Goal: Information Seeking & Learning: Learn about a topic

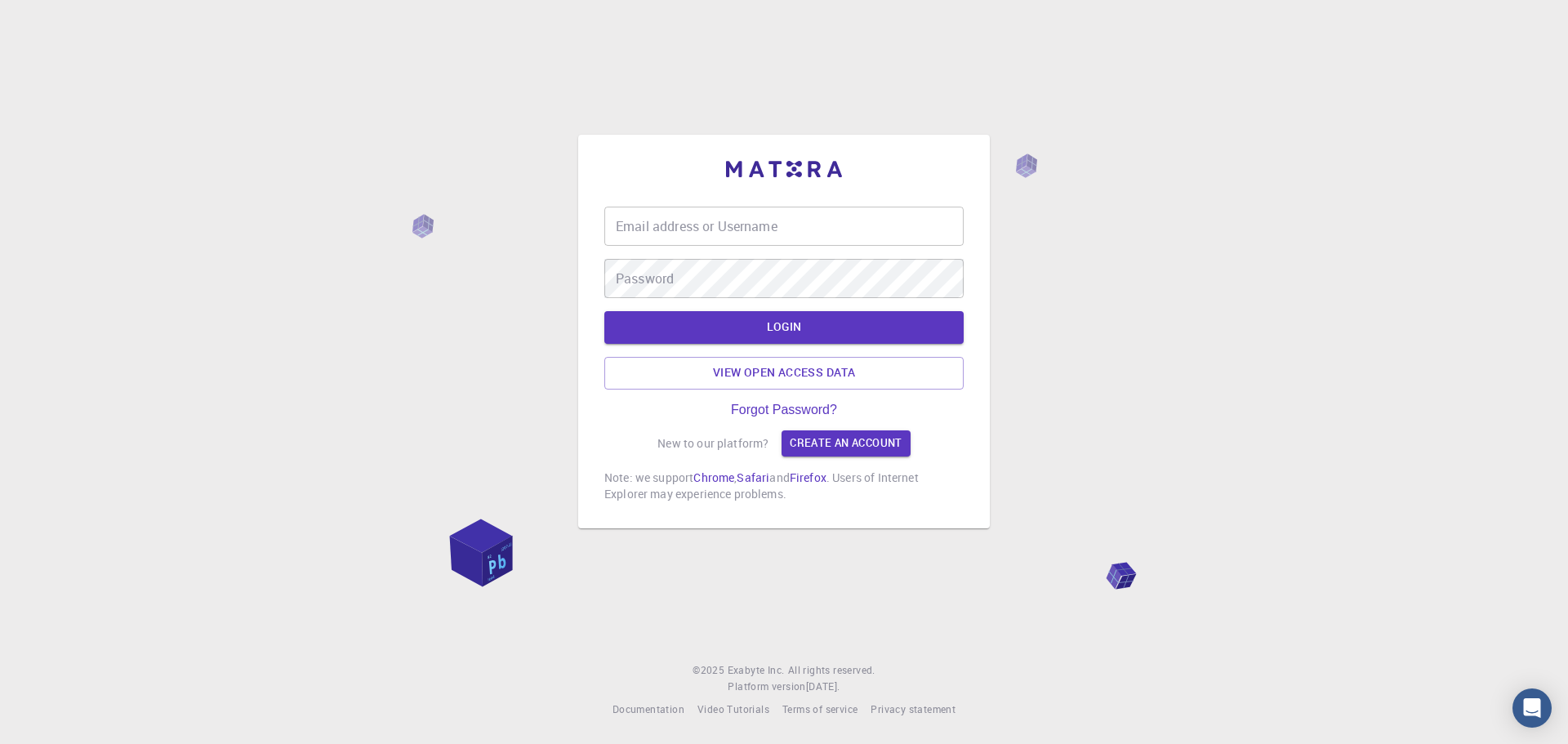
click at [838, 449] on div "Email address or Username Email address or Username Password Password LOGIN Vie…" at bounding box center [784, 354] width 360 height 295
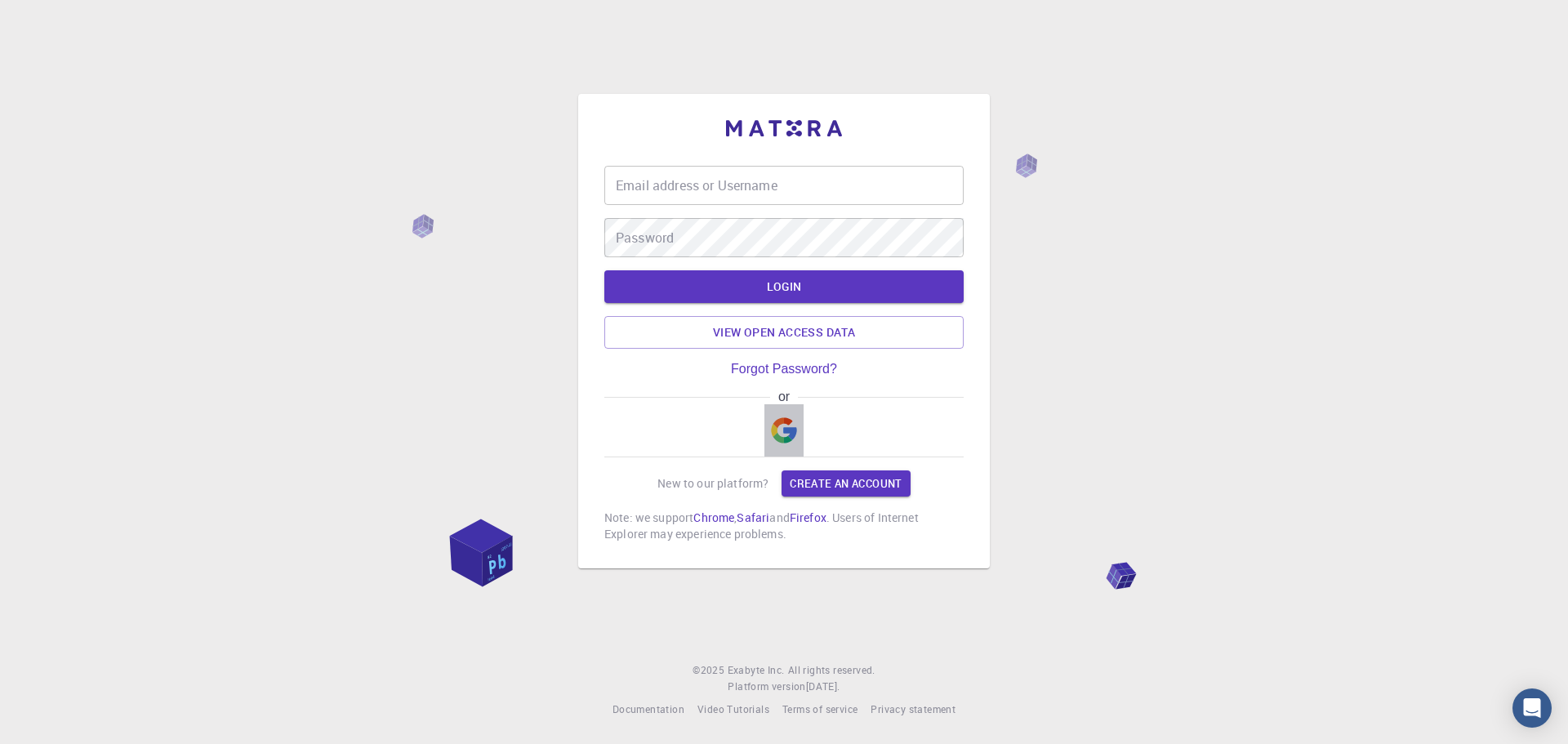
click at [777, 430] on img "button" at bounding box center [784, 430] width 26 height 26
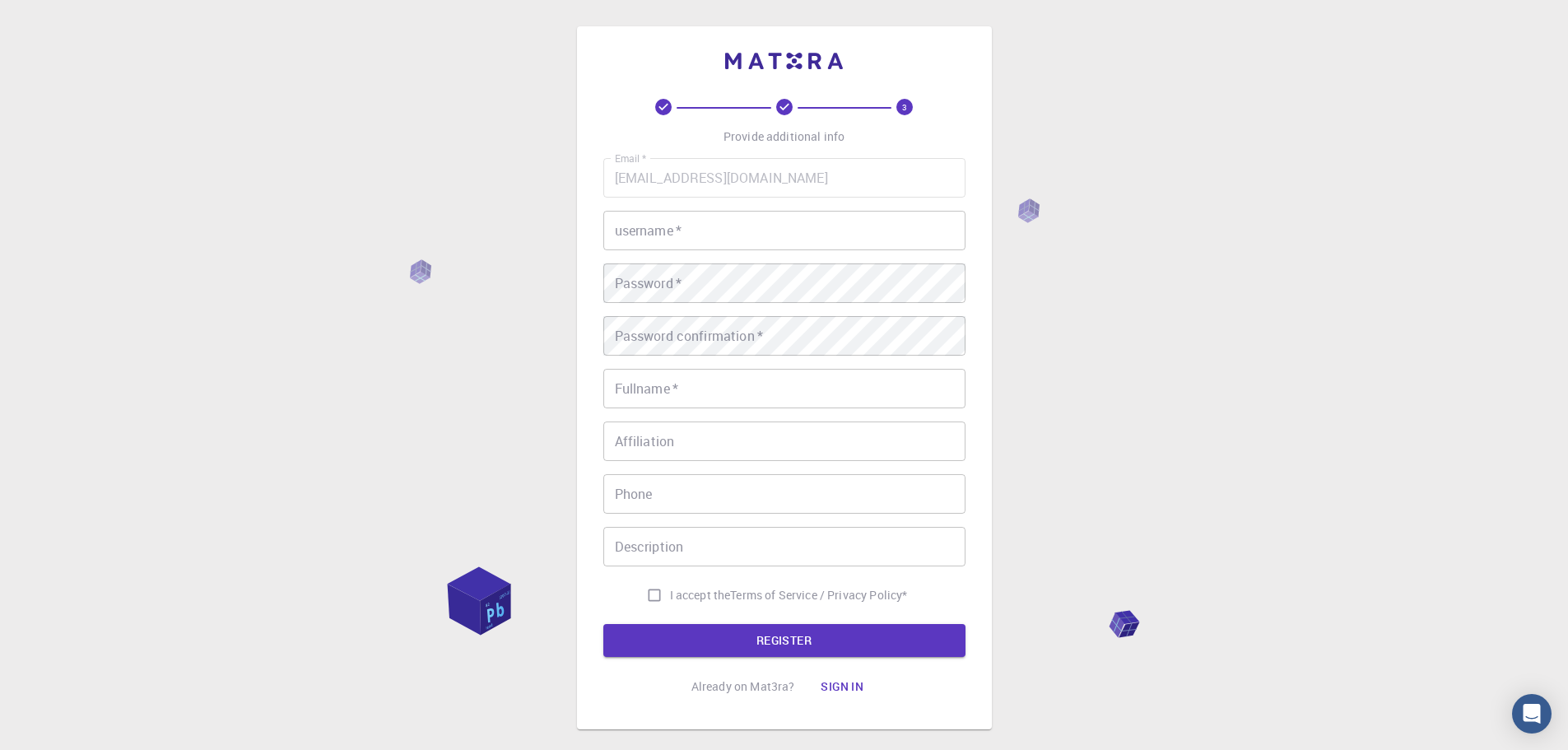
click at [712, 231] on input "username   *" at bounding box center [784, 231] width 362 height 40
type input "qhyy"
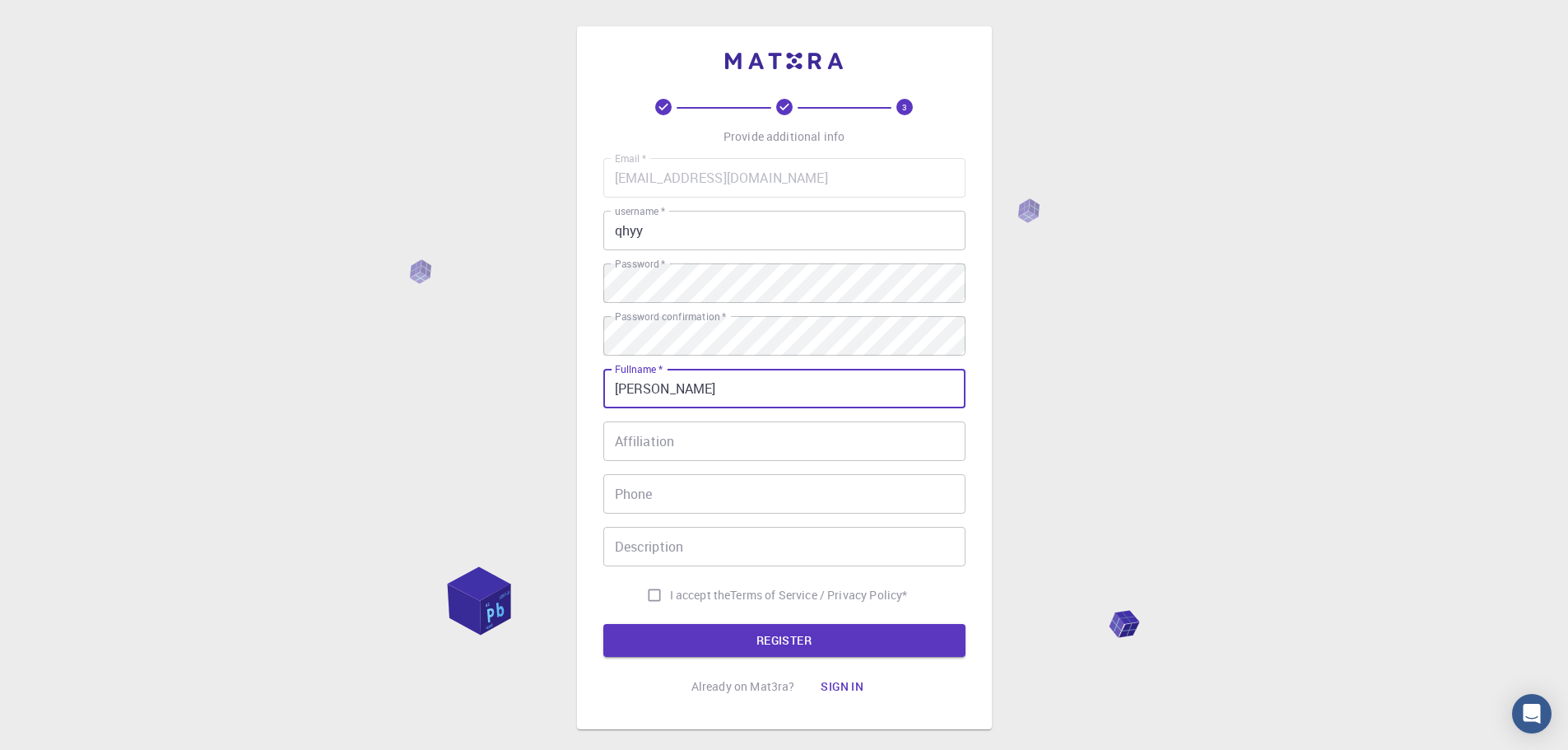
type input "[PERSON_NAME]"
drag, startPoint x: 659, startPoint y: 421, endPoint x: 645, endPoint y: 423, distance: 14.1
click at [645, 423] on div "Email   * huy142pct@gmail.com Email   * username   * qhyy username   * Password…" at bounding box center [784, 385] width 362 height 453
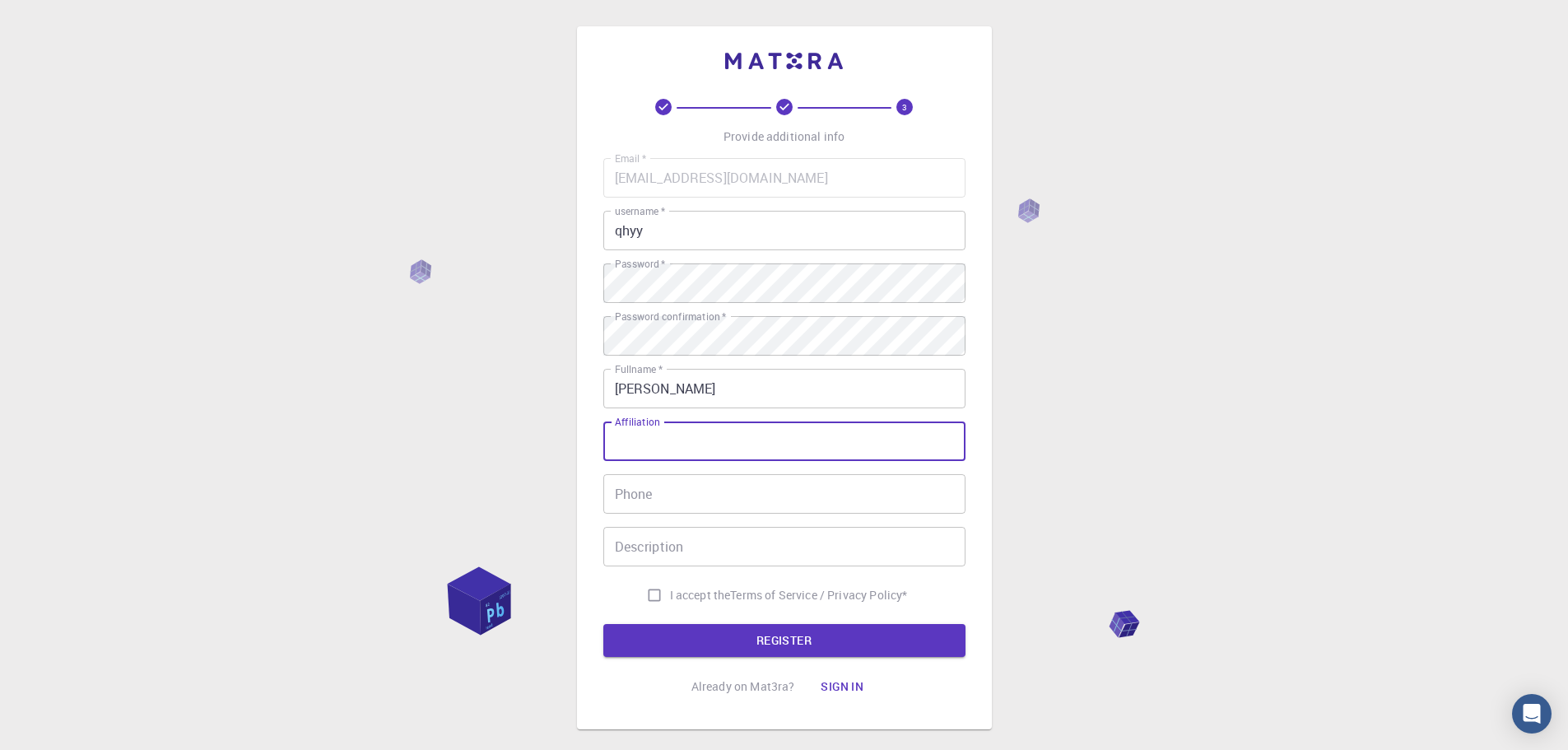
drag, startPoint x: 654, startPoint y: 447, endPoint x: 663, endPoint y: 464, distance: 19.2
click at [664, 464] on div "Email   * huy142pct@gmail.com Email   * username   * qhyy username   * Password…" at bounding box center [784, 385] width 362 height 453
drag, startPoint x: 677, startPoint y: 449, endPoint x: 627, endPoint y: 442, distance: 50.5
click at [627, 442] on input "Affiliation" at bounding box center [784, 441] width 362 height 40
click at [706, 439] on input "Affiliation" at bounding box center [784, 441] width 362 height 40
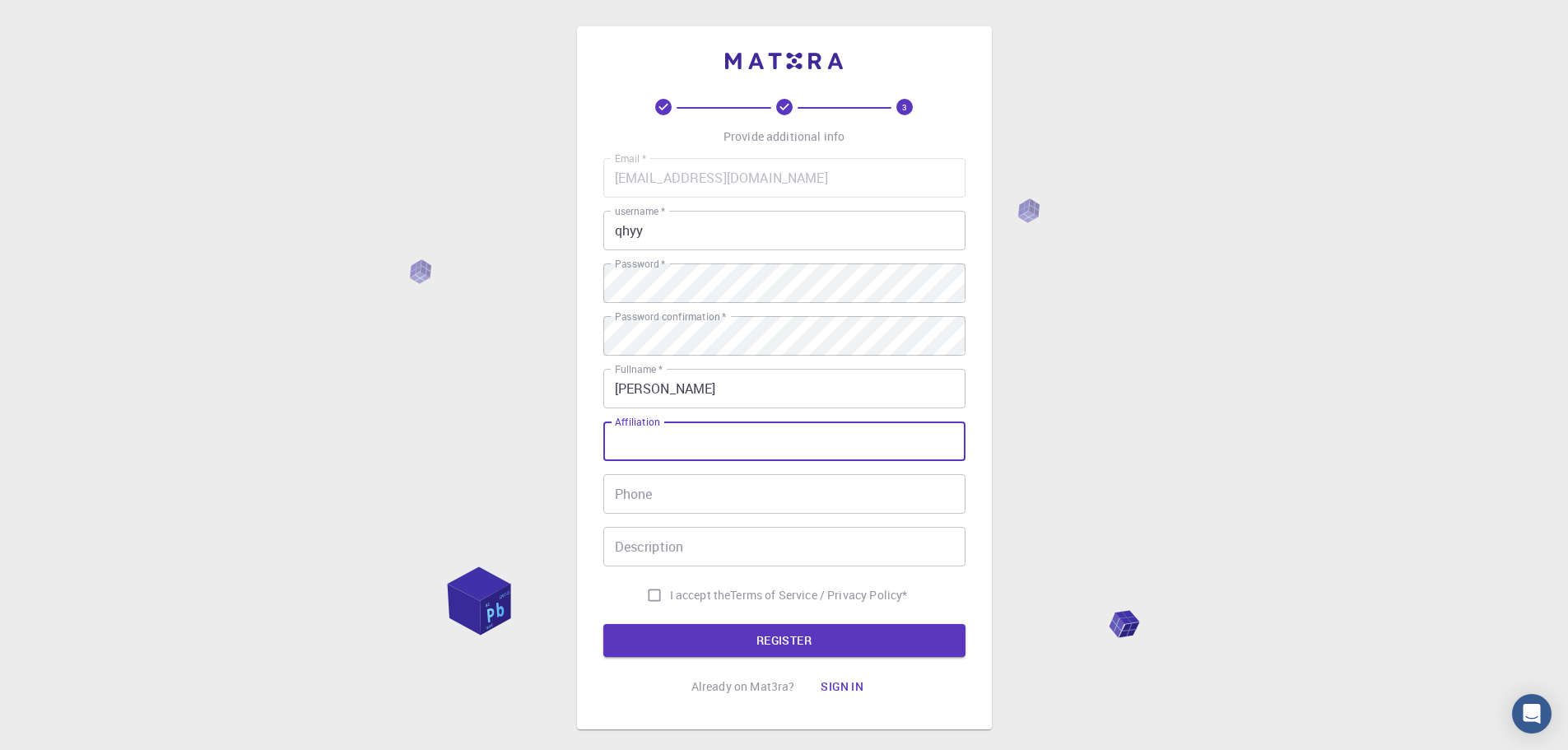
click at [659, 459] on input "Affiliation" at bounding box center [784, 441] width 362 height 40
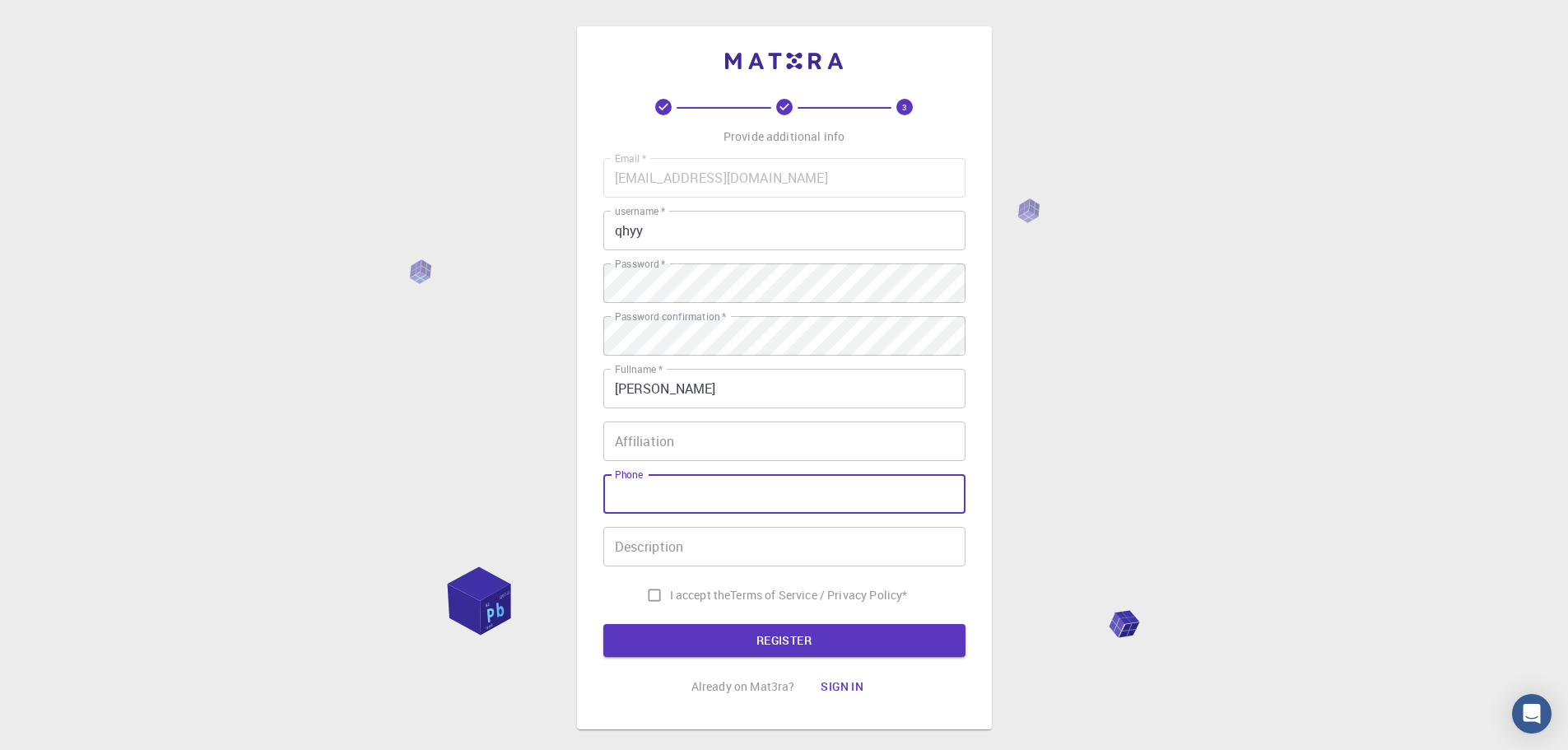
click at [658, 493] on input "Phone" at bounding box center [784, 494] width 362 height 40
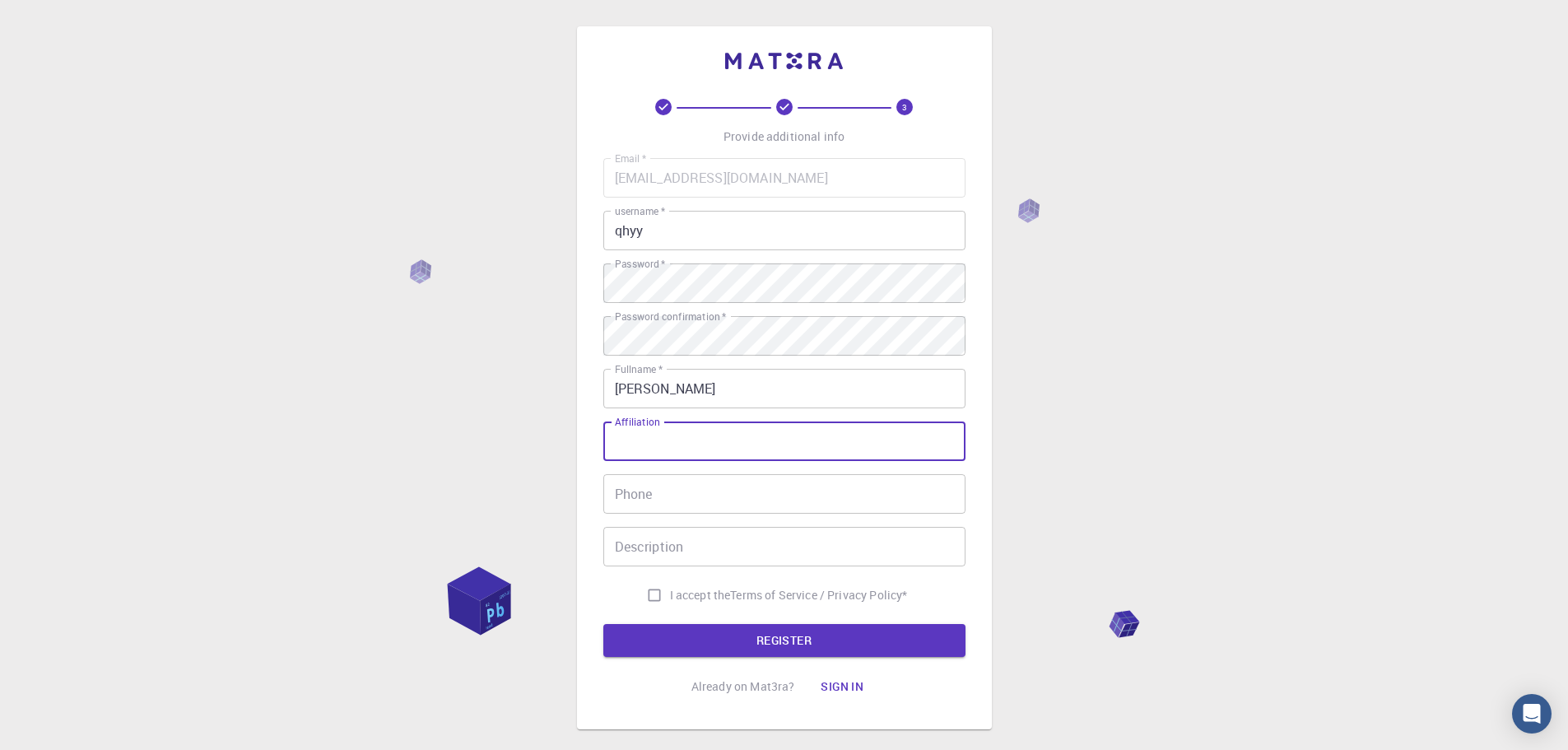
click at [634, 446] on input "Affiliation" at bounding box center [784, 441] width 362 height 40
drag, startPoint x: 660, startPoint y: 424, endPoint x: 609, endPoint y: 431, distance: 51.5
click at [610, 428] on input "Affiliation" at bounding box center [784, 441] width 362 height 40
click at [648, 441] on input "Affiliation" at bounding box center [784, 441] width 362 height 40
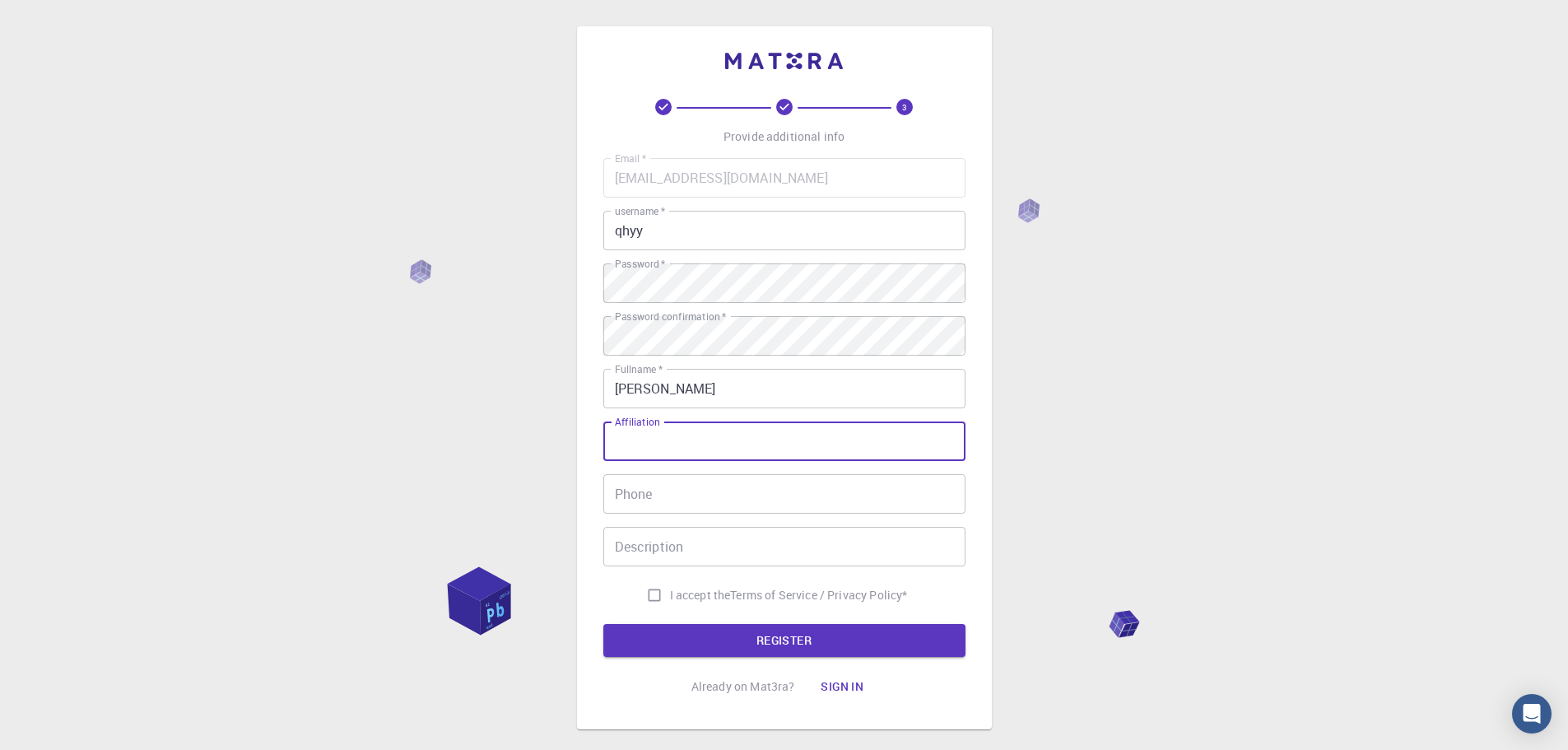
click at [648, 441] on input "Affiliation" at bounding box center [784, 441] width 362 height 40
click at [706, 510] on input "Phone" at bounding box center [784, 494] width 362 height 40
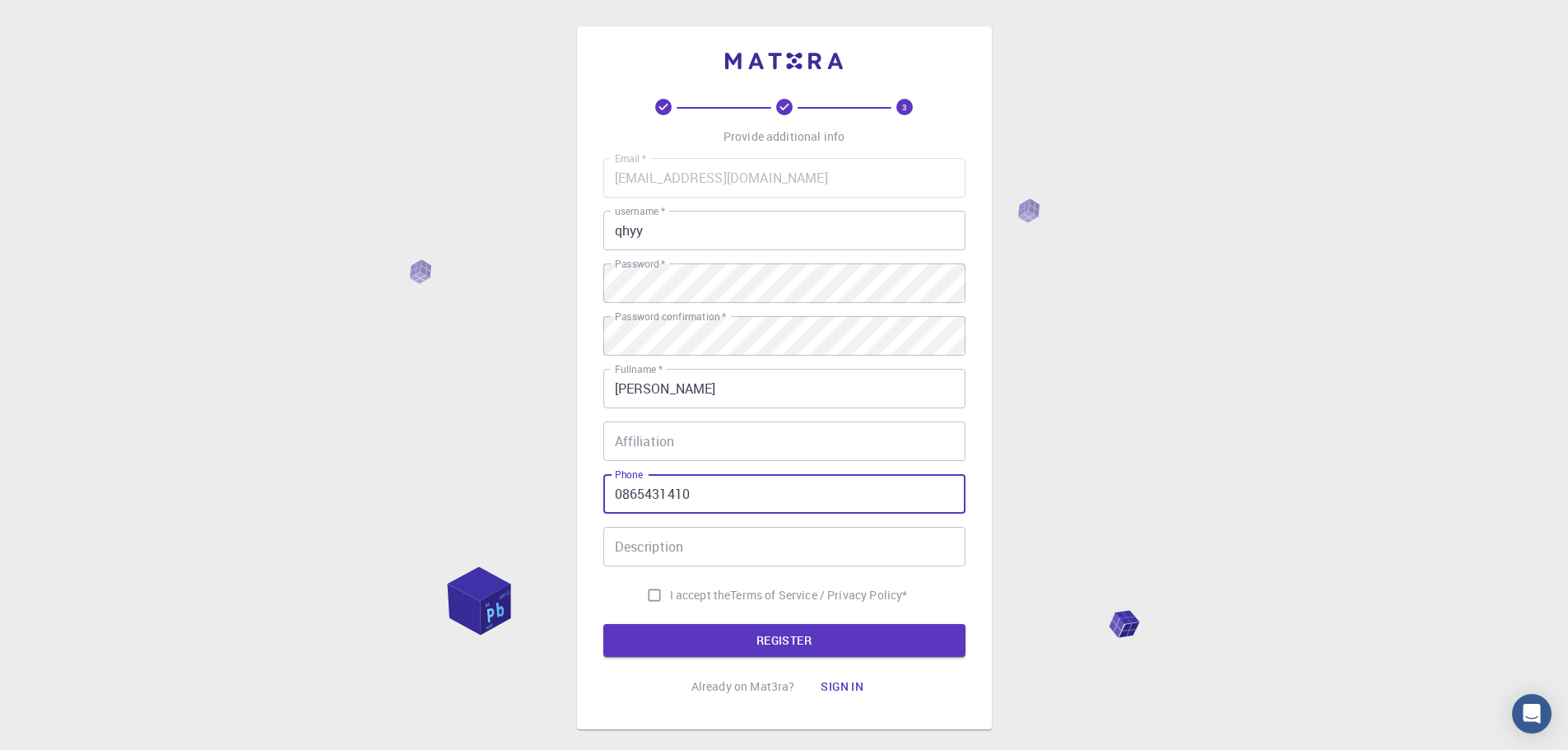
type input "0865431410"
click at [663, 601] on input "I accept the Terms of Service / Privacy Policy *" at bounding box center [654, 596] width 32 height 32
checkbox input "true"
click at [745, 640] on button "REGISTER" at bounding box center [784, 640] width 362 height 33
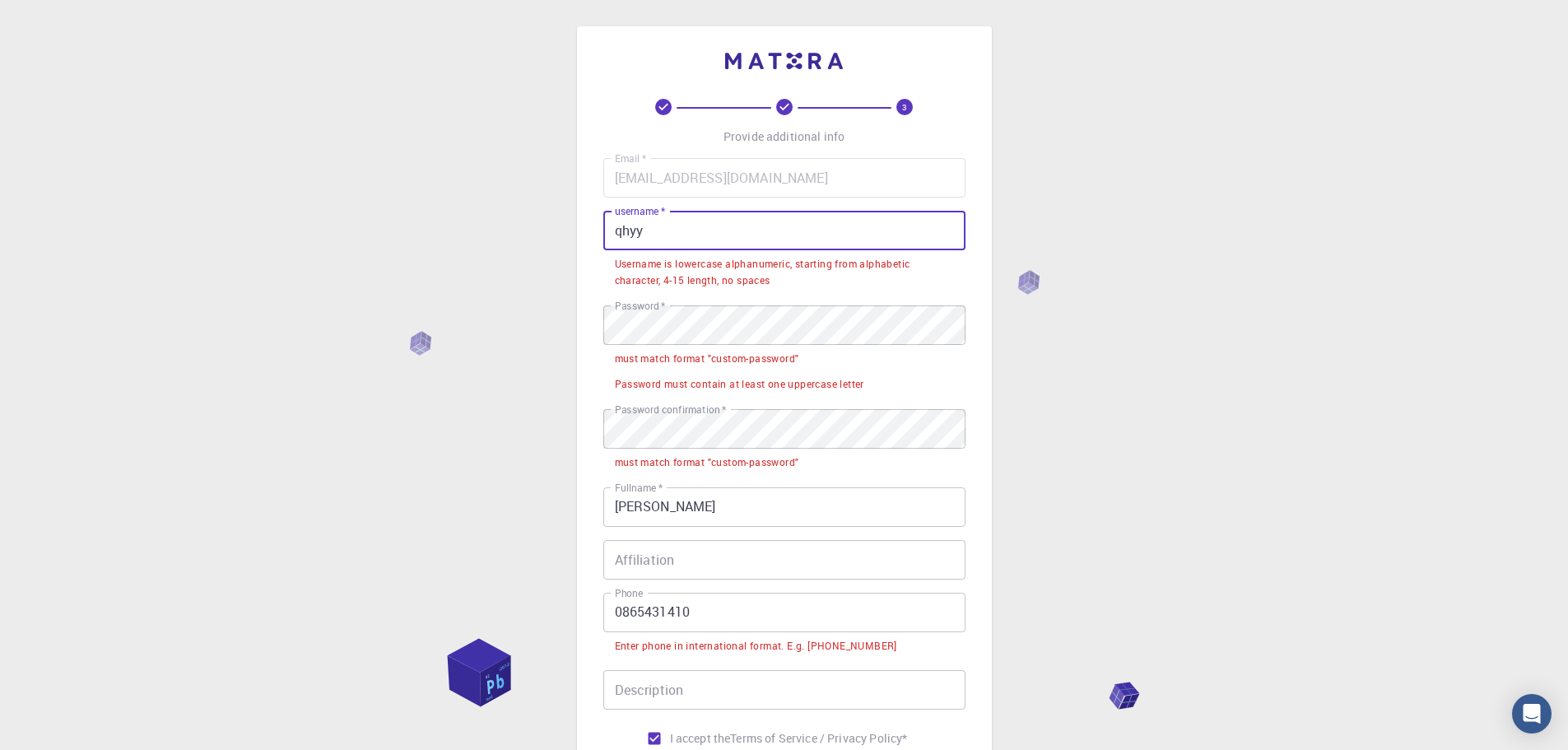
click at [712, 222] on input "qhyy" at bounding box center [784, 231] width 362 height 40
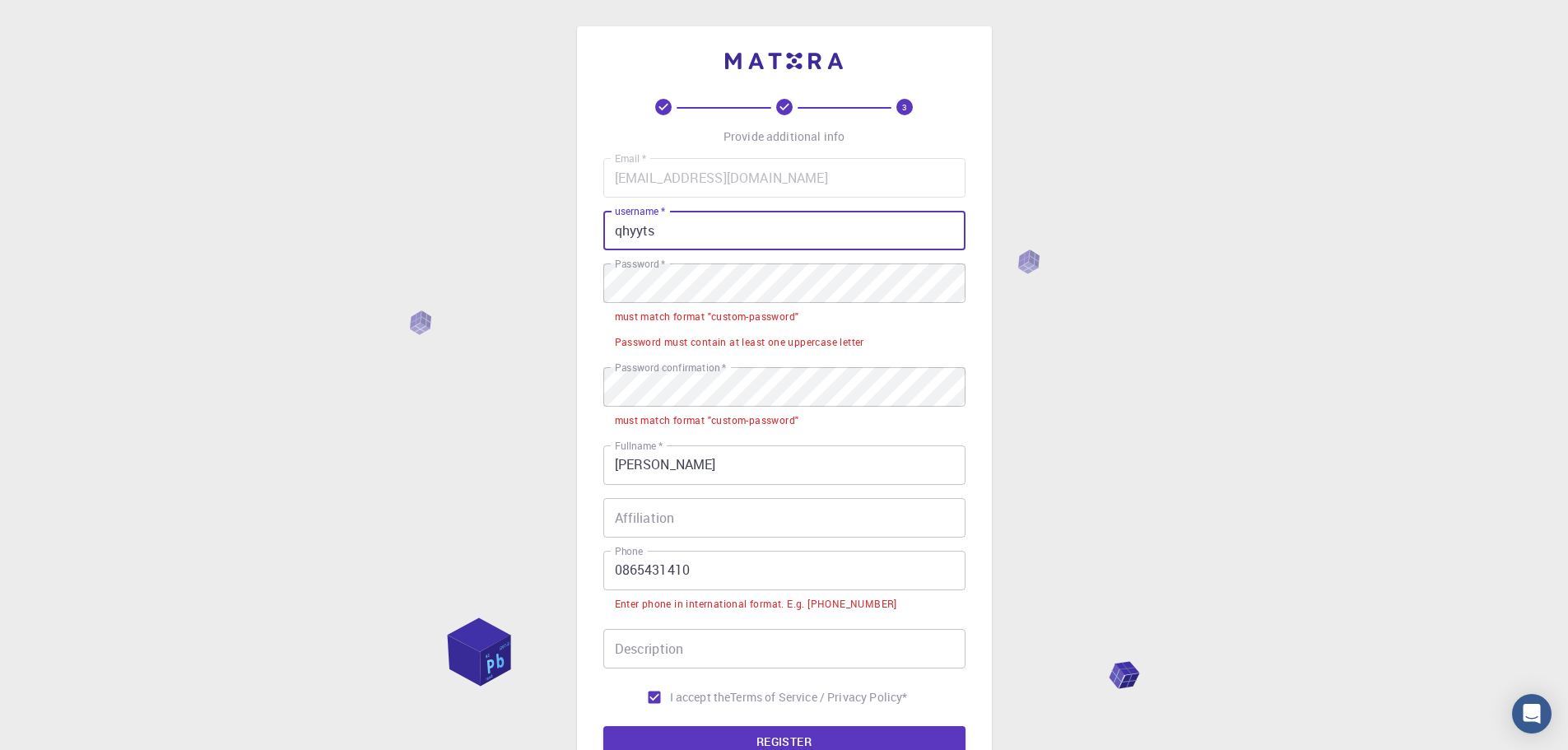
type input "qhyyts"
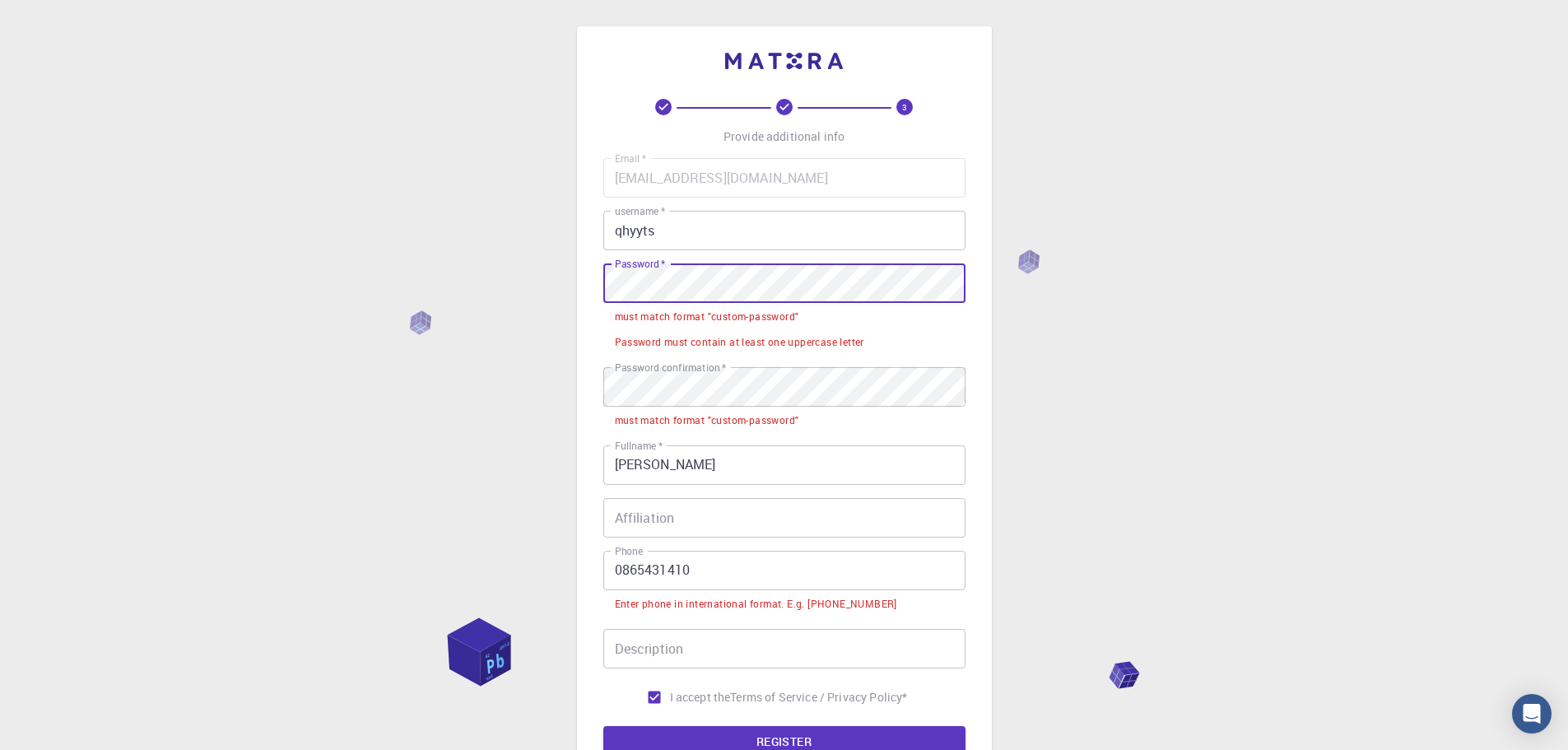
click at [12, 273] on div "3 Provide additional info Email   * huy142pct@gmail.com Email   * username   * …" at bounding box center [784, 470] width 1568 height 940
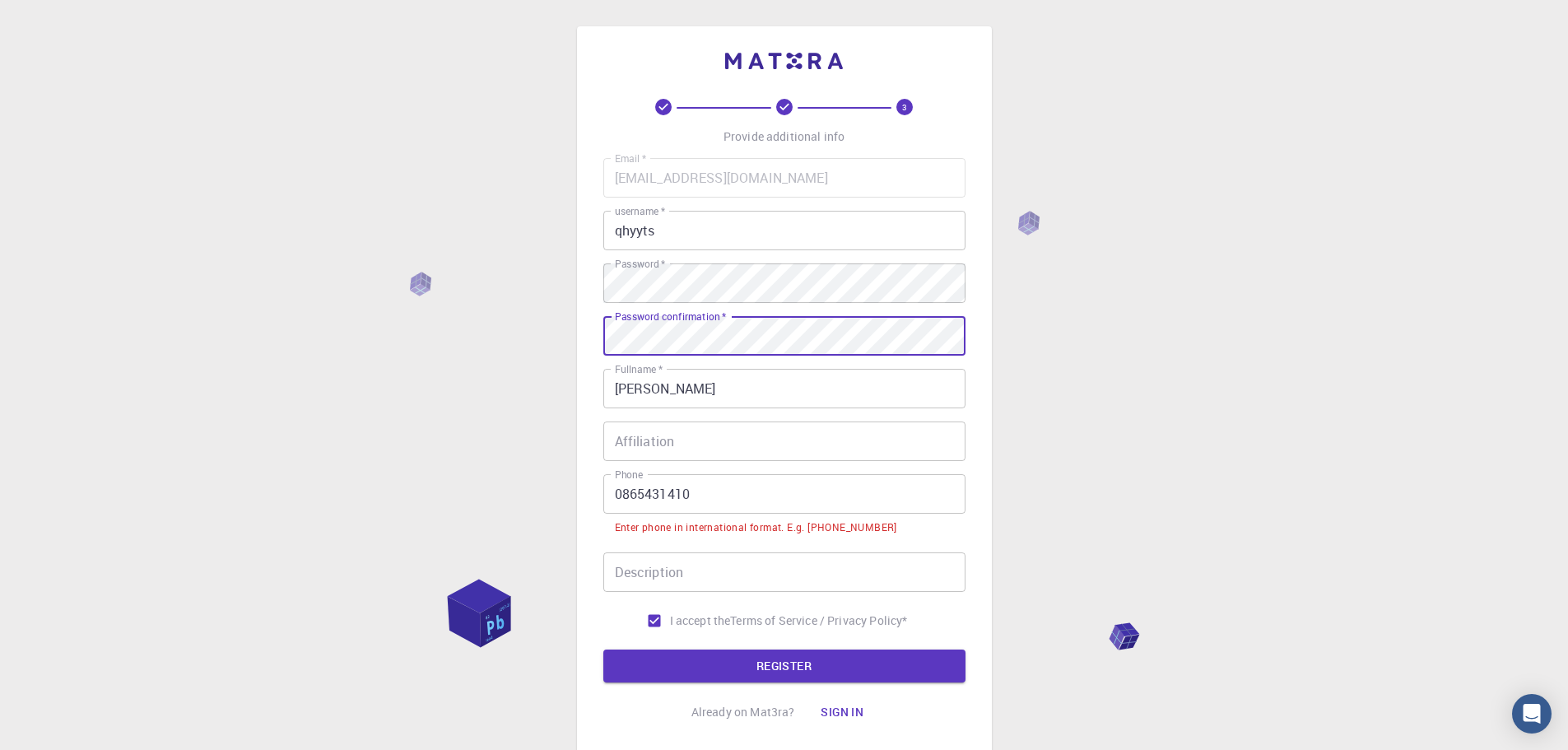
drag, startPoint x: 721, startPoint y: 498, endPoint x: 76, endPoint y: 420, distance: 649.7
click at [100, 435] on div "3 Provide additional info Email   * huy142pct@gmail.com Email   * username   * …" at bounding box center [784, 431] width 1568 height 864
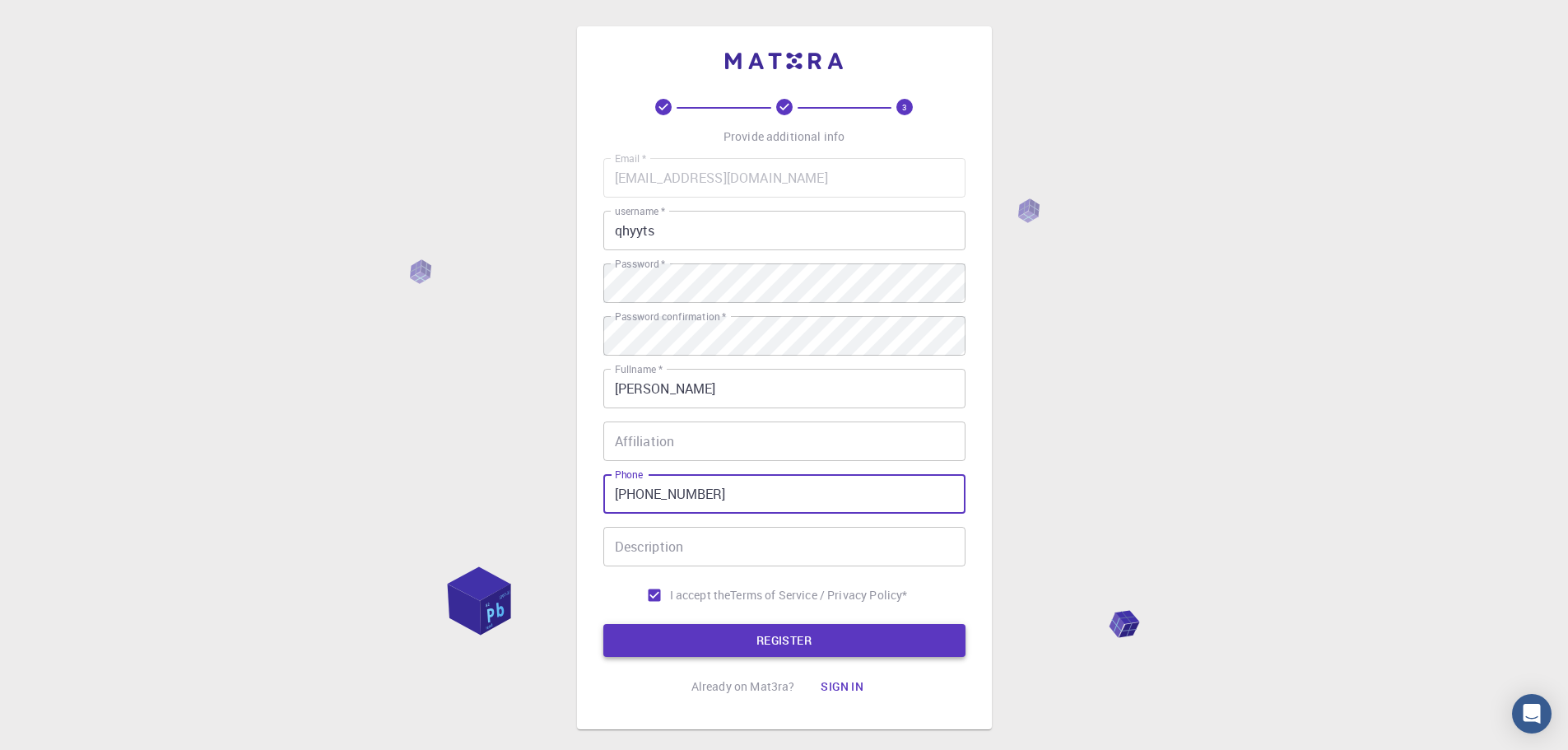
type input "+84865431410"
click at [848, 632] on button "REGISTER" at bounding box center [784, 640] width 362 height 33
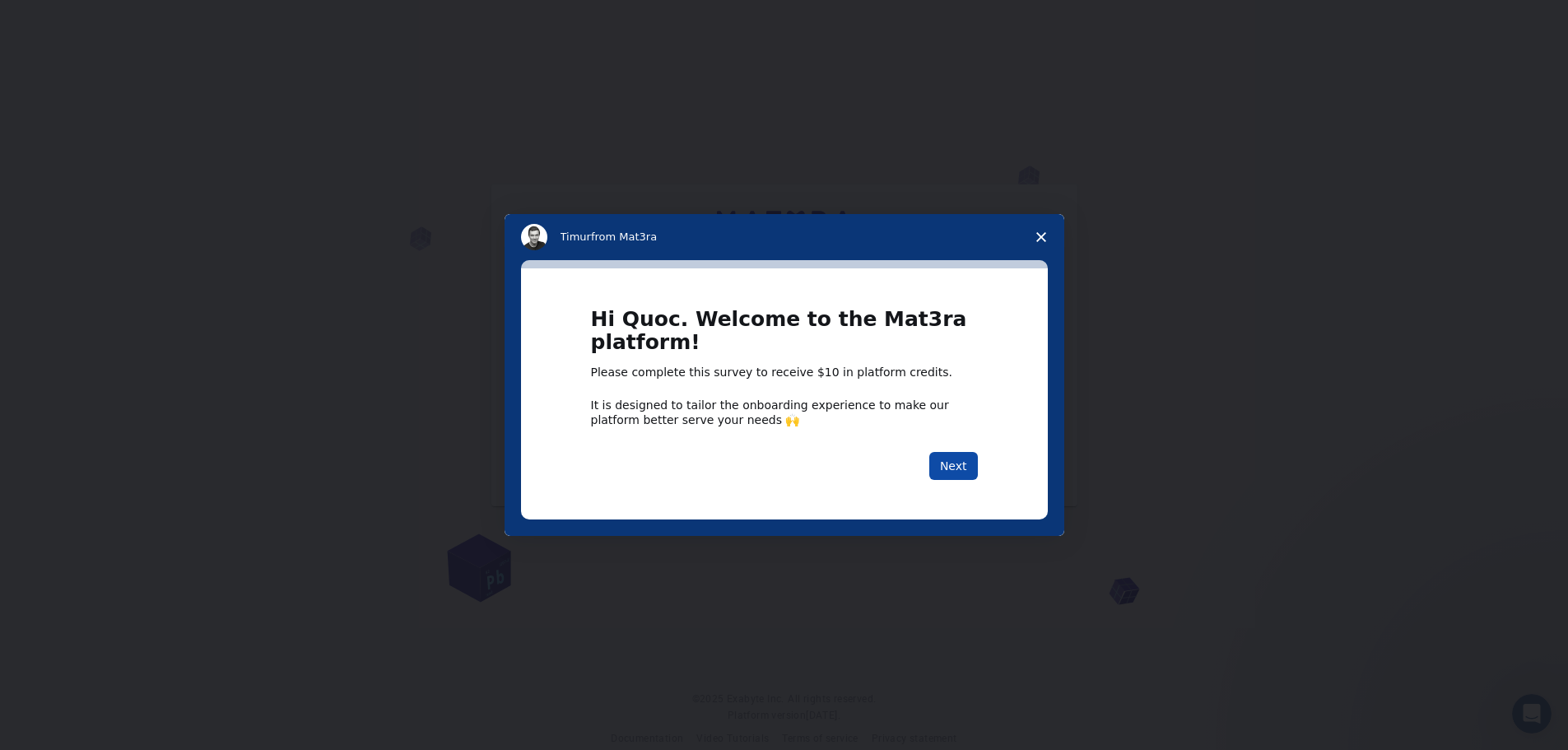
click at [960, 468] on button "Next" at bounding box center [954, 466] width 49 height 28
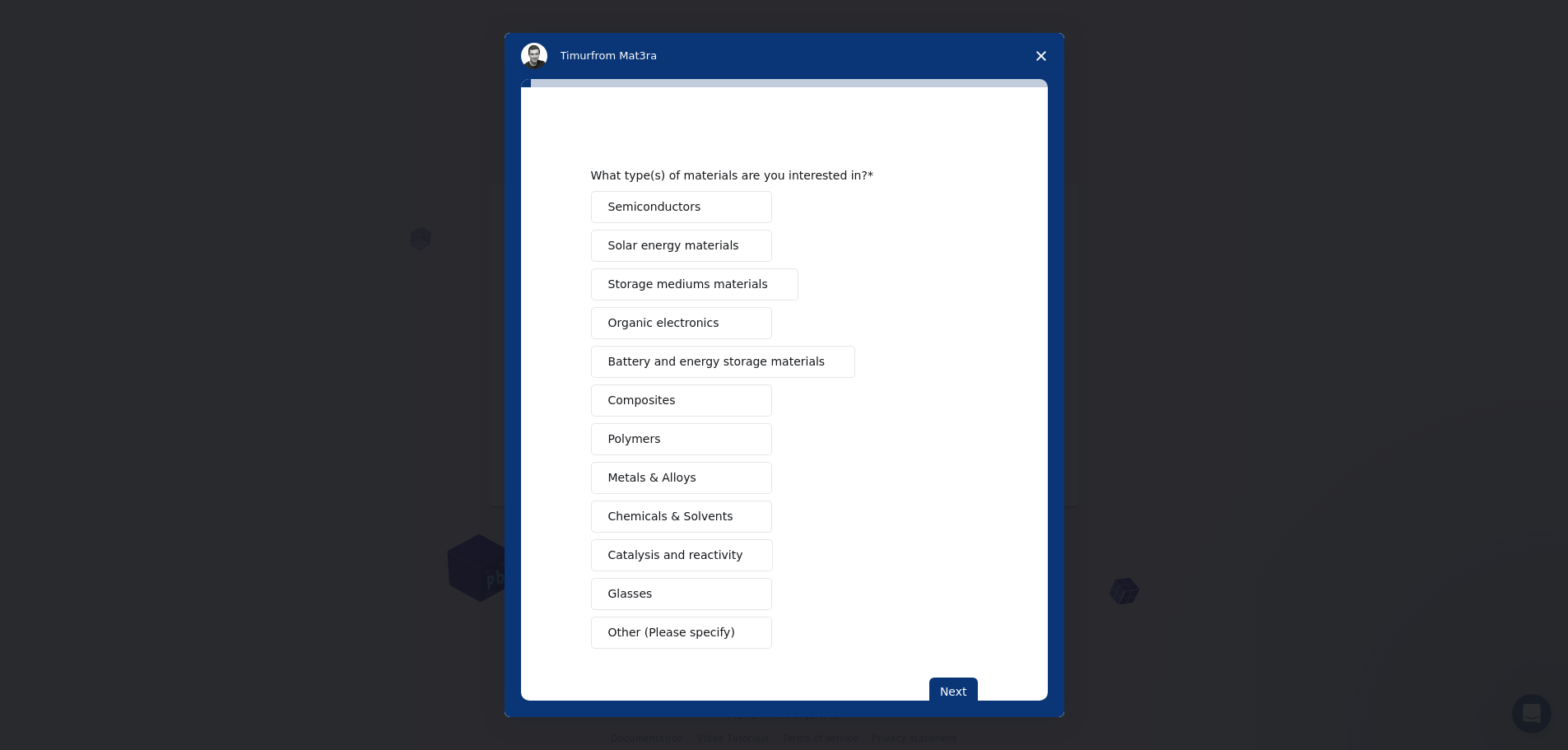
click at [713, 327] on button "Organic electronics" at bounding box center [682, 323] width 181 height 32
click at [704, 404] on button "Composites" at bounding box center [682, 401] width 181 height 32
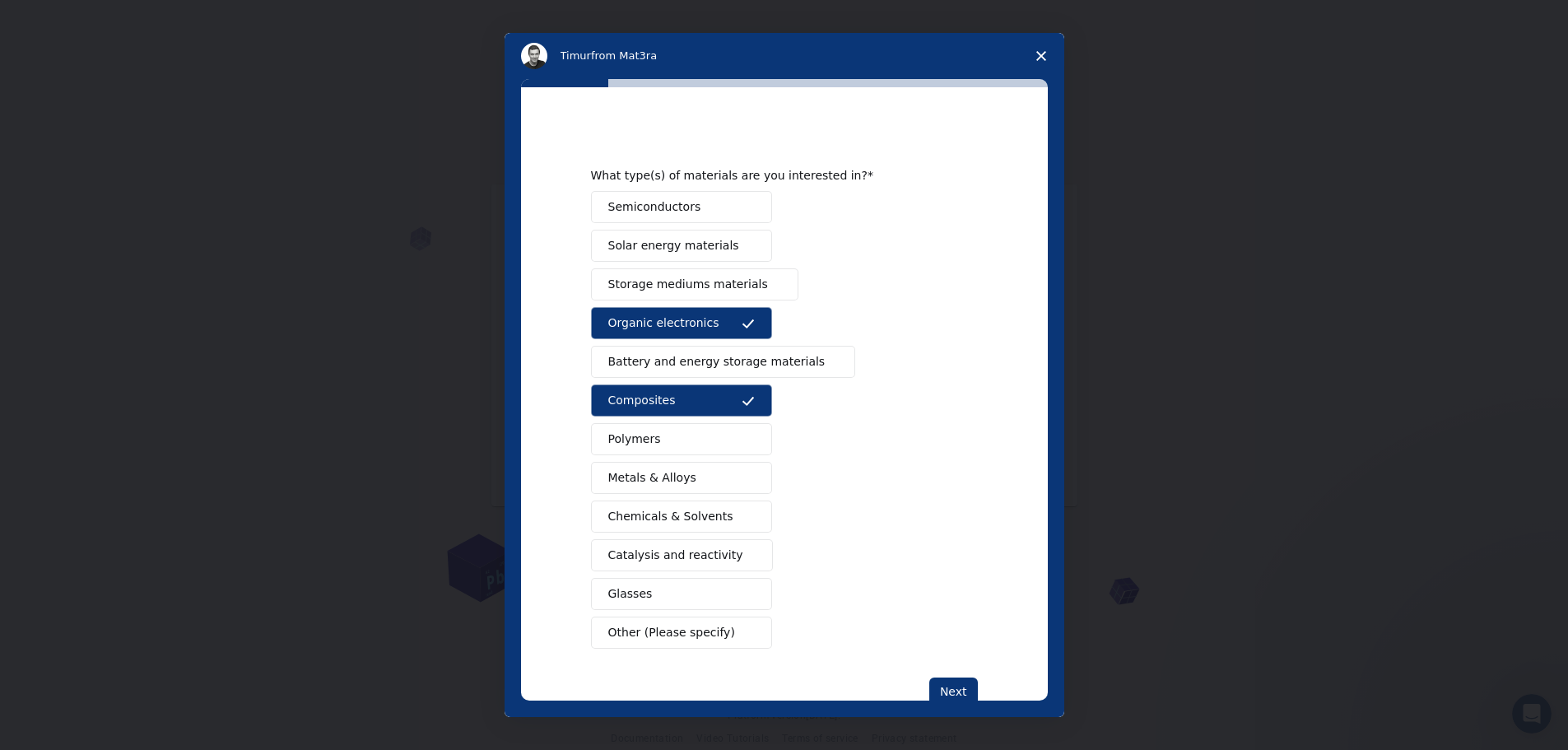
click at [701, 439] on button "Polymers" at bounding box center [682, 439] width 181 height 32
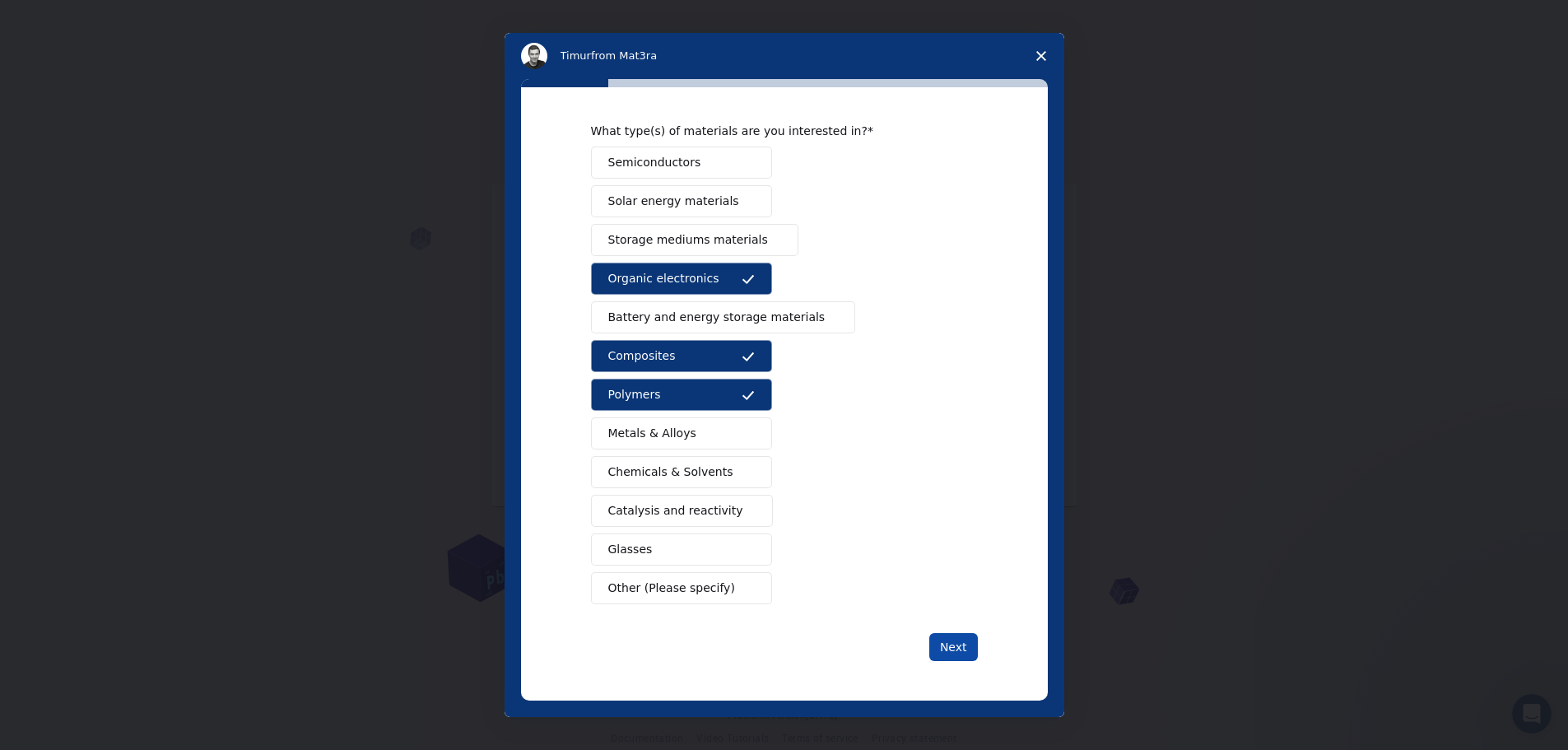
click at [950, 646] on button "Next" at bounding box center [954, 647] width 49 height 28
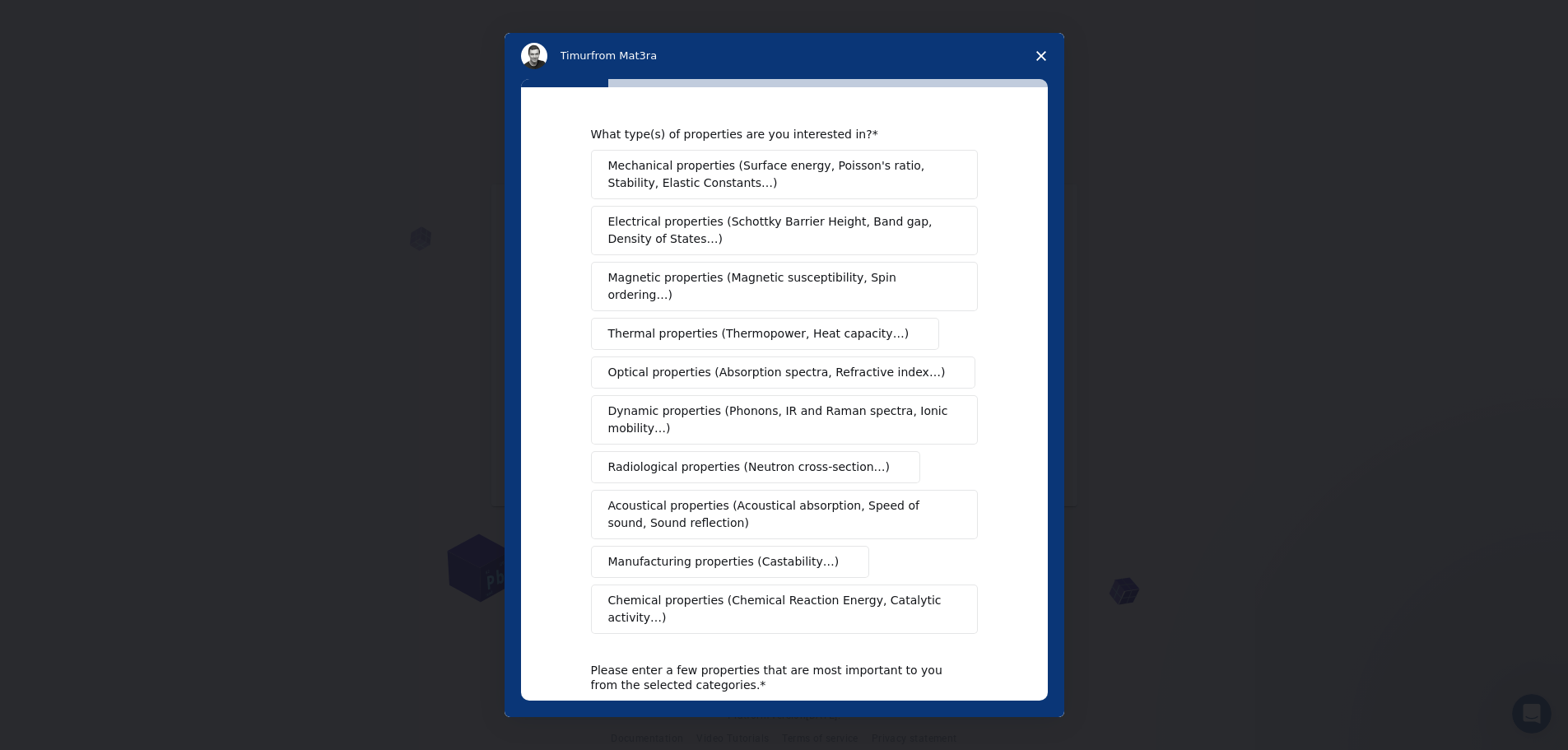
click at [764, 364] on span "Optical properties (Absorption spectra, Refractive index…)" at bounding box center [777, 373] width 337 height 17
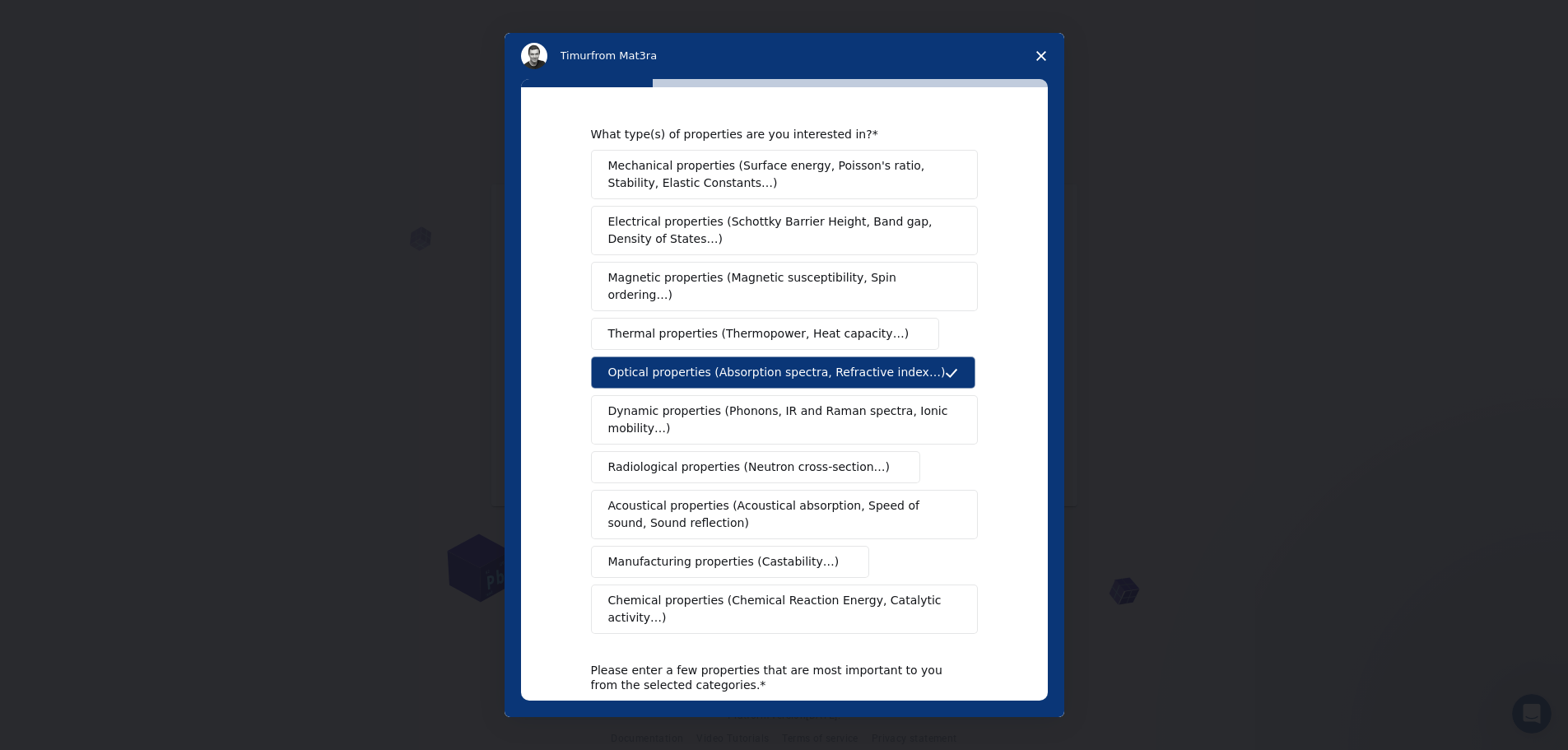
click at [668, 407] on span "Dynamic properties (Phonons, IR and Raman spectra, Ionic mobility…)" at bounding box center [779, 420] width 342 height 35
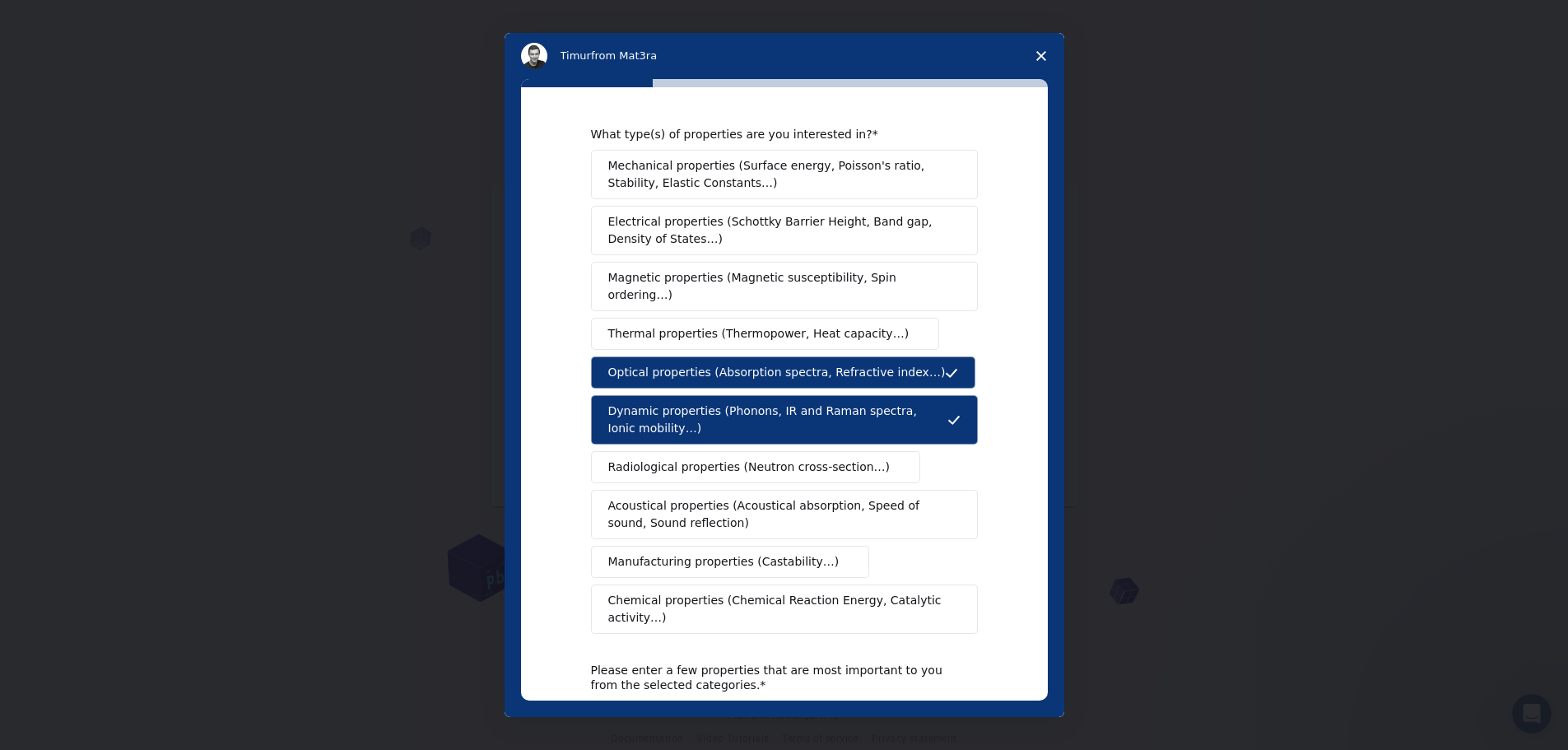
click at [763, 597] on button "Chemical properties (Chemical Reaction Energy, Catalytic activity…)" at bounding box center [784, 610] width 387 height 50
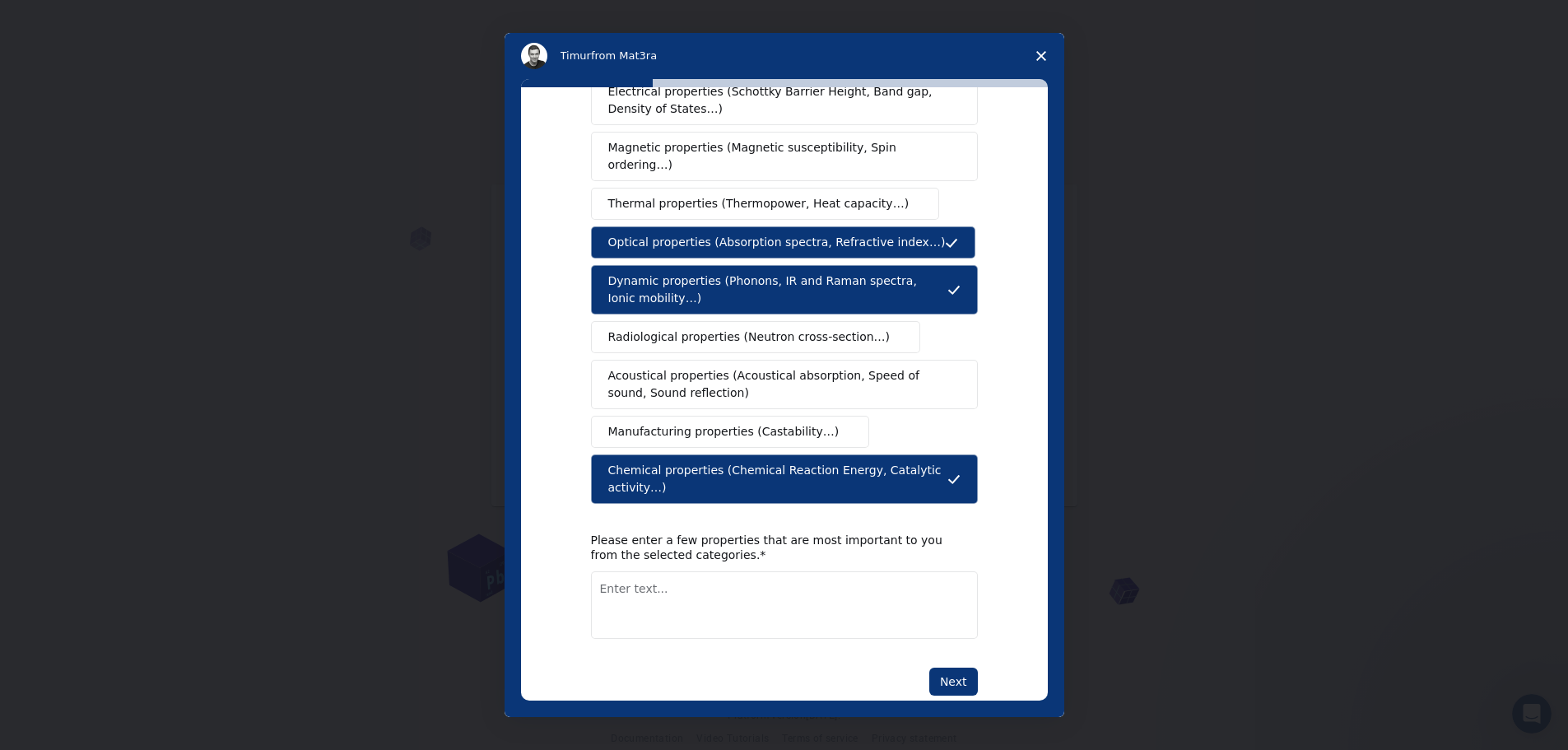
scroll to position [23, 0]
click at [950, 668] on button "Next" at bounding box center [954, 682] width 49 height 28
click at [731, 592] on textarea "Enter text..." at bounding box center [784, 605] width 387 height 67
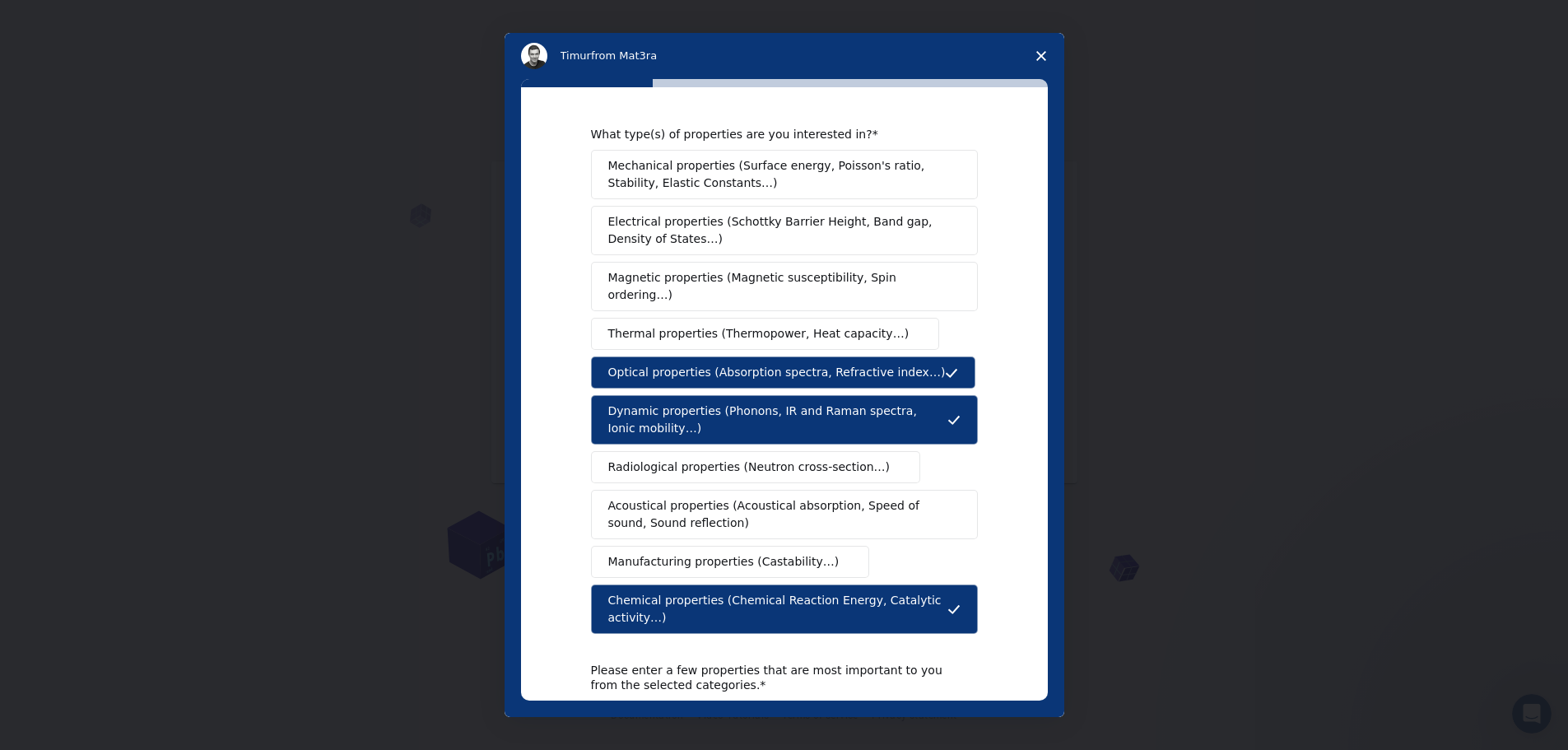
click at [781, 325] on span "Thermal properties (Thermopower, Heat capacity…)" at bounding box center [759, 334] width 301 height 17
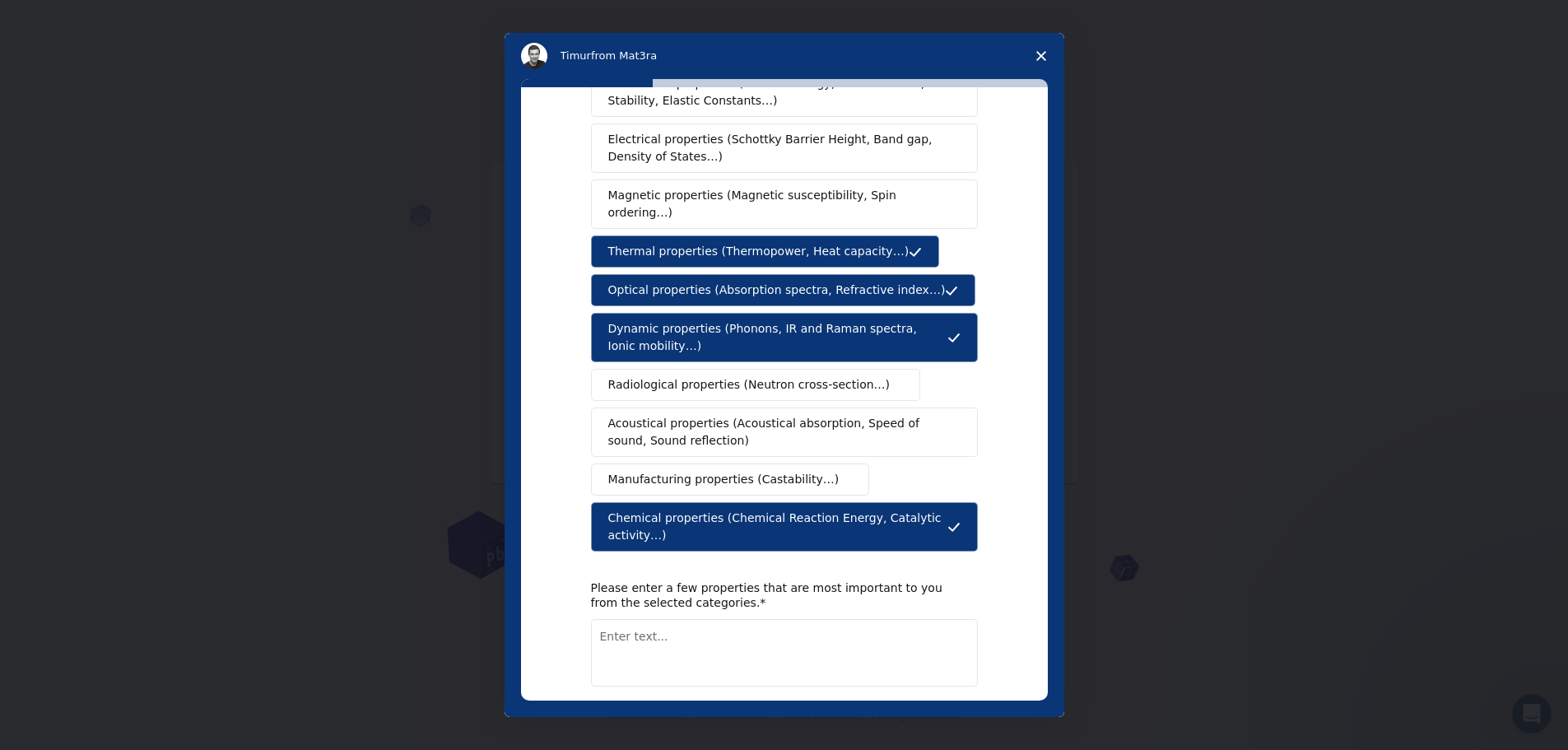
scroll to position [130, 0]
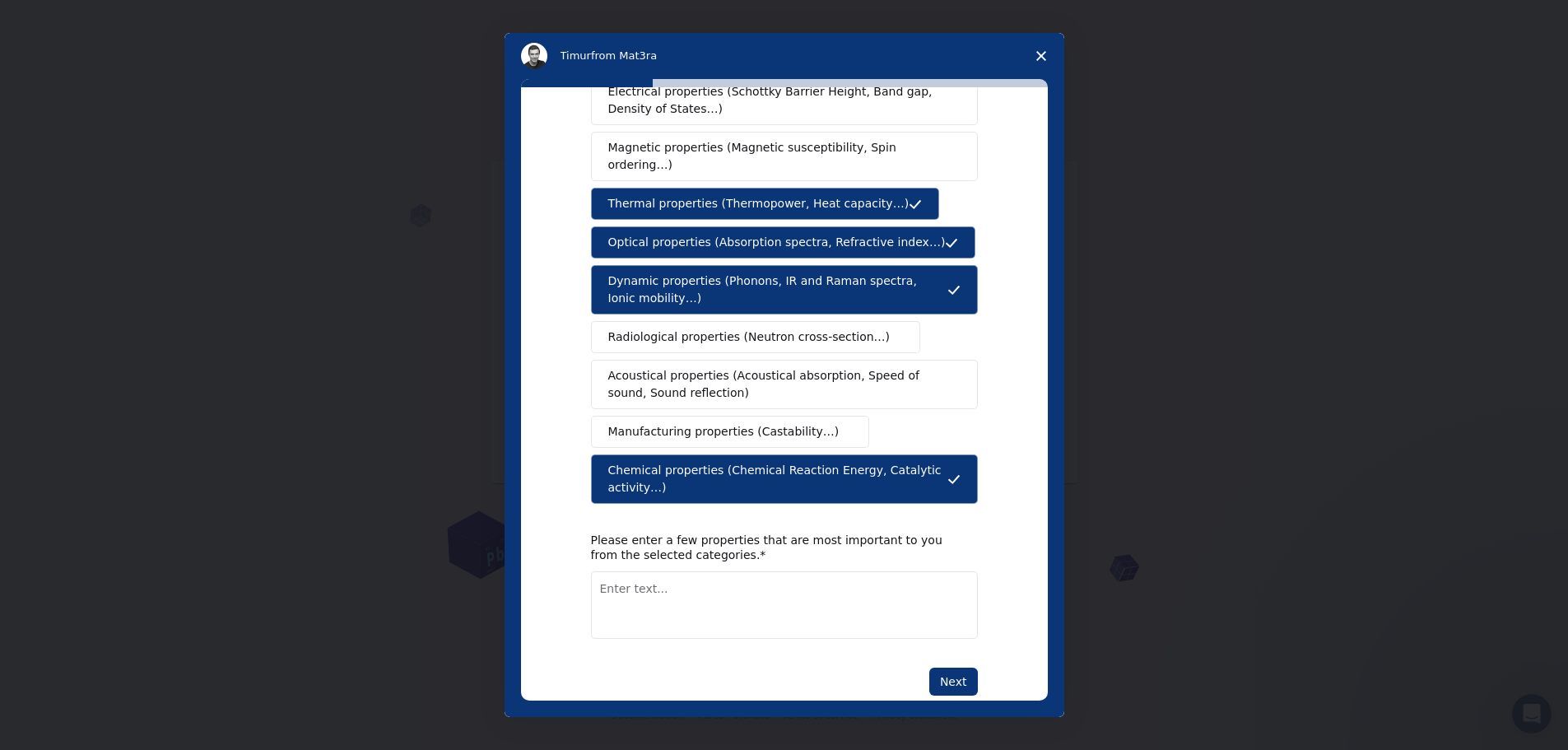
click at [749, 581] on textarea "Enter text..." at bounding box center [784, 605] width 387 height 67
click at [784, 572] on textarea "thermal" at bounding box center [784, 605] width 387 height 67
type textarea "thermal properties"
click at [935, 668] on button "Next" at bounding box center [954, 682] width 49 height 28
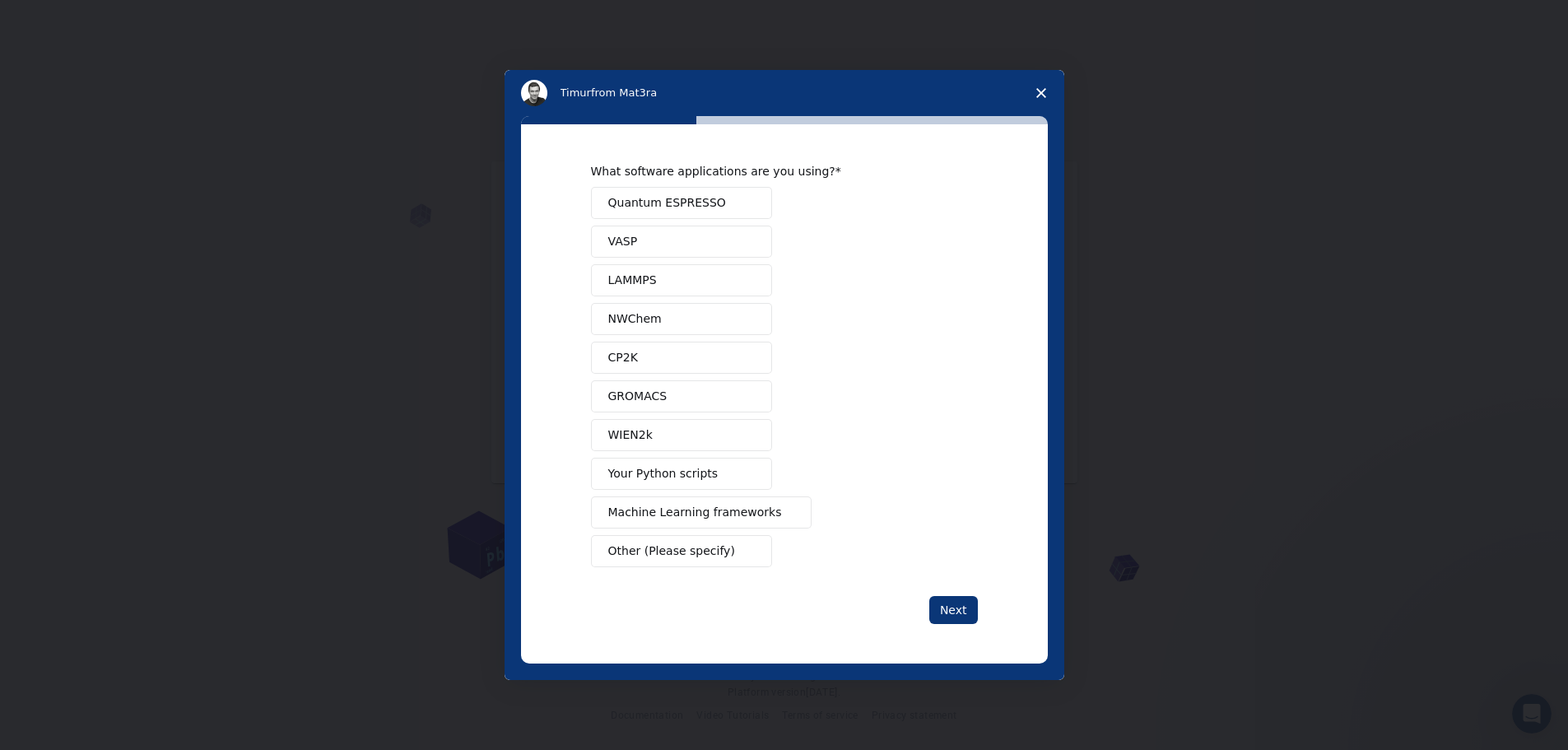
scroll to position [0, 0]
click at [715, 548] on span "Other (Please specify)" at bounding box center [672, 551] width 127 height 17
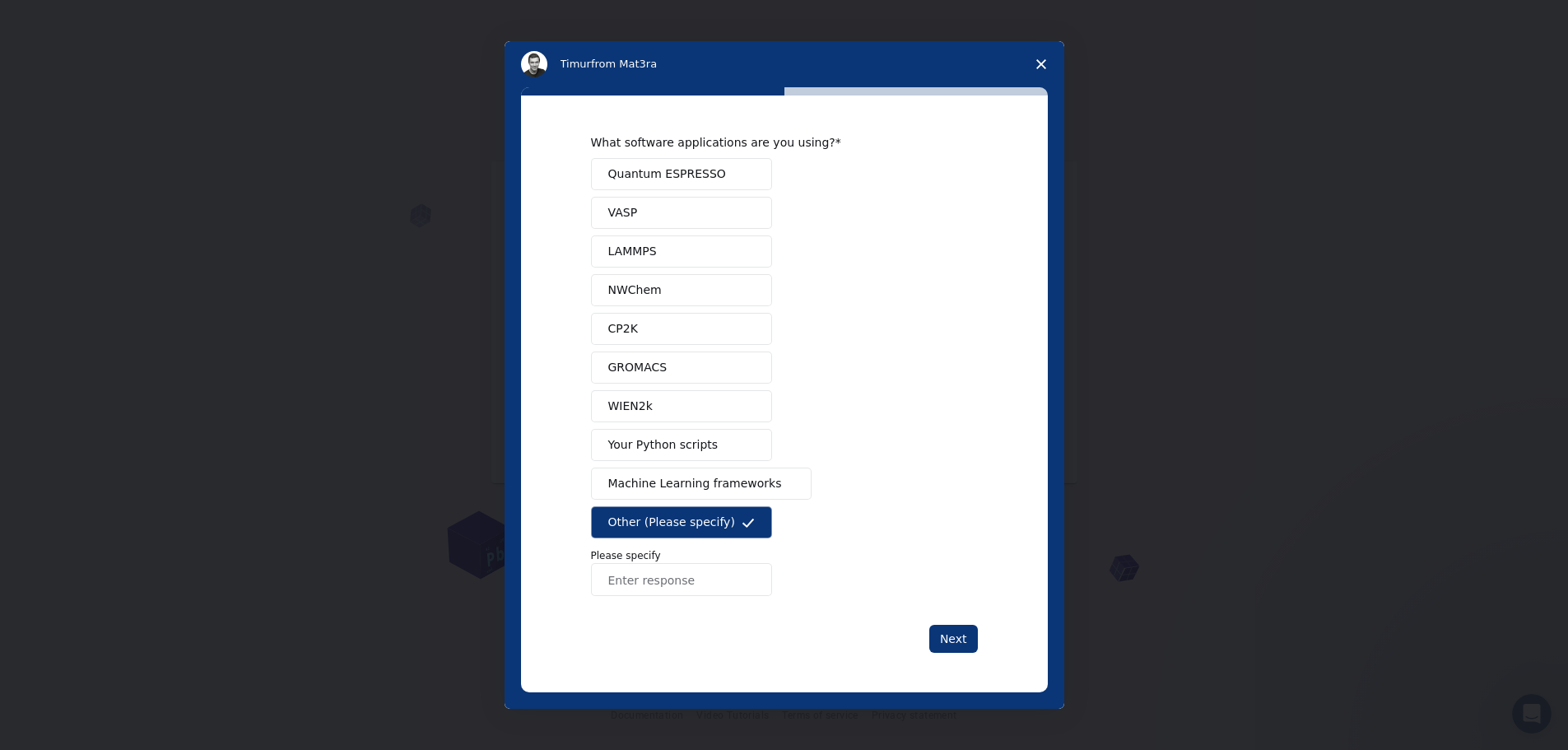
click at [719, 516] on button "Other (Please specify)" at bounding box center [682, 522] width 181 height 32
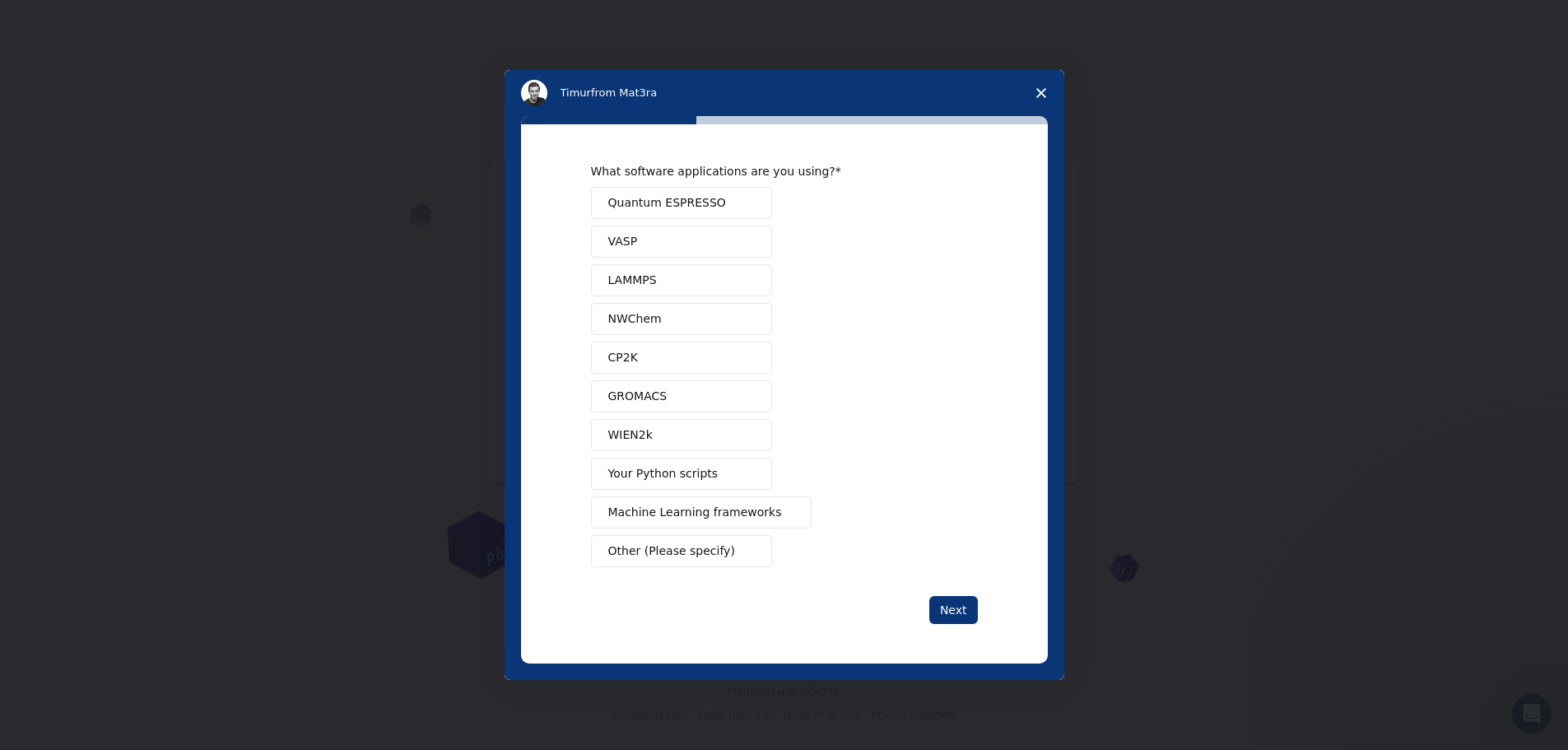
click at [719, 514] on span "Machine Learning frameworks" at bounding box center [695, 512] width 173 height 17
click at [964, 603] on button "Next" at bounding box center [954, 611] width 49 height 28
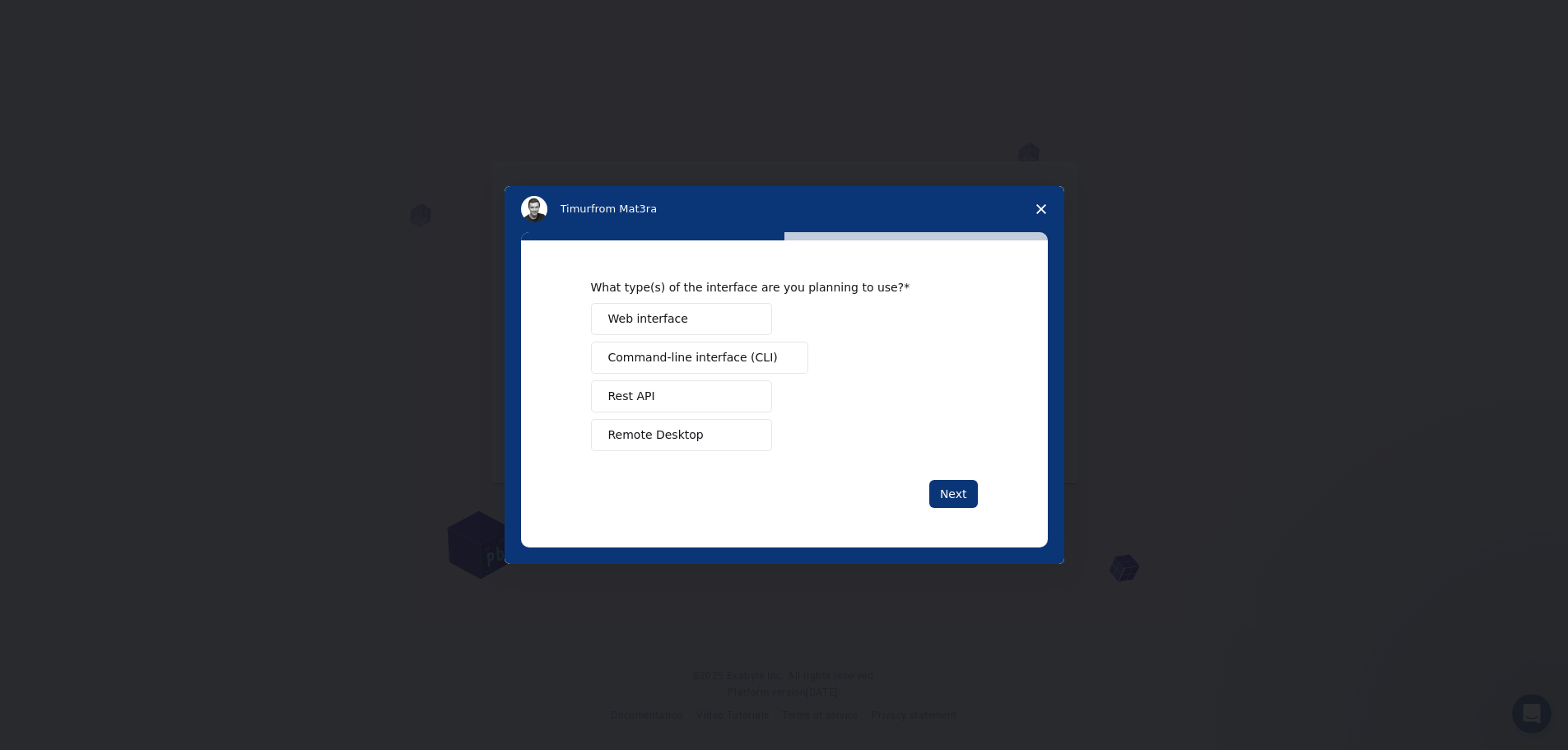
click at [719, 324] on button "Web interface" at bounding box center [682, 319] width 181 height 32
click at [954, 496] on button "Next" at bounding box center [954, 494] width 49 height 28
click at [684, 386] on button "Teach" at bounding box center [682, 397] width 181 height 32
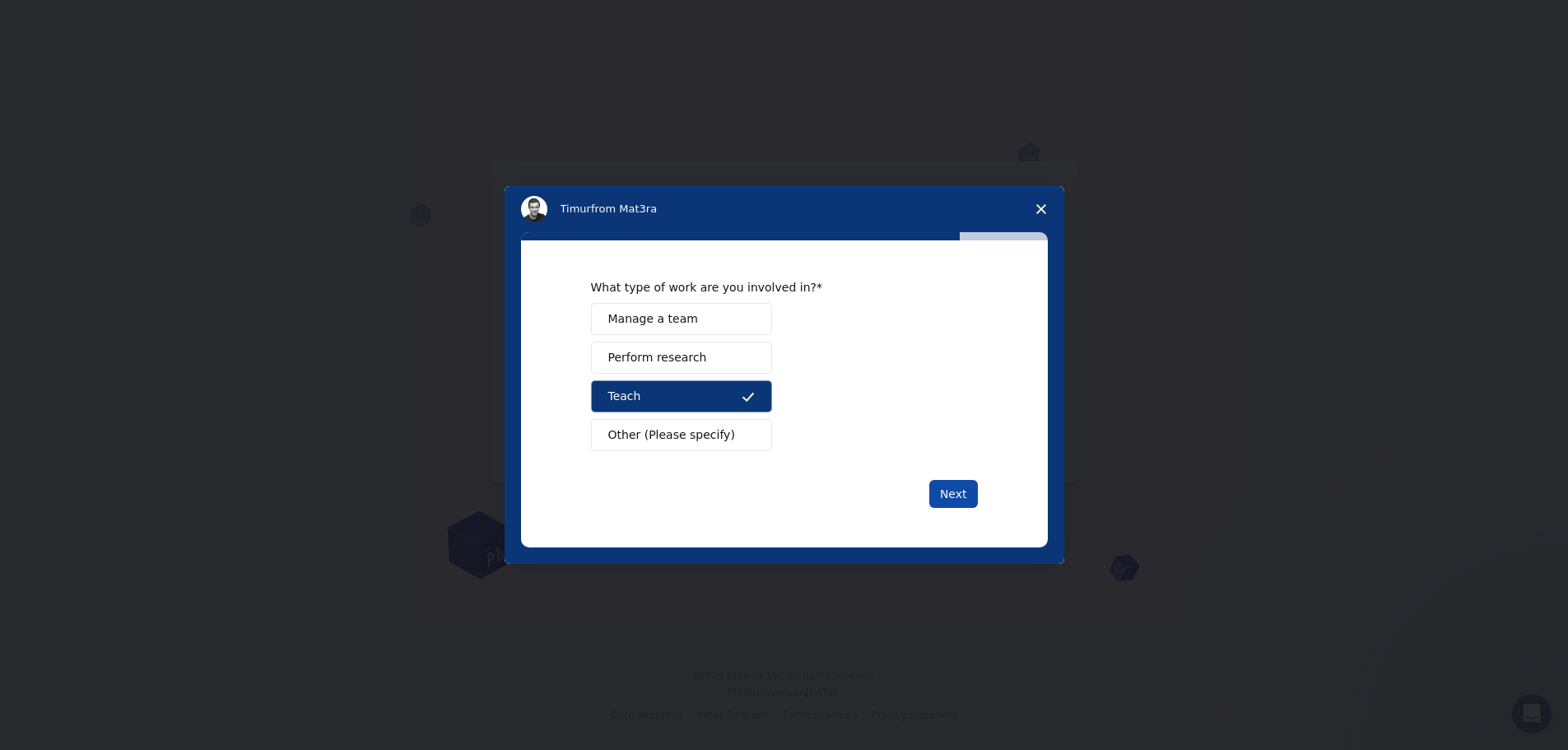
click at [968, 498] on button "Next" at bounding box center [954, 494] width 49 height 28
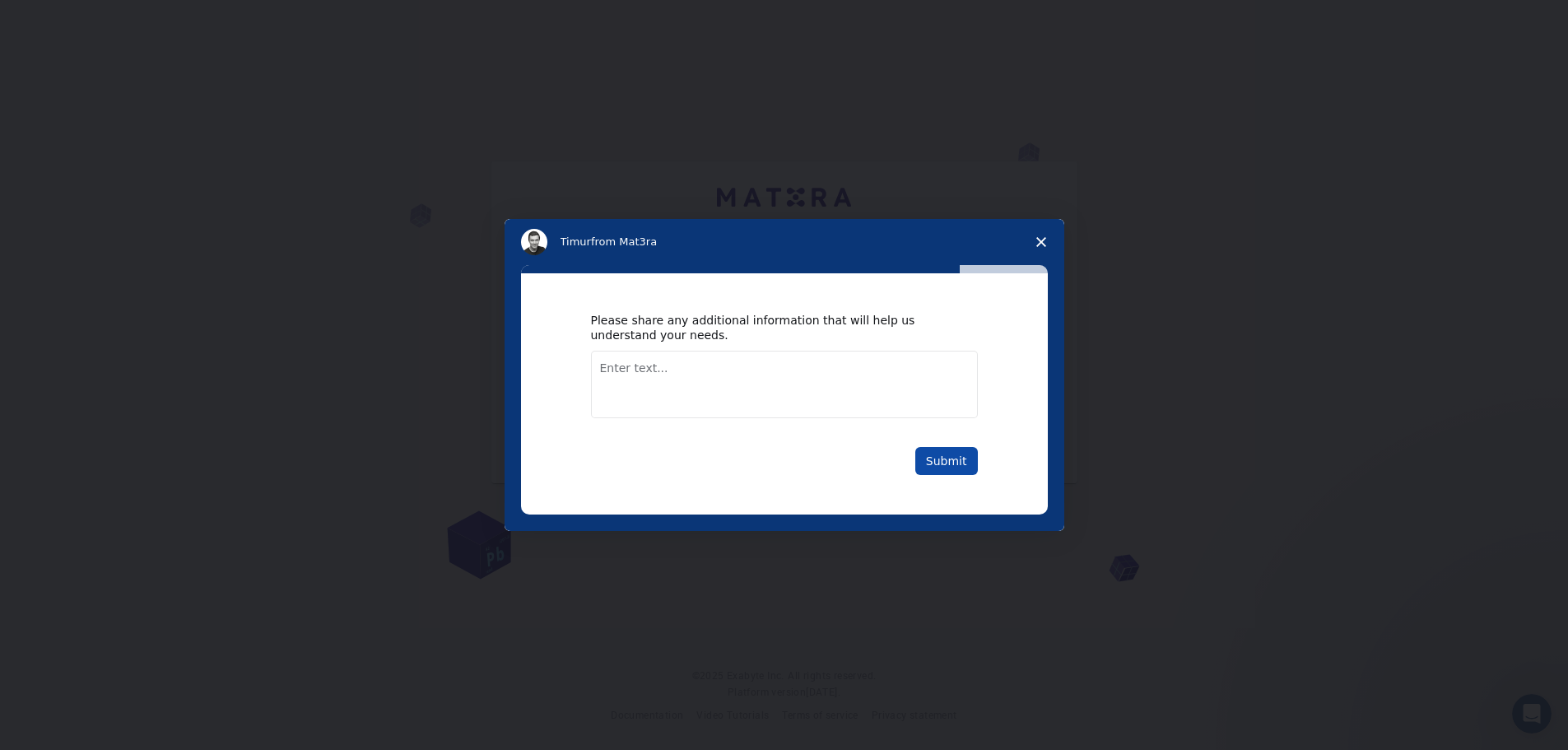
click at [940, 464] on button "Submit" at bounding box center [946, 461] width 62 height 28
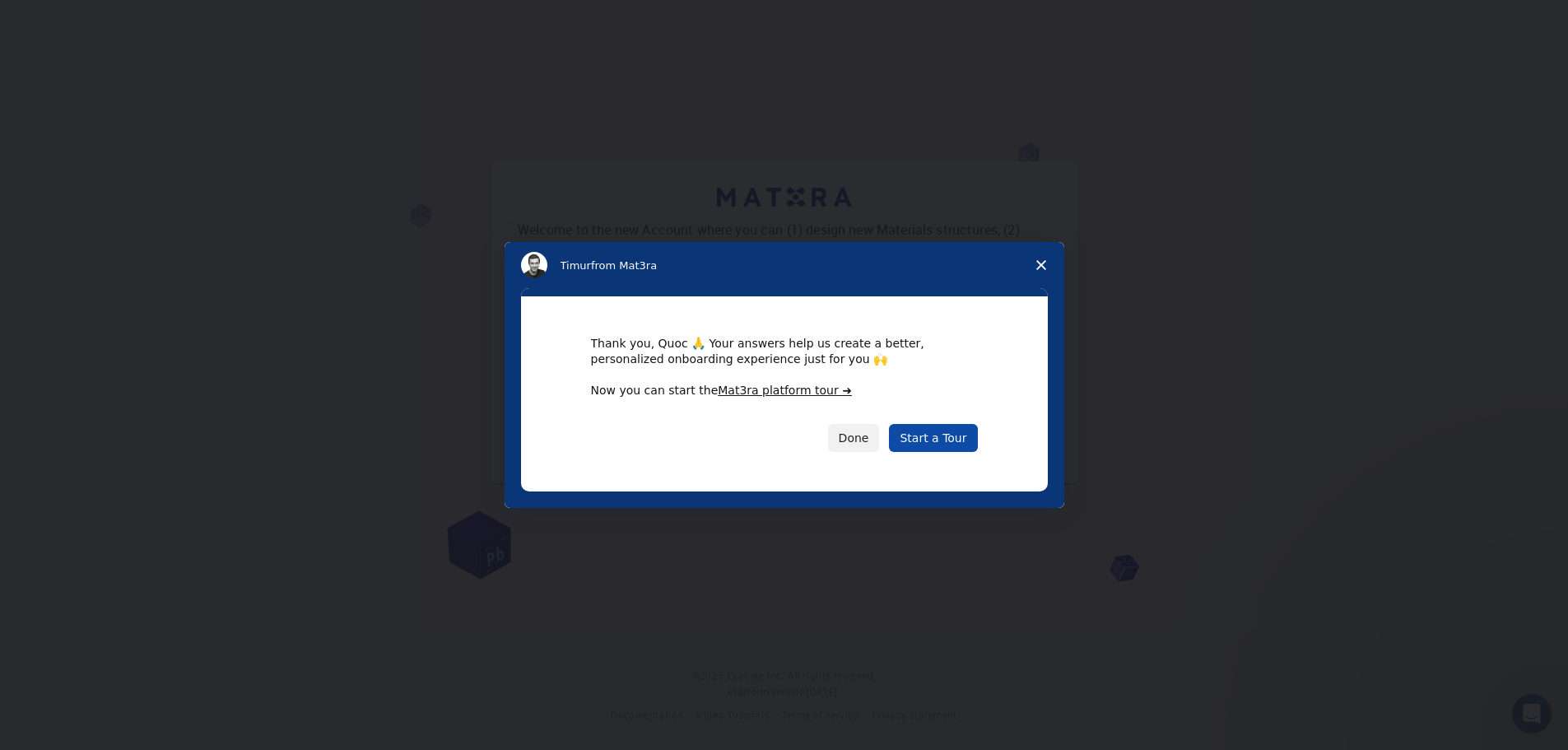
click at [944, 438] on link "Start a Tour" at bounding box center [933, 438] width 88 height 28
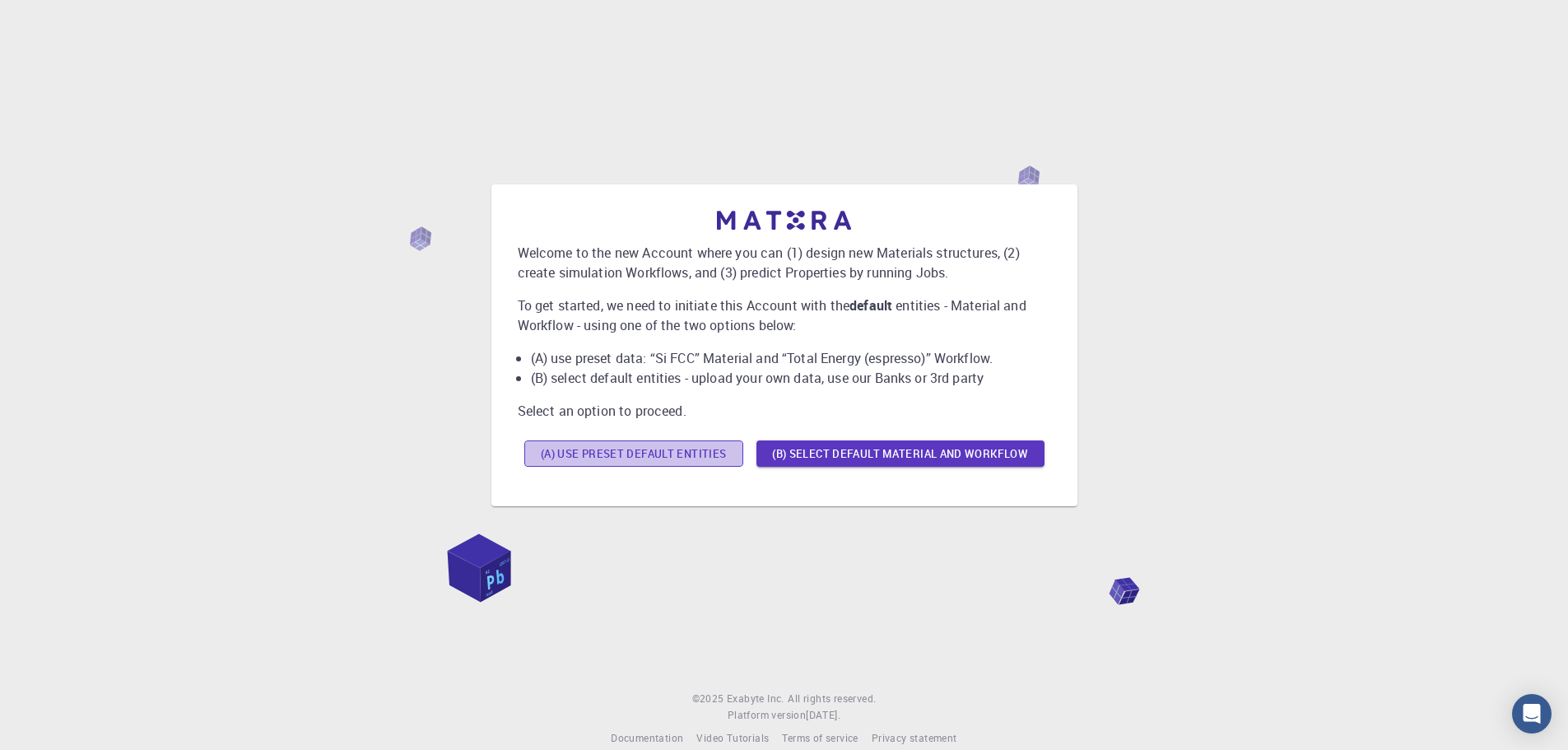
click at [696, 452] on button "(A) Use preset default entities" at bounding box center [634, 454] width 219 height 27
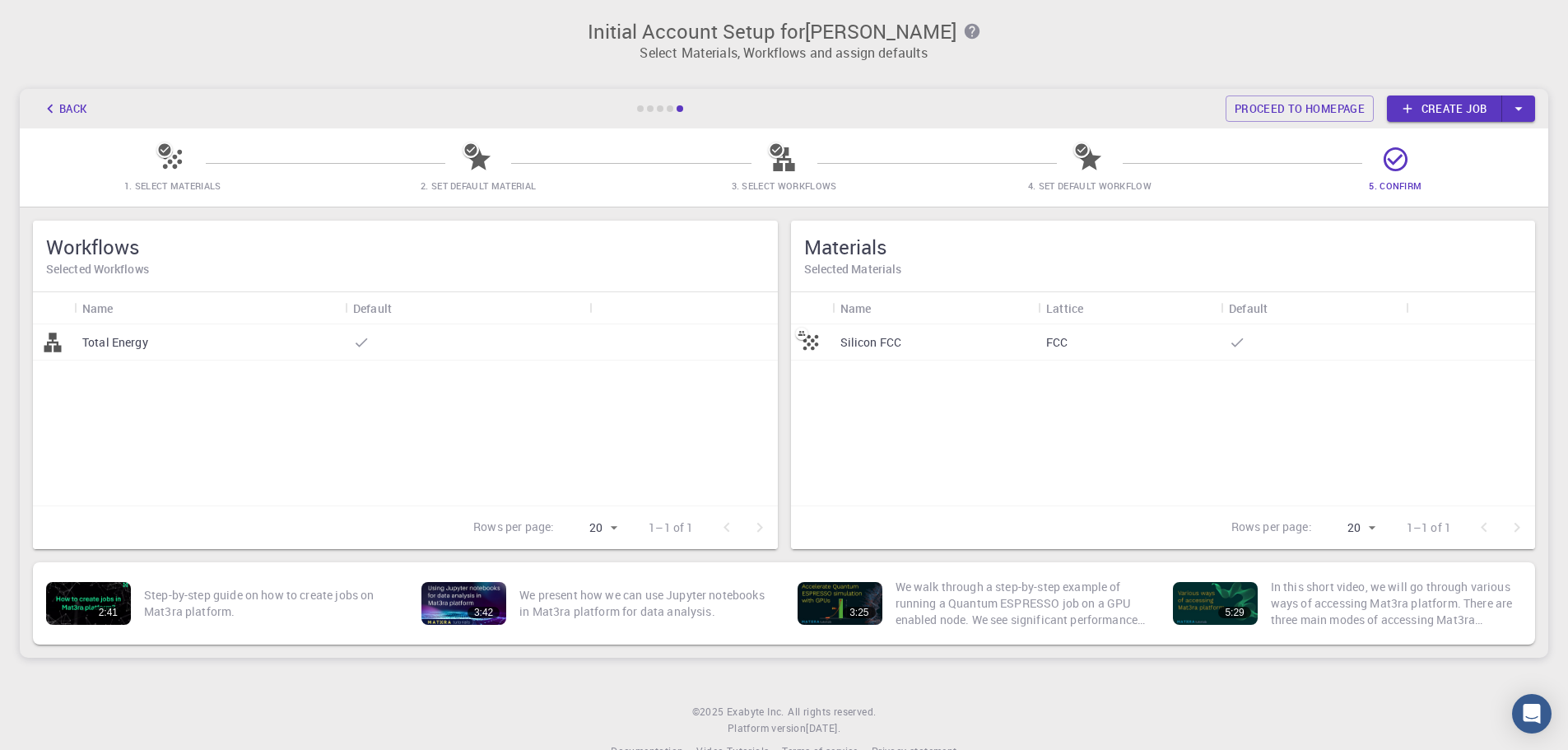
click at [1021, 338] on div "Silicon FCC" at bounding box center [935, 343] width 206 height 37
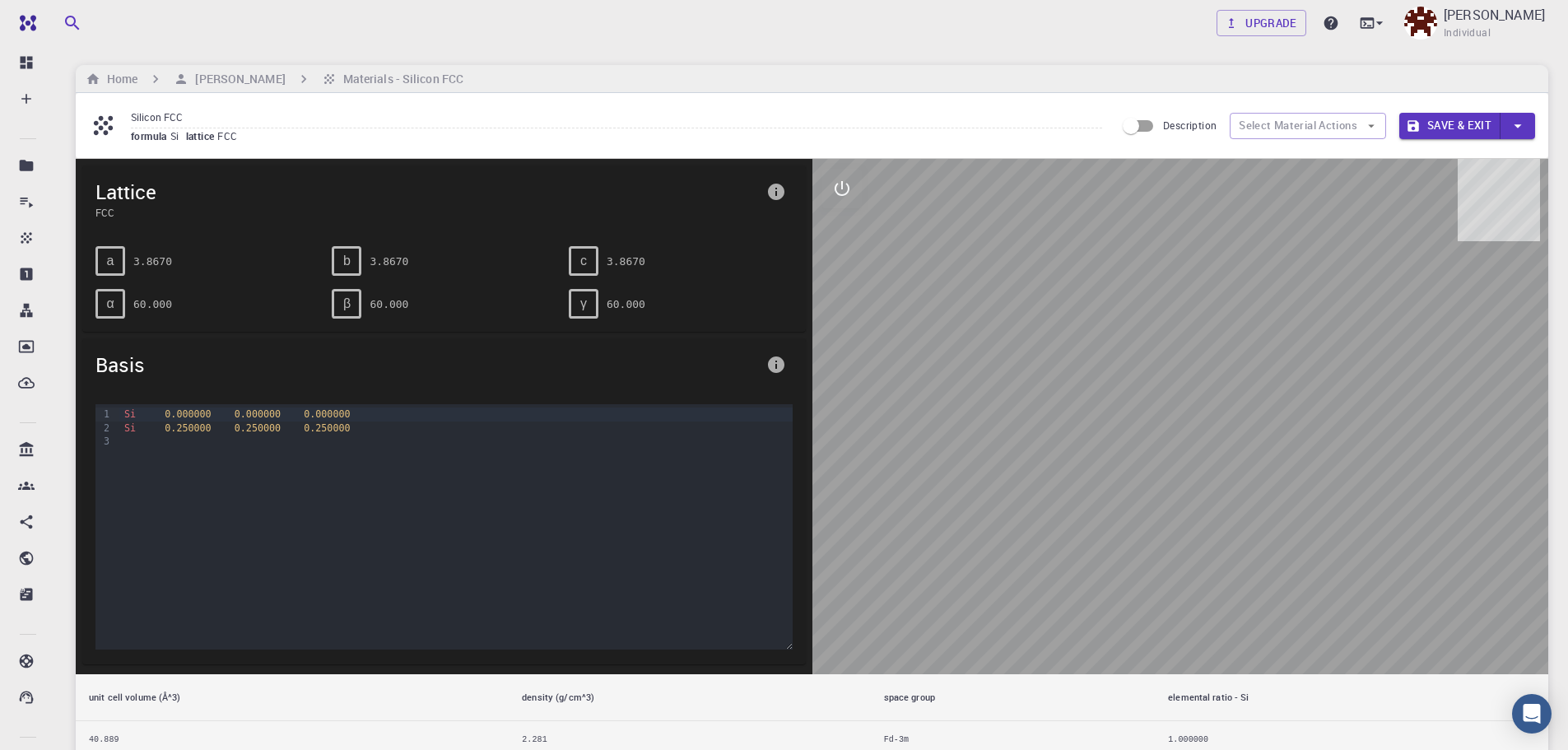
drag, startPoint x: 1204, startPoint y: 458, endPoint x: 1057, endPoint y: 381, distance: 165.9
click at [1057, 383] on div at bounding box center [1181, 416] width 736 height 515
drag, startPoint x: 1082, startPoint y: 378, endPoint x: 1123, endPoint y: 384, distance: 41.4
click at [1122, 384] on div at bounding box center [1181, 416] width 736 height 515
click at [842, 189] on icon "interactive" at bounding box center [842, 188] width 20 height 20
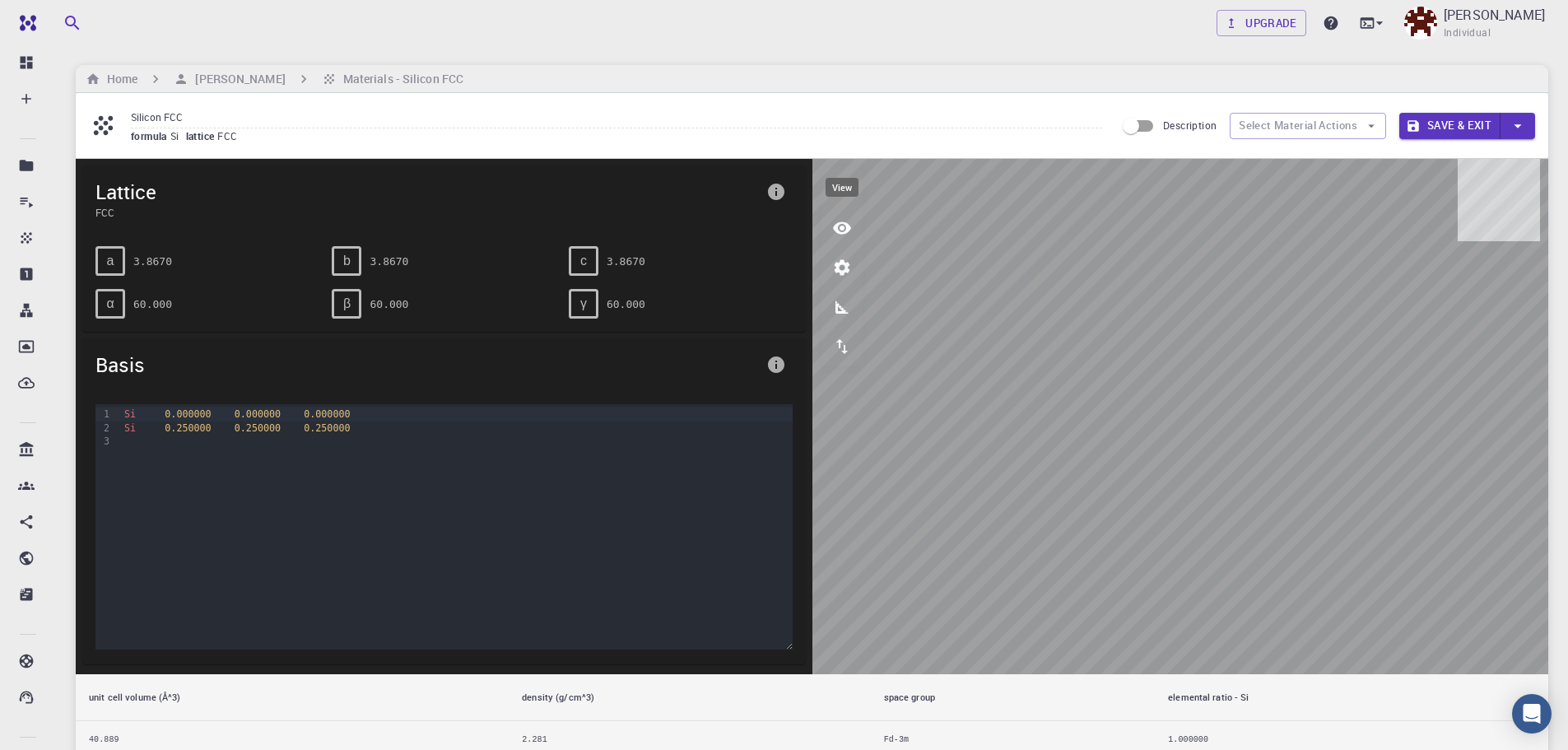
click at [845, 228] on icon "view" at bounding box center [842, 228] width 20 height 20
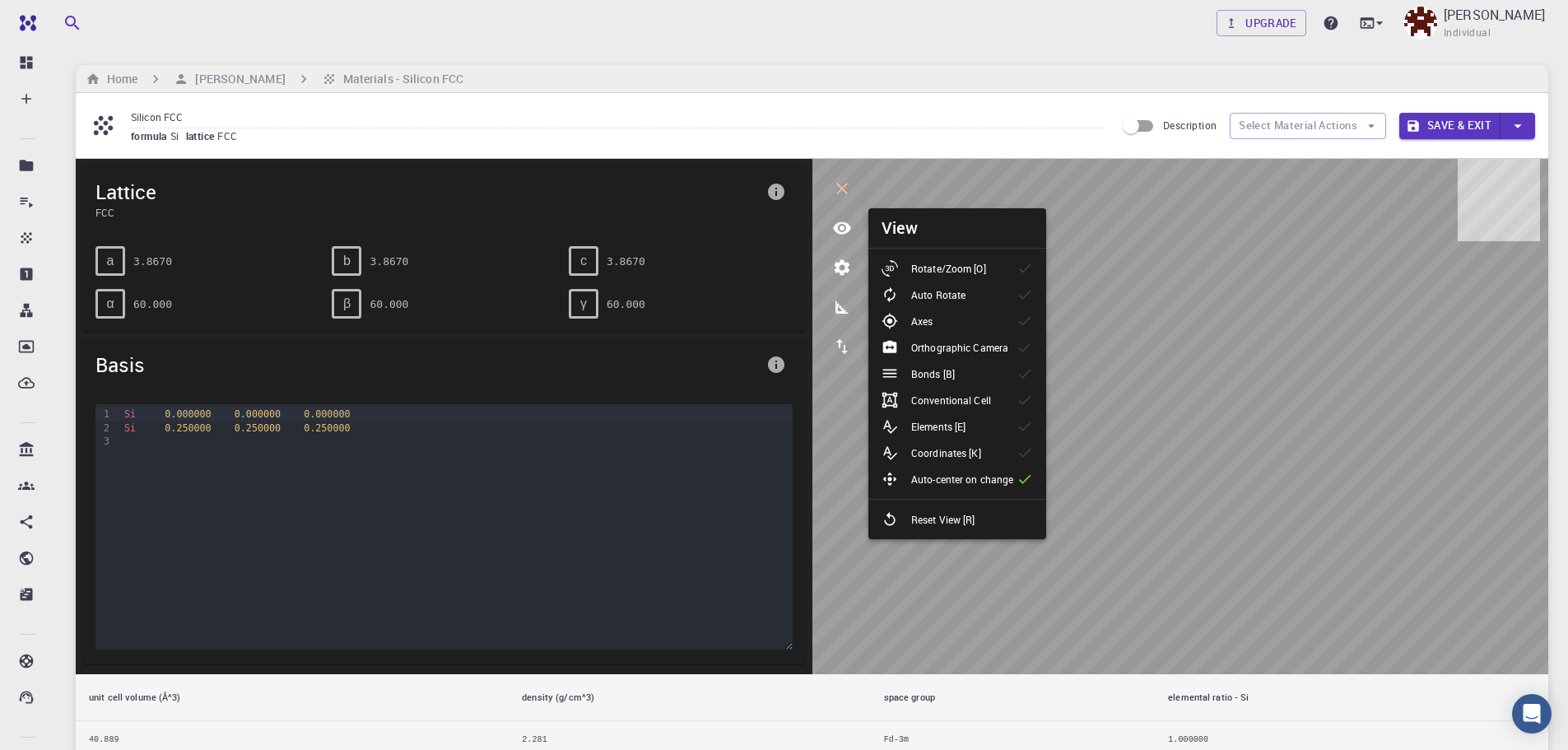
click at [987, 401] on p "Conventional Cell" at bounding box center [951, 400] width 80 height 15
click at [955, 428] on p "Elements [E]" at bounding box center [939, 426] width 55 height 15
click at [961, 447] on p "Coordinates [K]" at bounding box center [946, 453] width 70 height 15
click at [973, 448] on p "Coordinates [K]" at bounding box center [946, 453] width 70 height 15
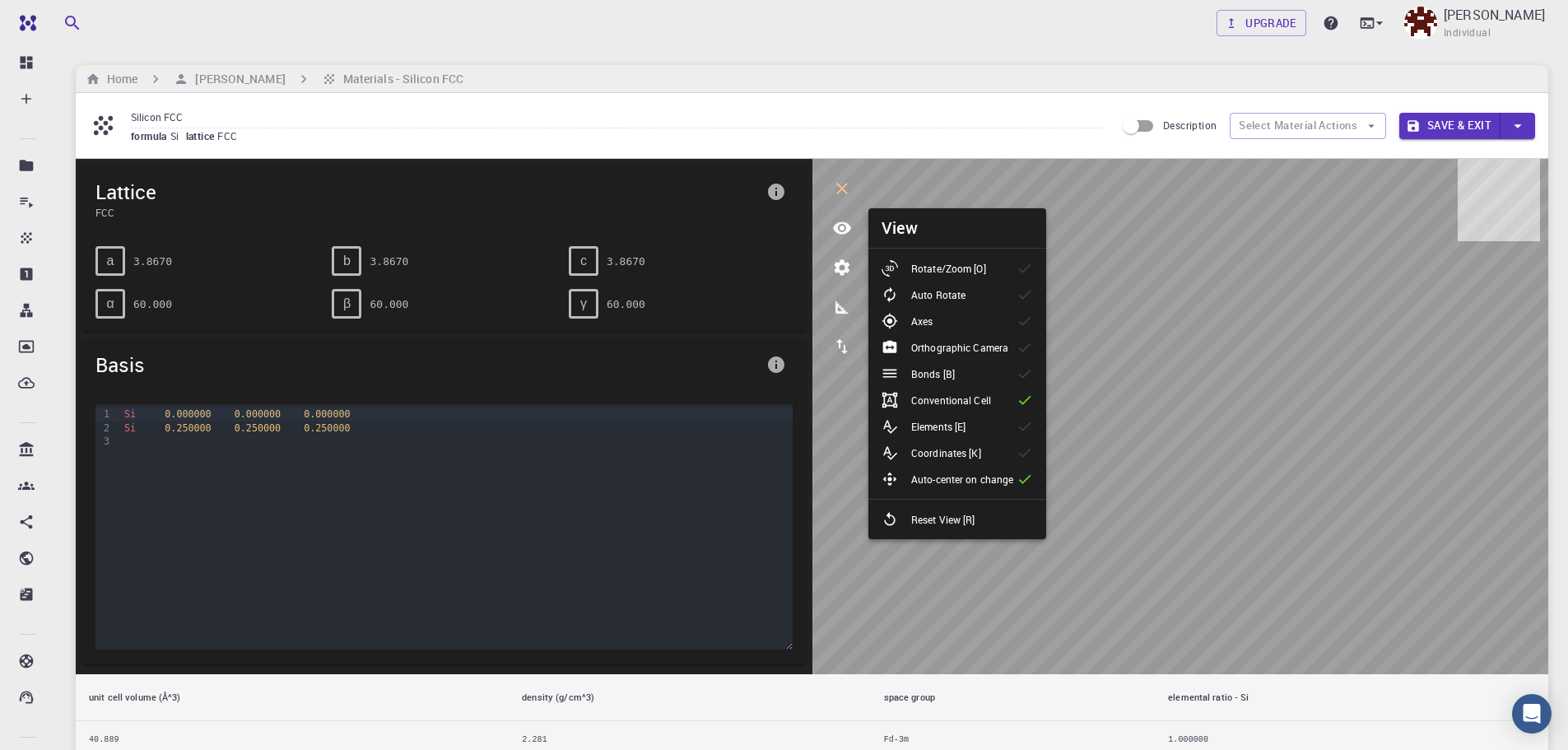
click at [984, 295] on li "Auto Rotate" at bounding box center [957, 295] width 177 height 27
click at [972, 295] on div "Auto Rotate" at bounding box center [930, 295] width 97 height 17
click at [981, 270] on p "Rotate/Zoom [O]" at bounding box center [949, 269] width 75 height 15
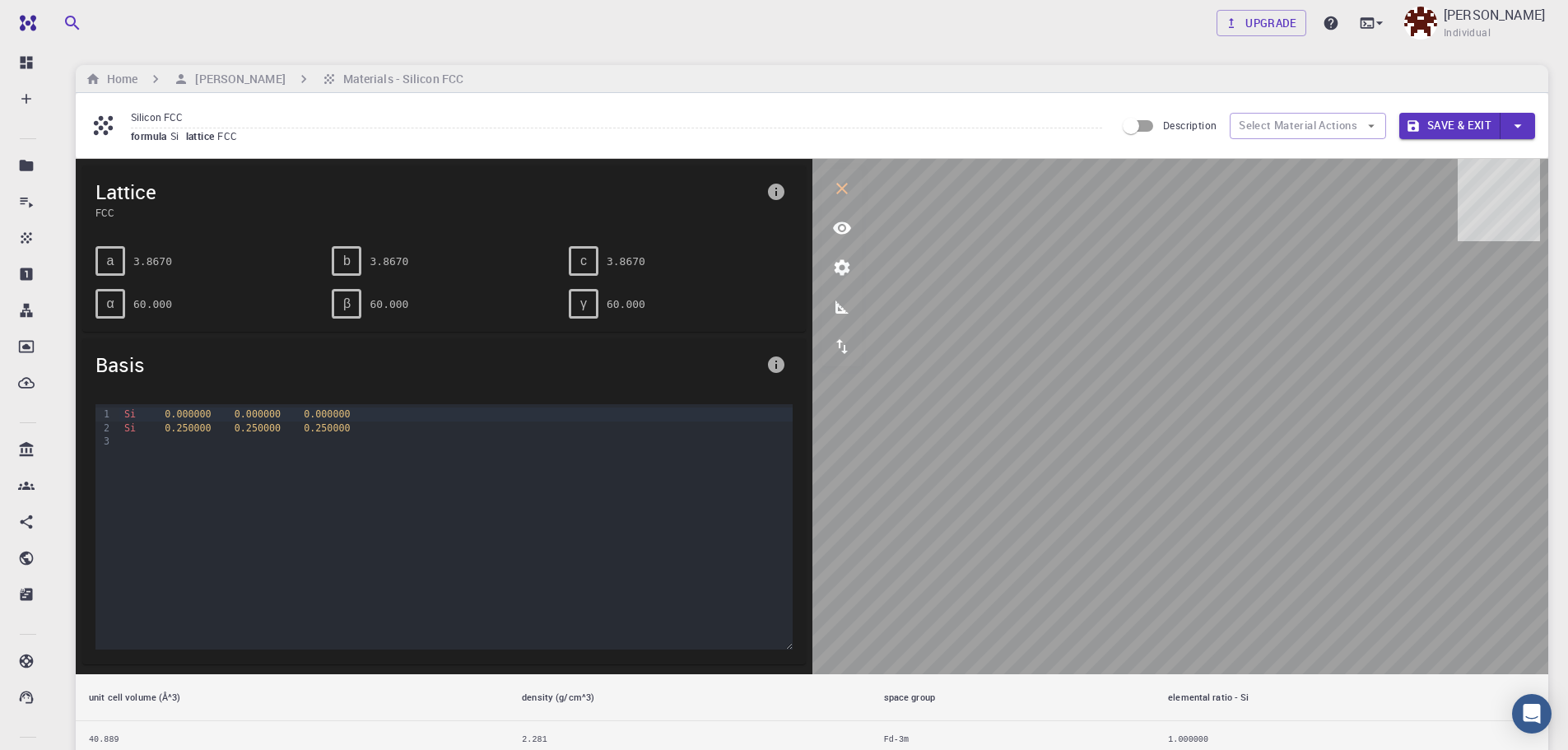
click at [107, 258] on span "a" at bounding box center [110, 261] width 7 height 15
click at [109, 258] on span "a" at bounding box center [110, 261] width 7 height 15
click at [265, 422] on div "Si 0.250000 0.250000 0.250000" at bounding box center [455, 428] width 672 height 13
click at [238, 464] on div "Si 0 . 0 0 0 0 0 0 0 . 0 0 0 0 0 0 0 . 0 0 0 0 0 0 Si 0 .25 0 0 0 0 0 .25 0 0 0…" at bounding box center [455, 486] width 672 height 165
click at [231, 455] on div "Si 0.000000 0.000000 0.000000 Si 0.250000 0.250000 0.250000" at bounding box center [455, 486] width 672 height 165
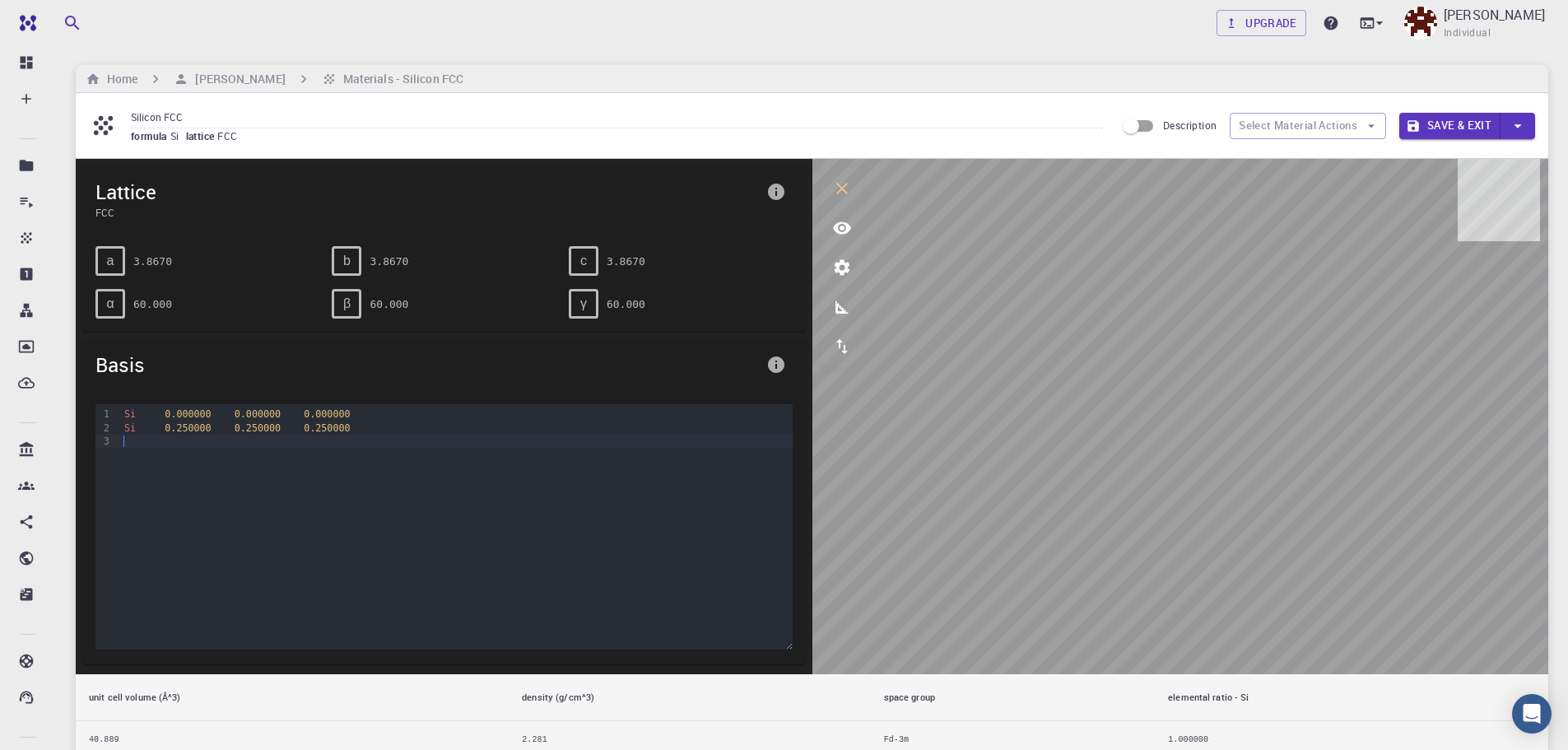
click at [181, 448] on div at bounding box center [455, 441] width 672 height 13
click at [218, 85] on h6 "[PERSON_NAME]" at bounding box center [236, 79] width 96 height 18
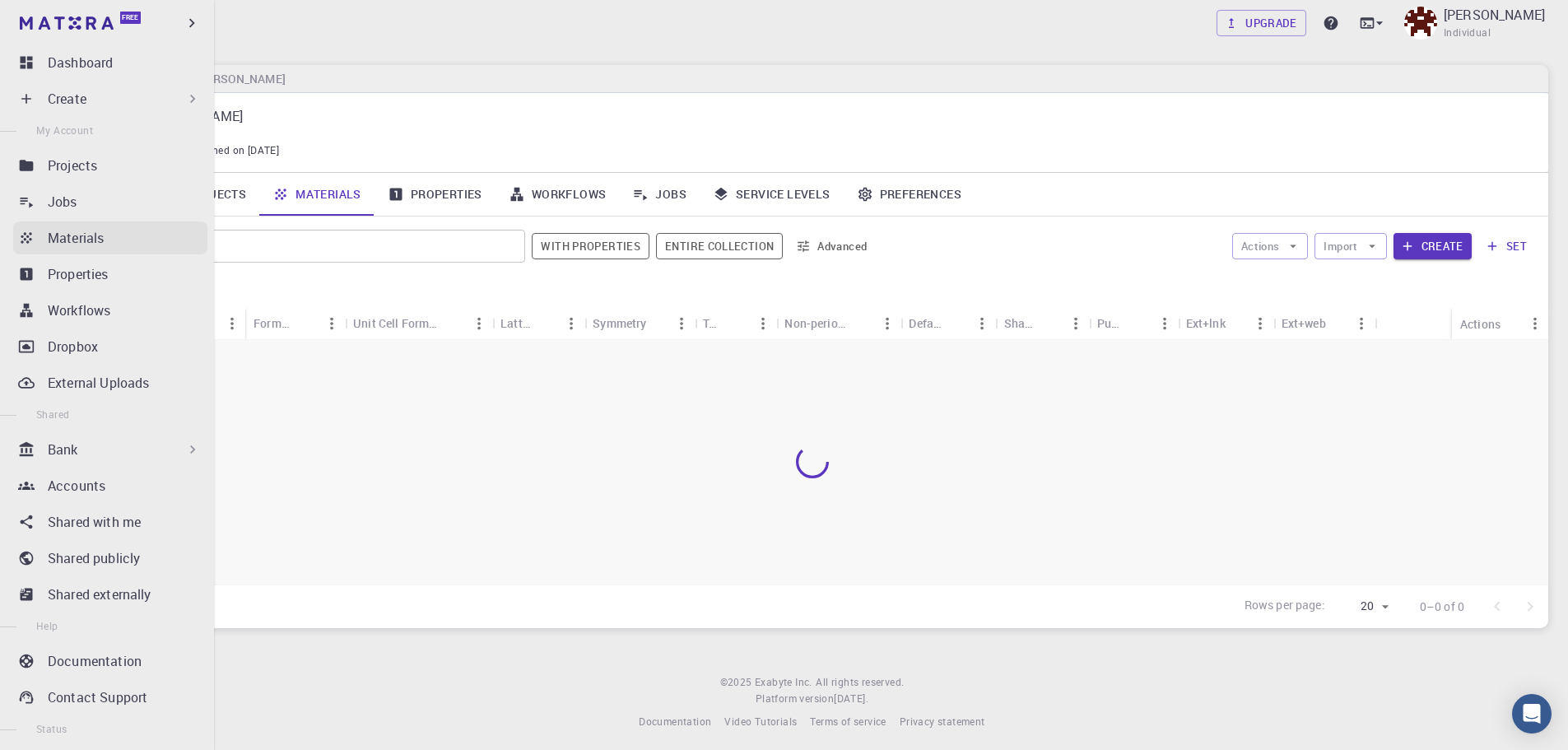
drag, startPoint x: 102, startPoint y: 202, endPoint x: 100, endPoint y: 233, distance: 31.1
click at [102, 202] on div "Jobs" at bounding box center [128, 202] width 160 height 20
click at [100, 233] on p "Materials" at bounding box center [75, 238] width 56 height 20
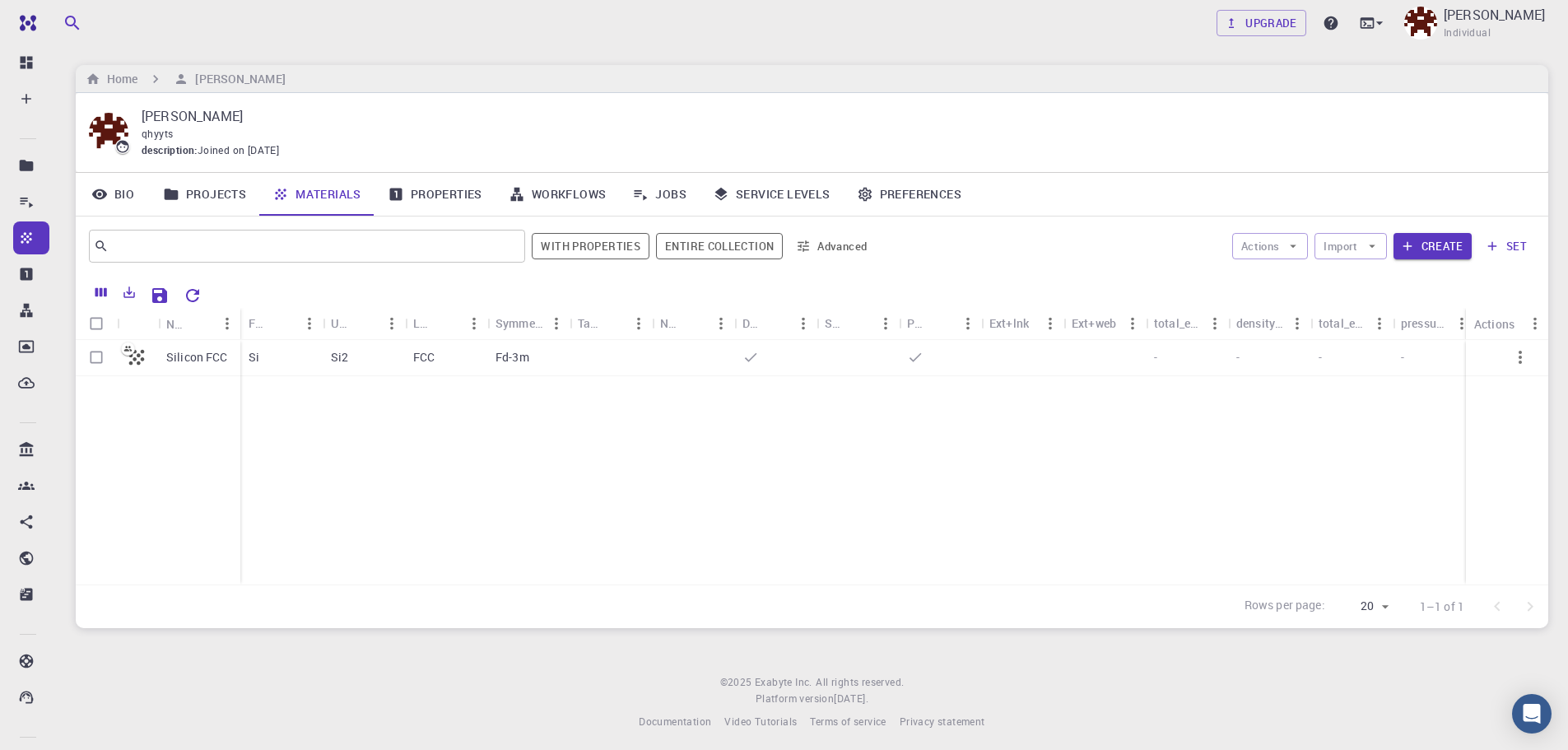
click at [435, 183] on link "Properties" at bounding box center [435, 194] width 121 height 43
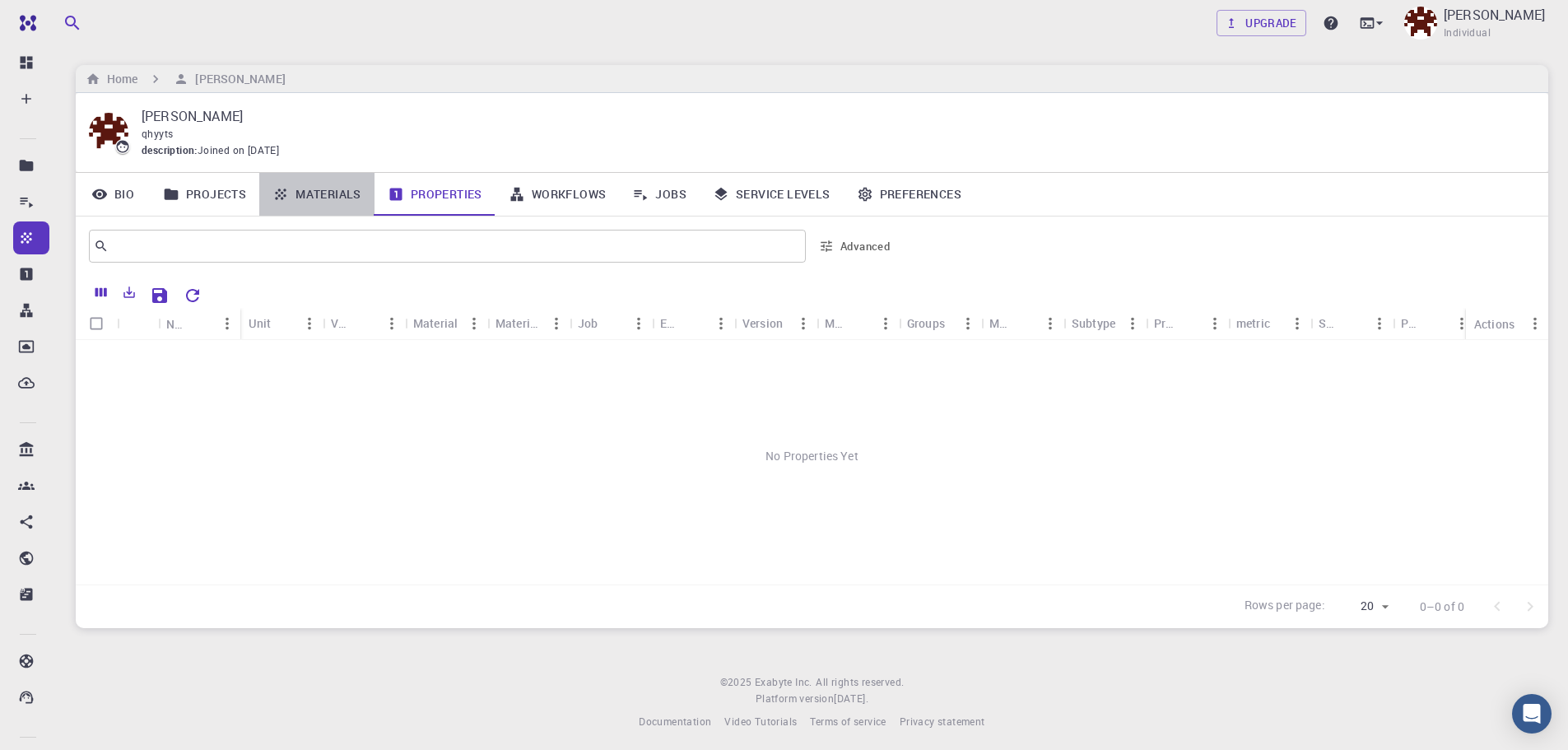
click at [324, 197] on link "Materials" at bounding box center [317, 194] width 115 height 43
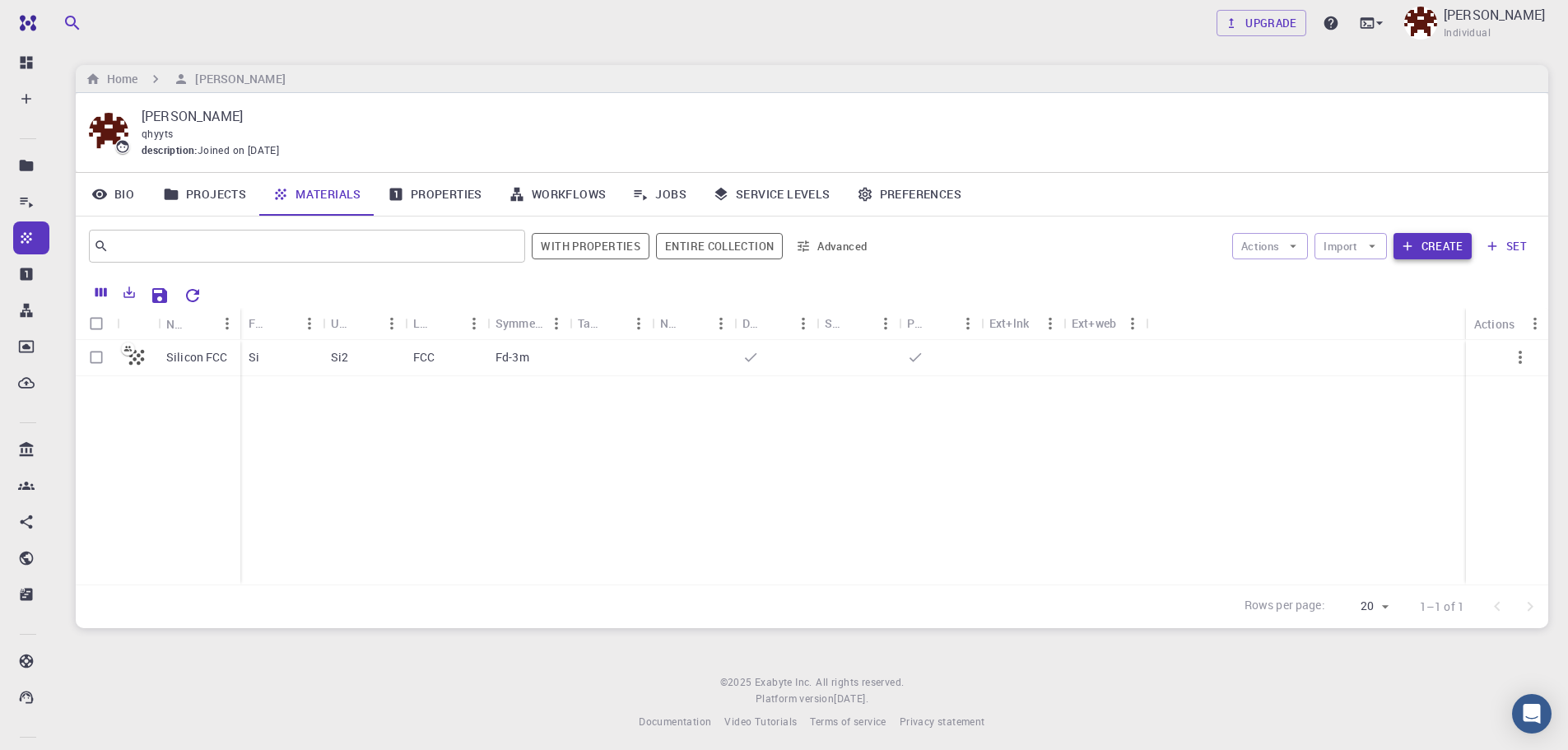
click at [1430, 251] on button "Create" at bounding box center [1433, 246] width 78 height 27
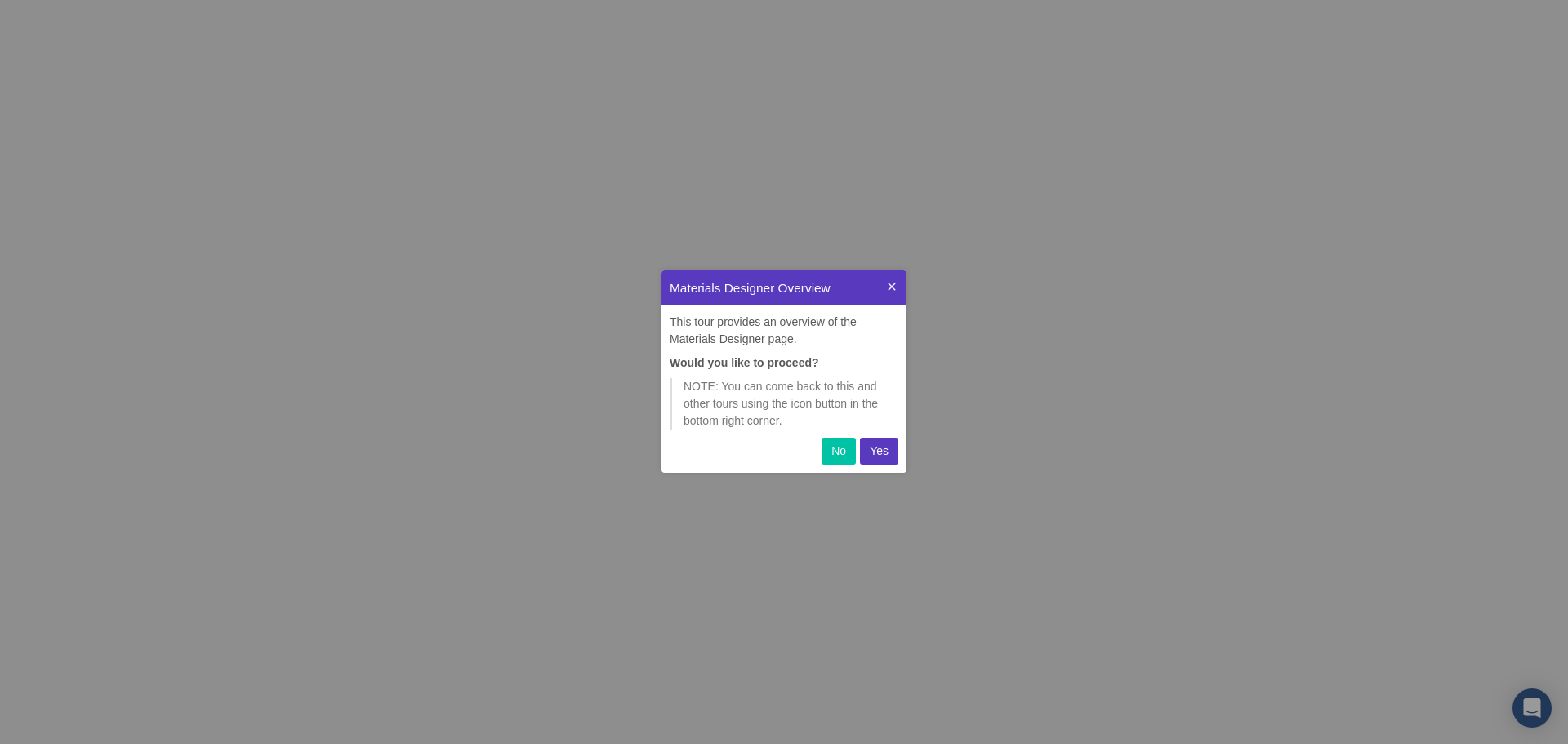
scroll to position [190, 233]
click at [881, 450] on p "Yes" at bounding box center [879, 451] width 19 height 17
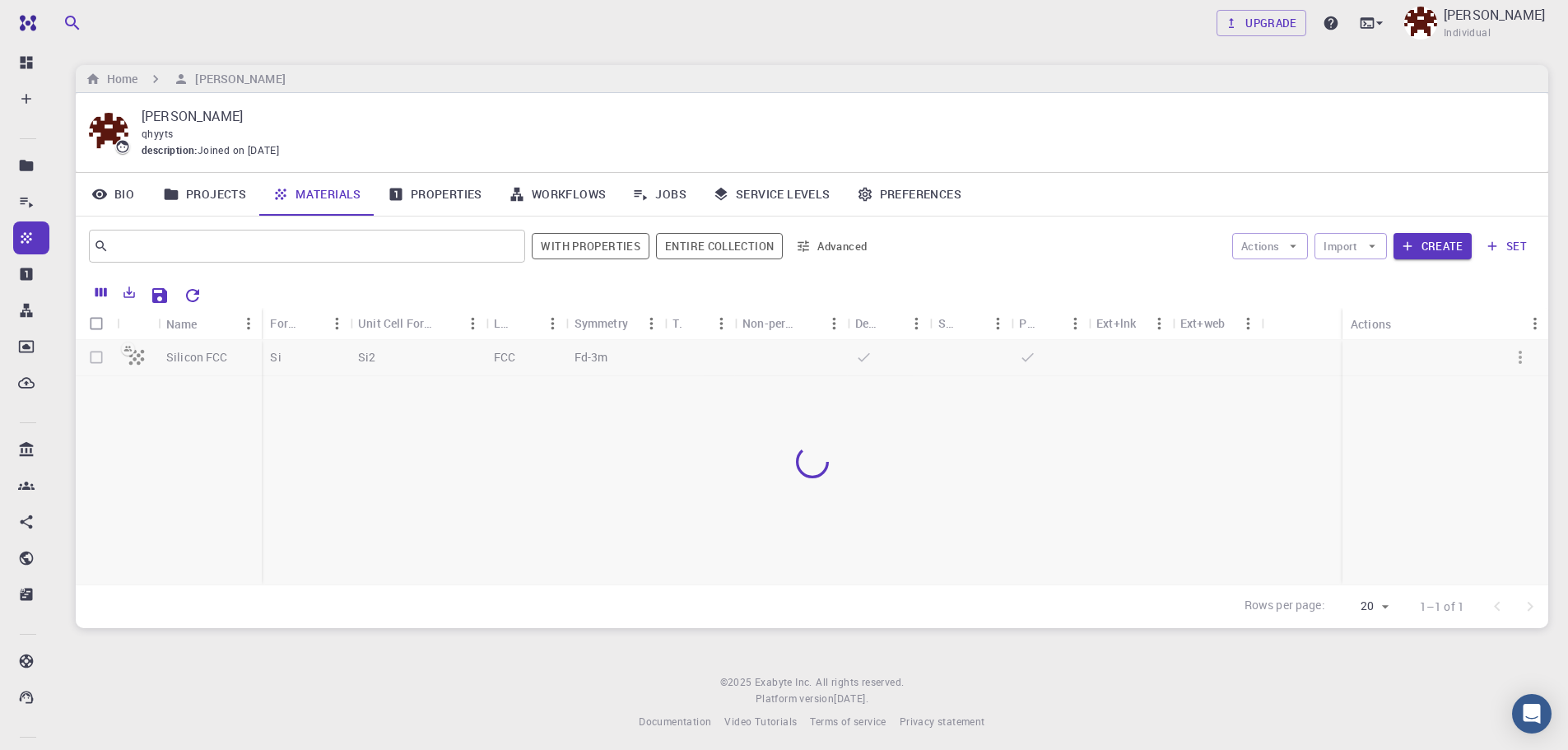
click at [614, 358] on div at bounding box center [812, 462] width 1473 height 245
click at [605, 361] on div at bounding box center [812, 462] width 1473 height 245
click at [547, 360] on div at bounding box center [812, 462] width 1473 height 245
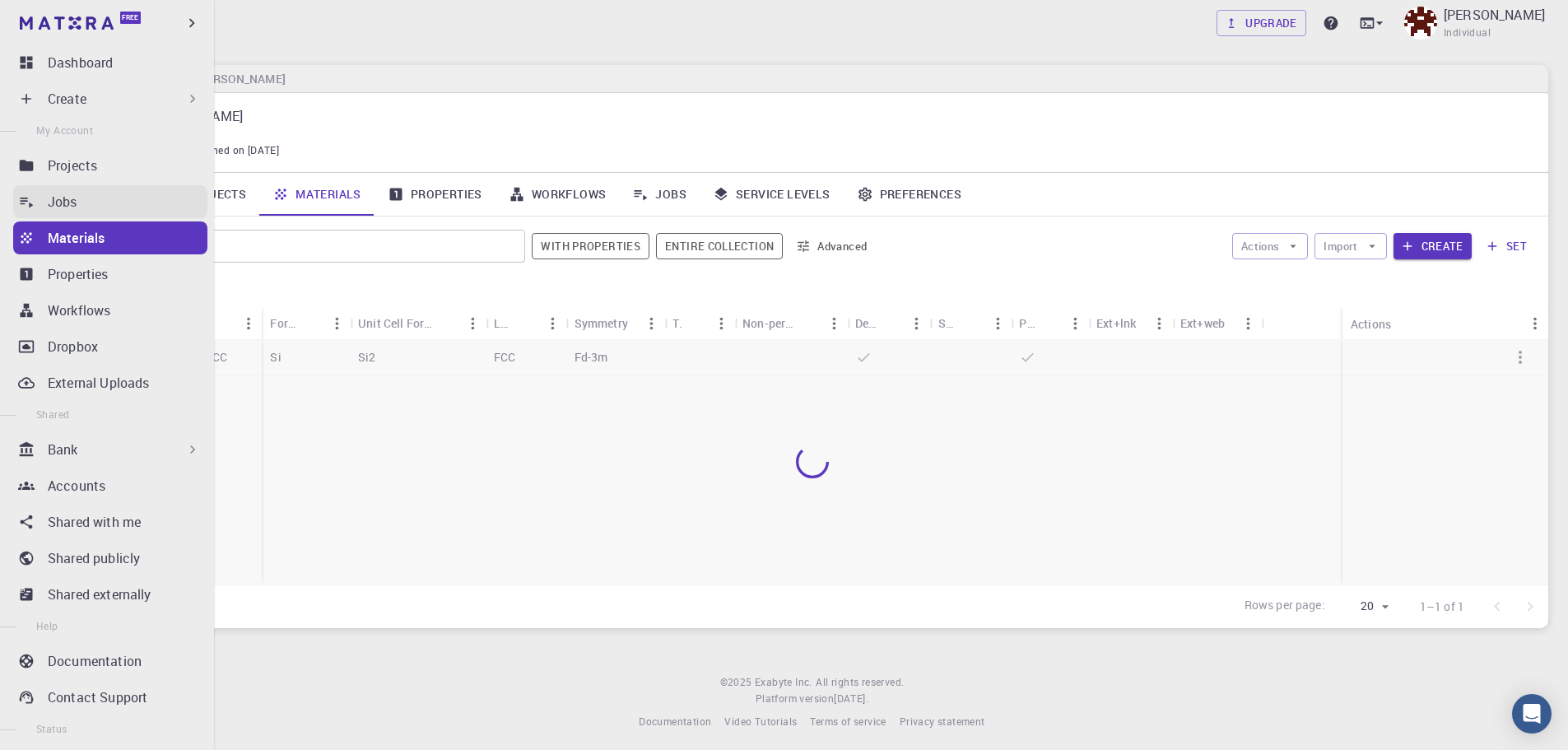
click at [68, 207] on p "Jobs" at bounding box center [63, 202] width 30 height 20
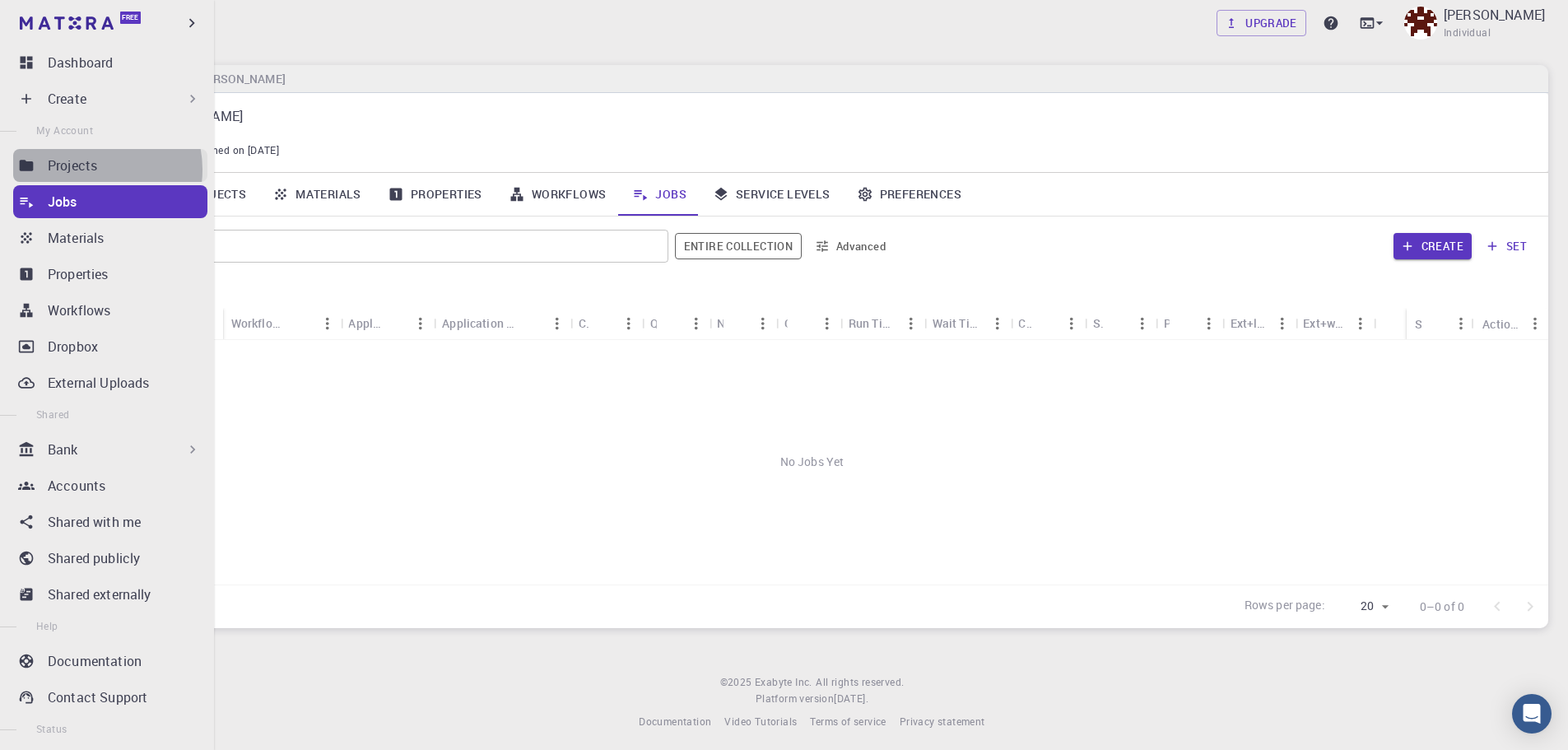
click at [91, 169] on p "Projects" at bounding box center [73, 166] width 50 height 20
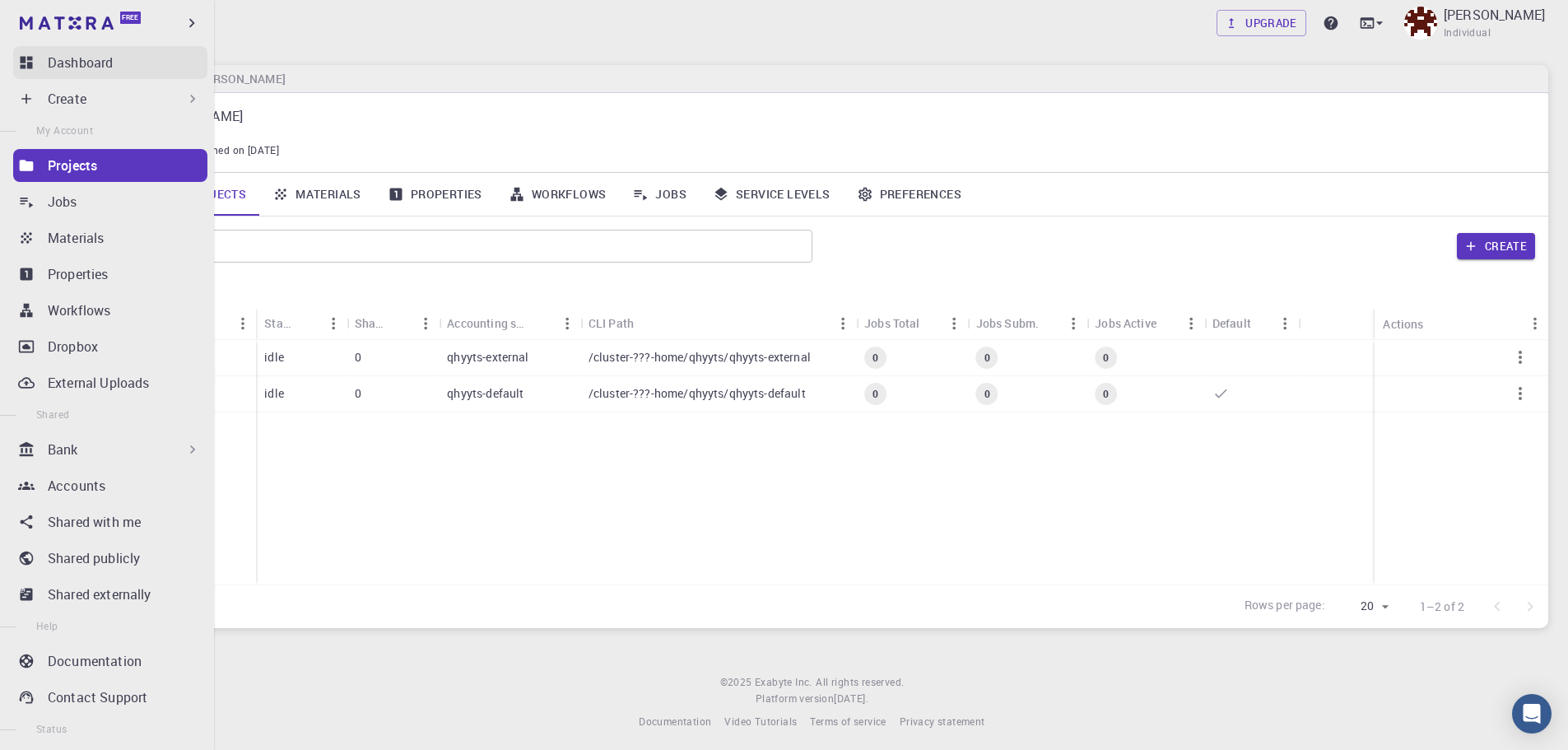
click at [70, 69] on p "Dashboard" at bounding box center [80, 63] width 65 height 20
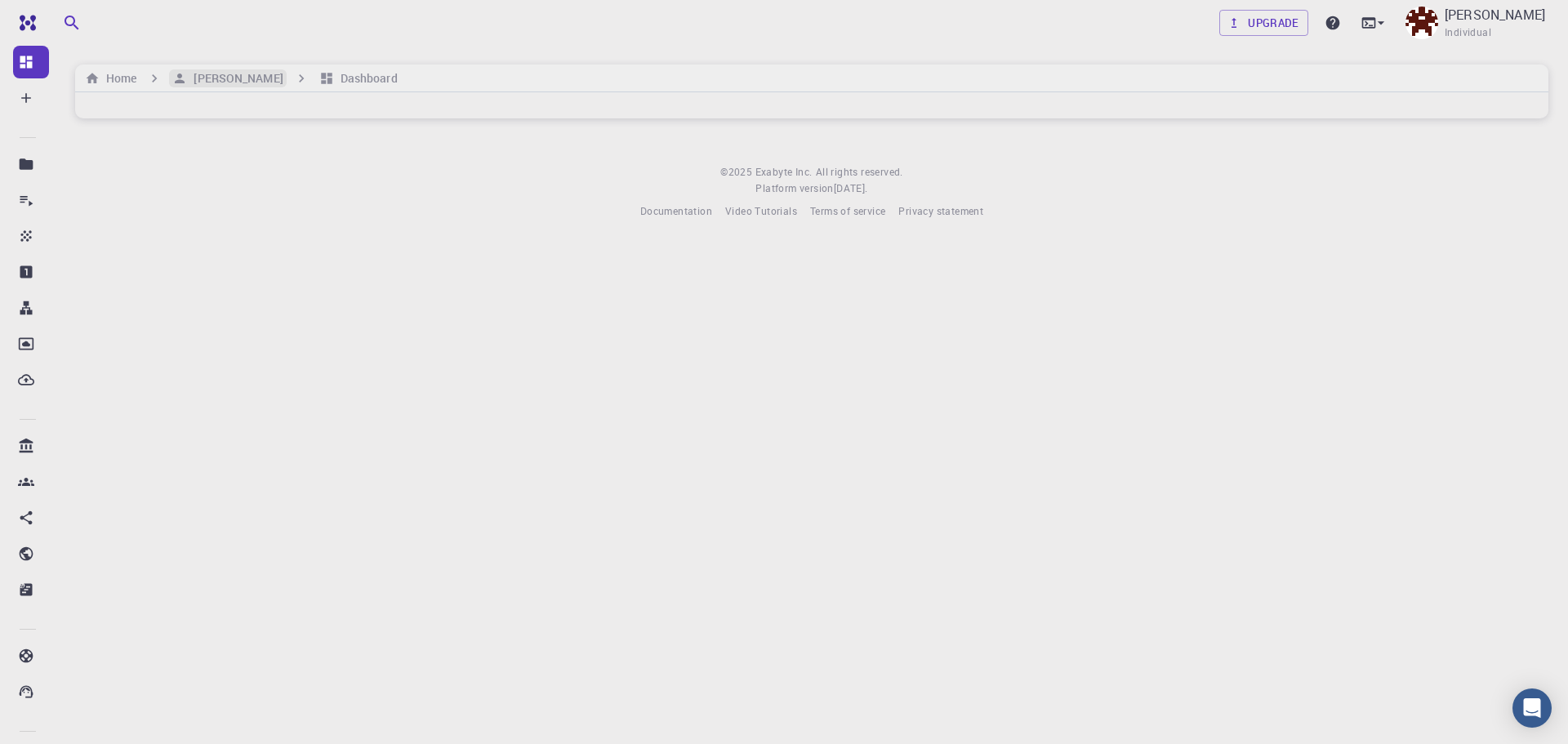
click at [211, 83] on h6 "[PERSON_NAME]" at bounding box center [234, 78] width 95 height 18
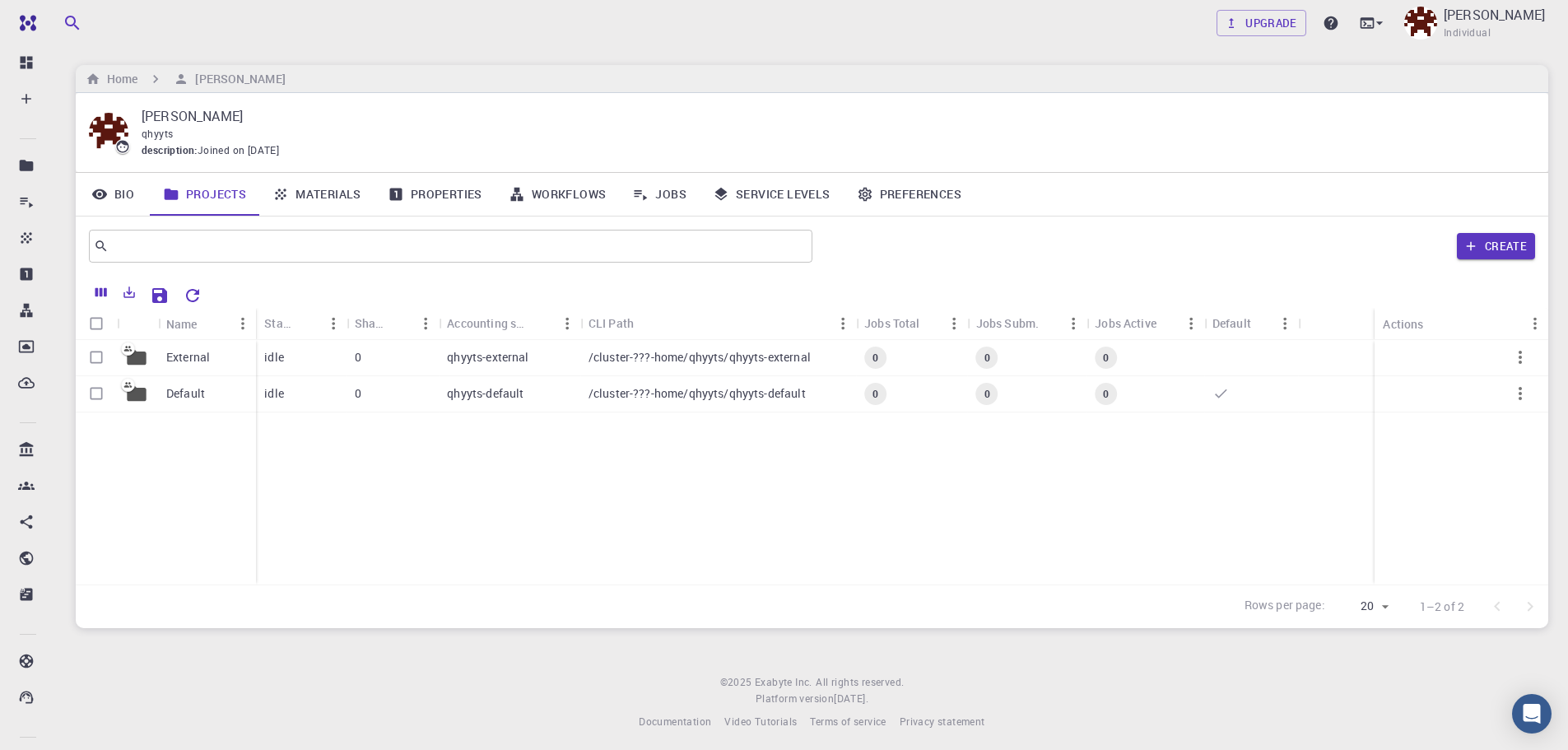
click at [279, 198] on icon at bounding box center [281, 194] width 17 height 17
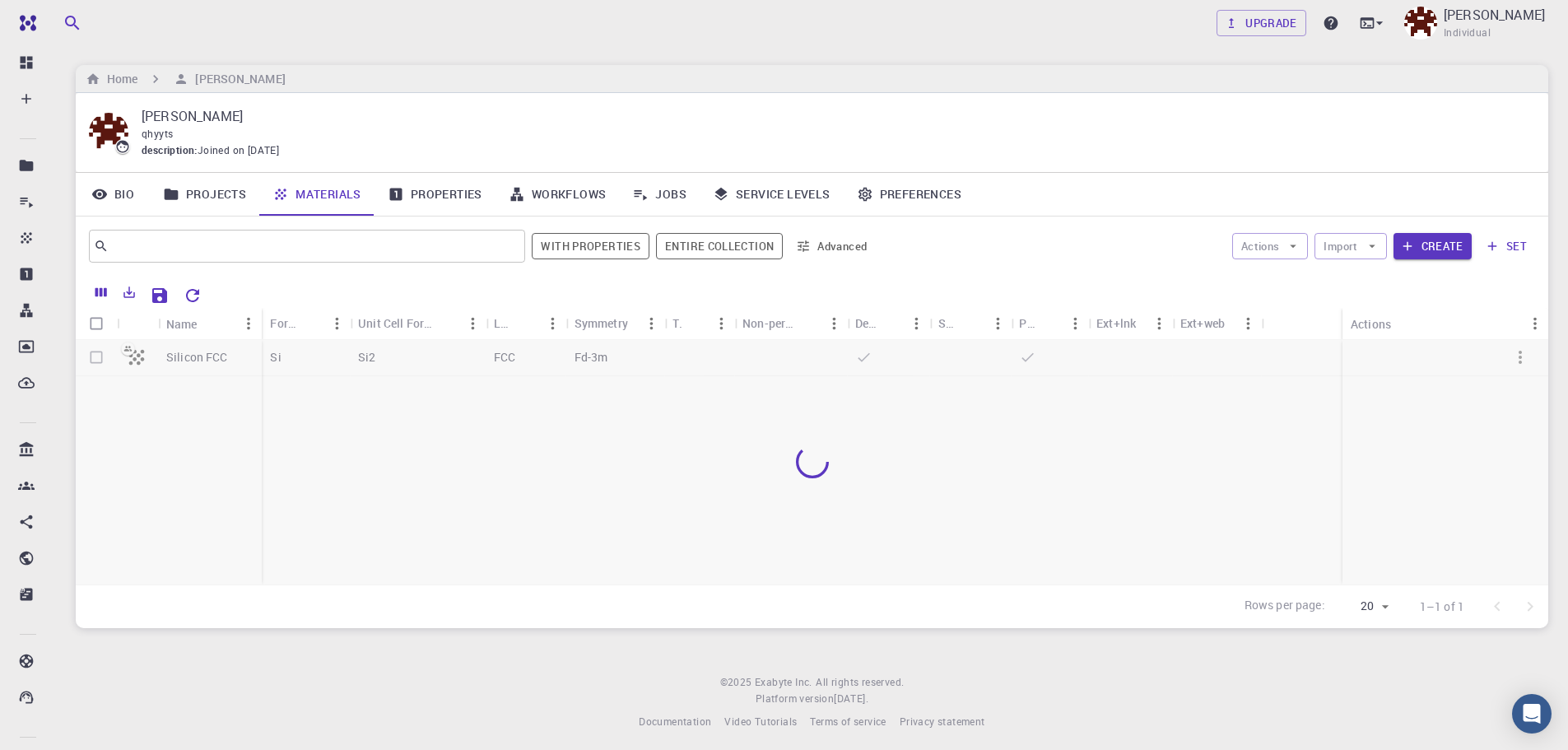
click at [111, 367] on div at bounding box center [812, 462] width 1473 height 245
click at [138, 363] on div at bounding box center [812, 462] width 1473 height 245
click at [209, 359] on div at bounding box center [812, 462] width 1473 height 245
click at [188, 332] on div "Name" at bounding box center [182, 324] width 32 height 32
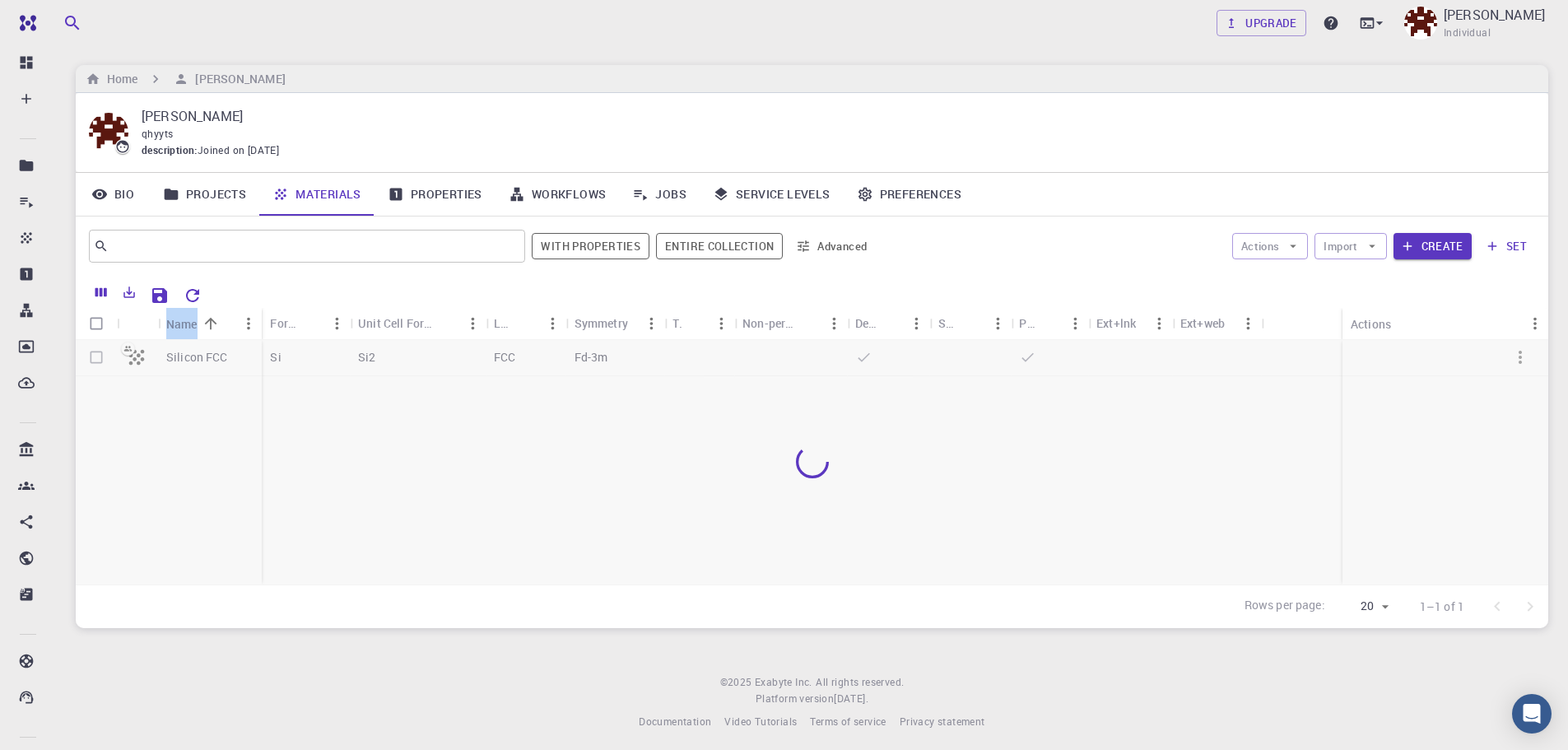
click at [188, 332] on div "Name" at bounding box center [182, 324] width 32 height 32
drag, startPoint x: 1226, startPoint y: 359, endPoint x: 1250, endPoint y: 362, distance: 24.2
click at [1226, 361] on div at bounding box center [812, 462] width 1473 height 245
click at [1519, 356] on div at bounding box center [812, 462] width 1473 height 245
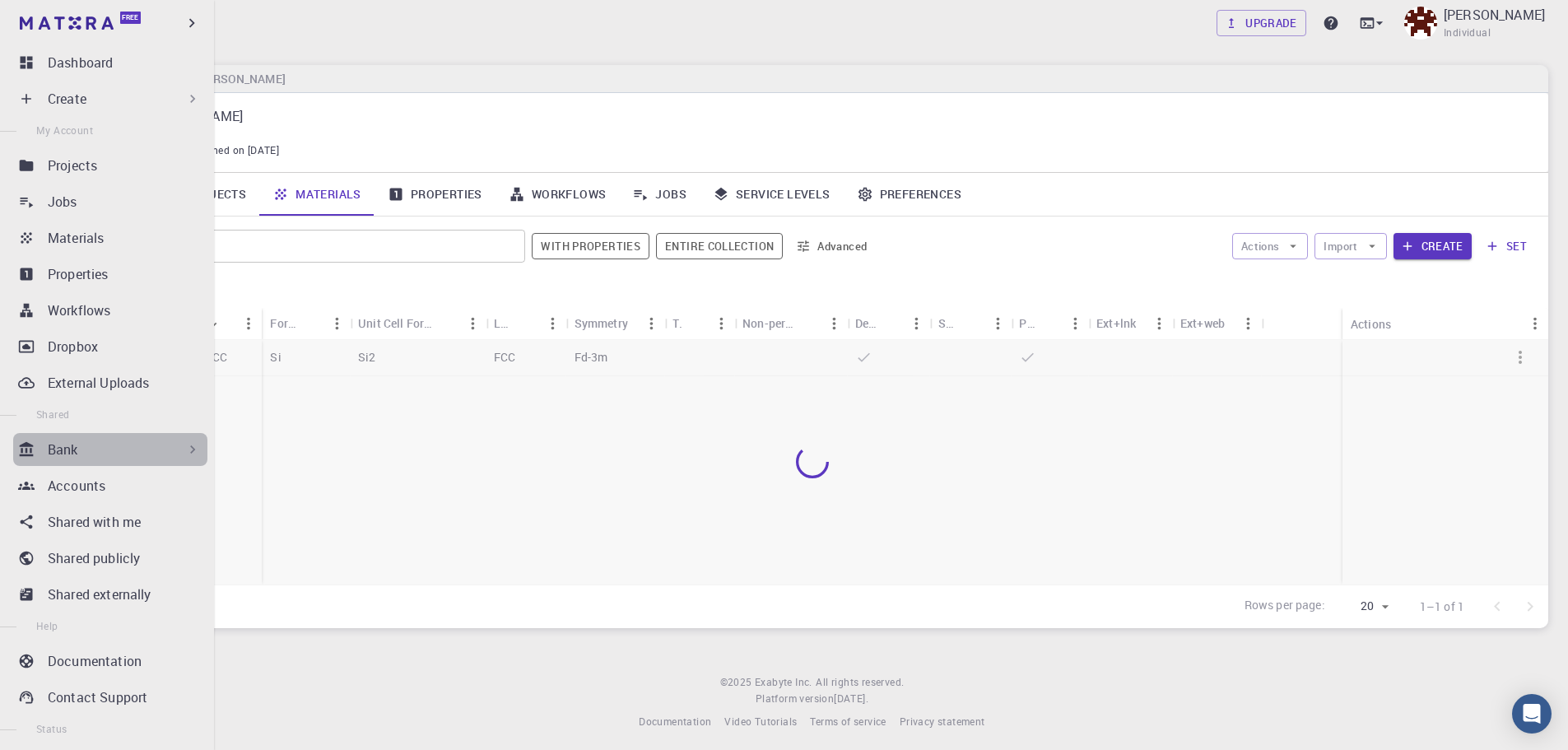
click at [184, 454] on icon at bounding box center [192, 450] width 17 height 17
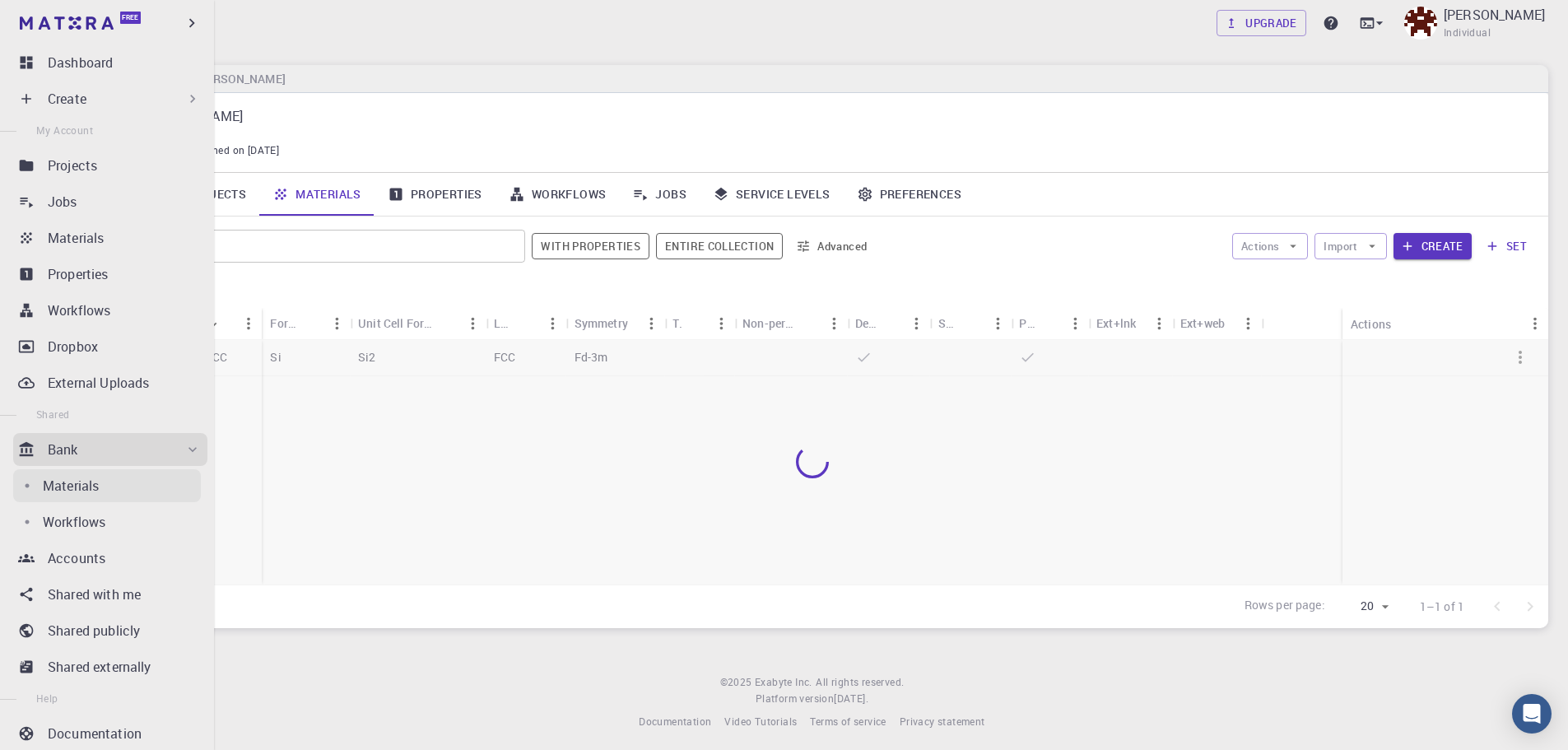
click at [99, 488] on p "Materials" at bounding box center [70, 486] width 56 height 20
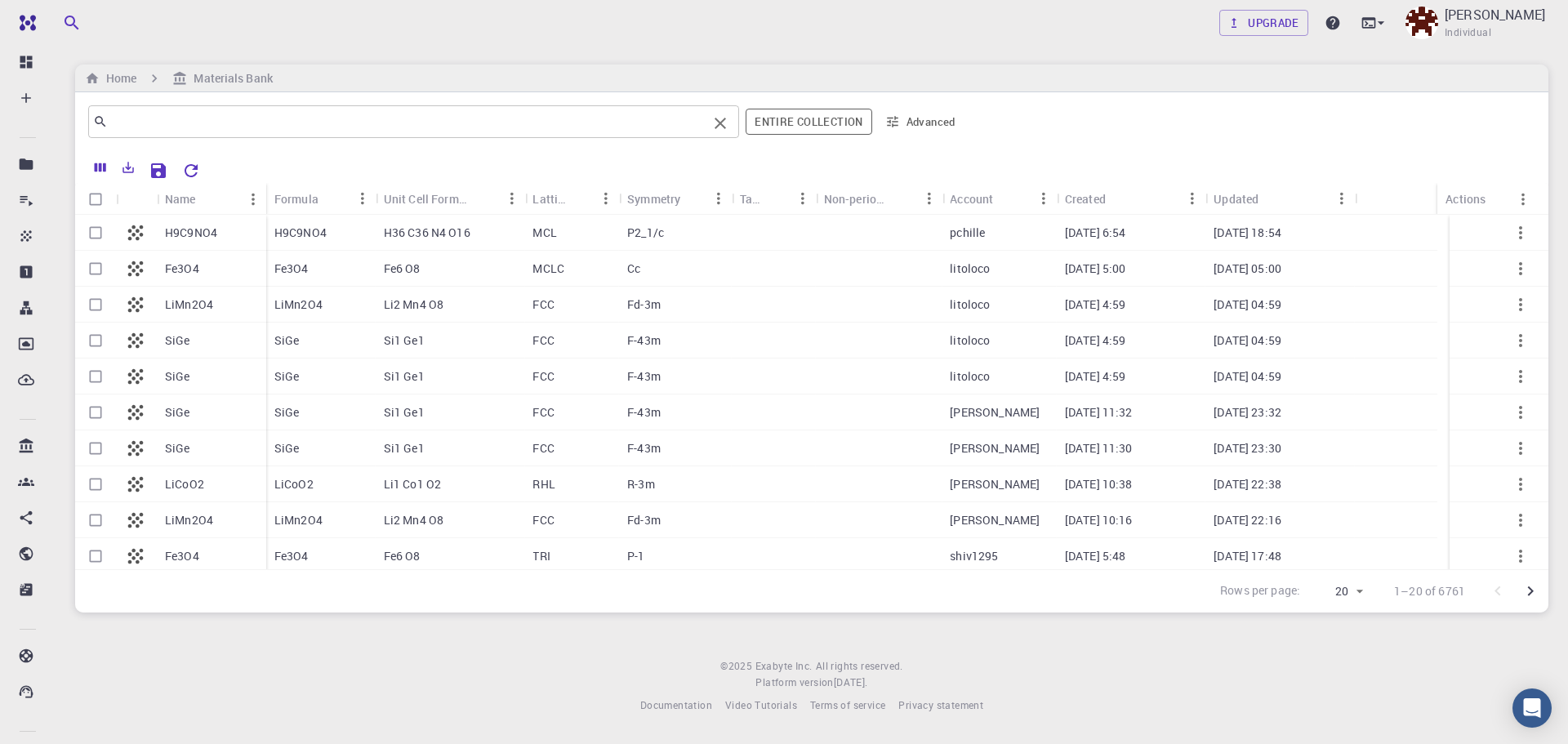
click at [288, 124] on input "text" at bounding box center [407, 122] width 600 height 23
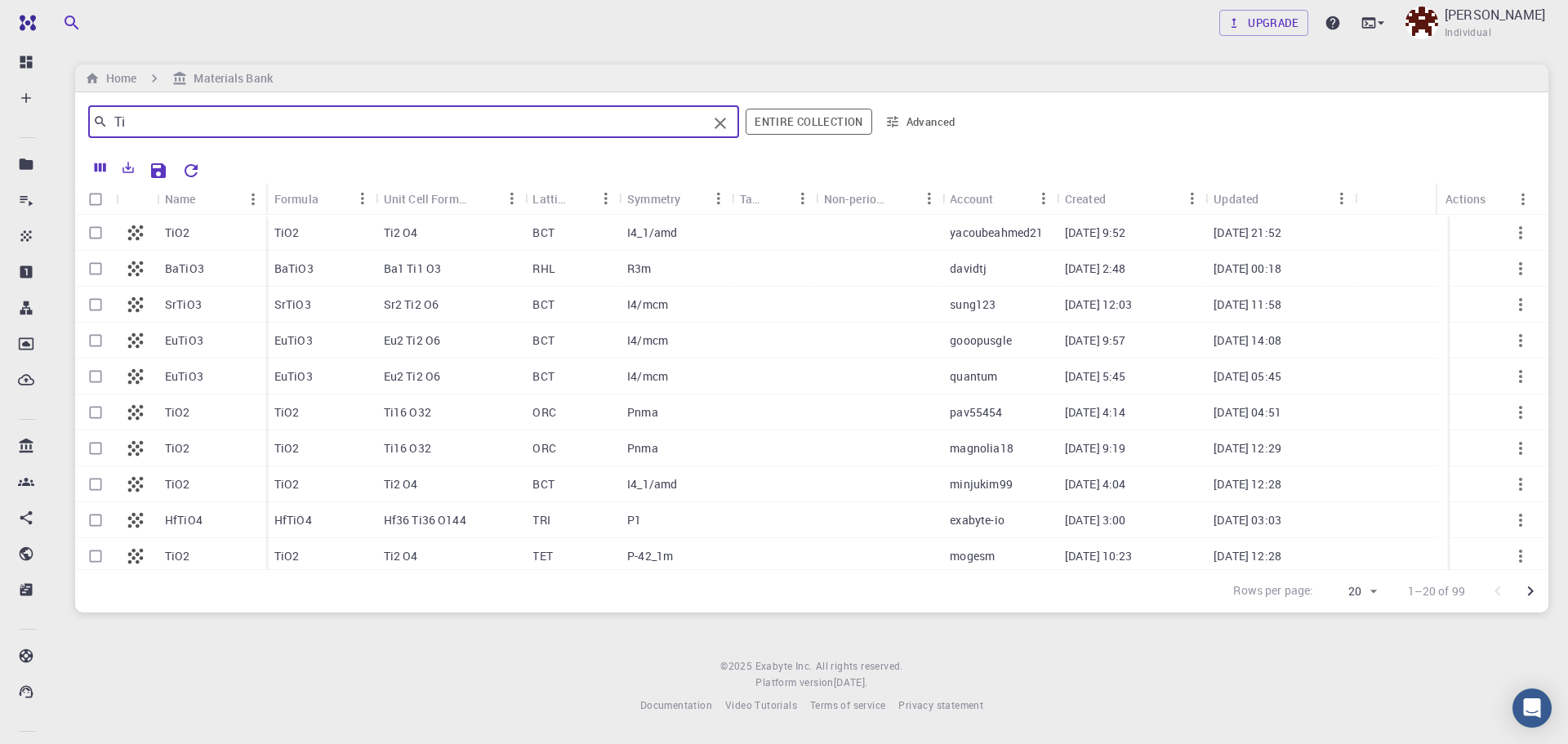
type input "T"
type input "A"
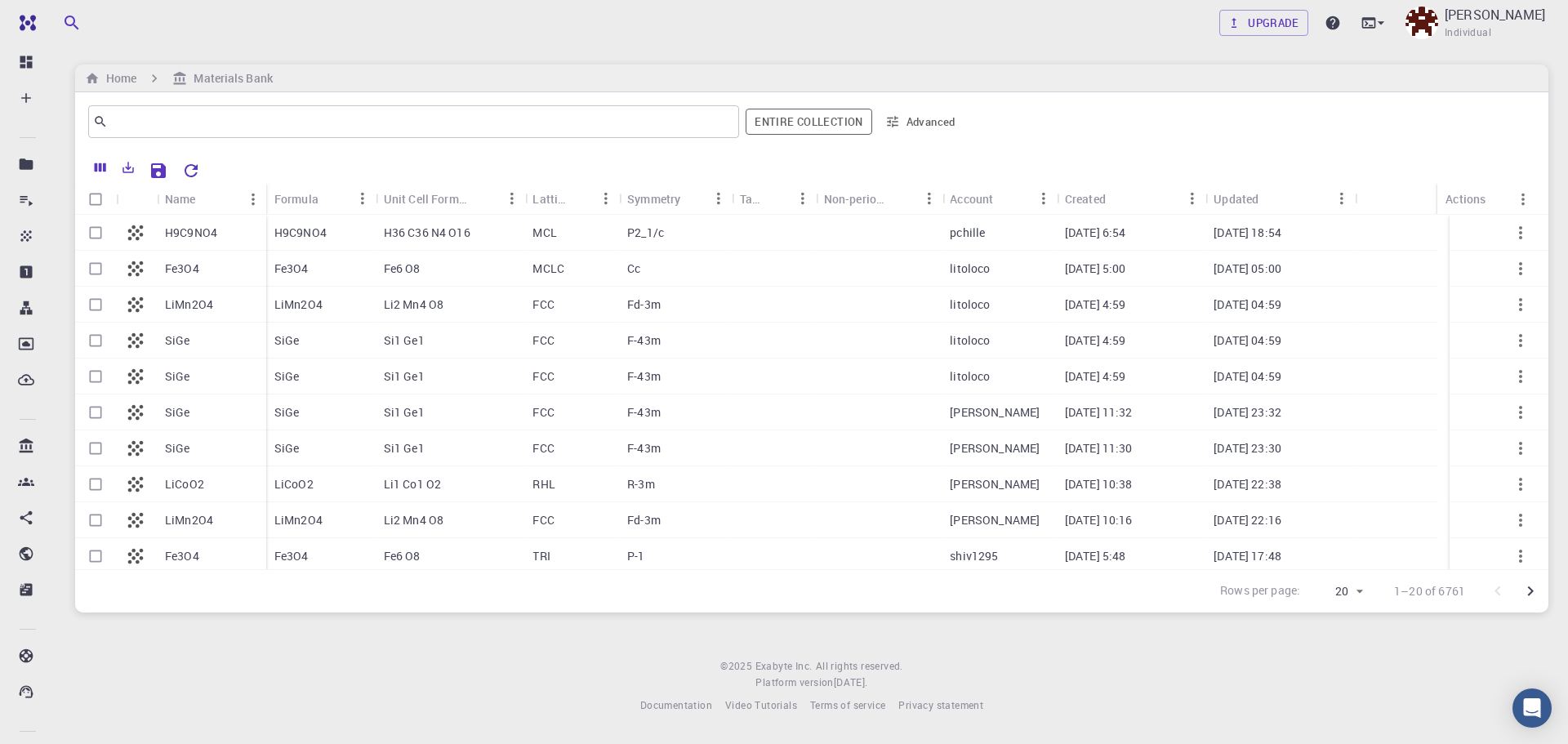
click at [189, 551] on p "Fe3O4" at bounding box center [183, 556] width 35 height 16
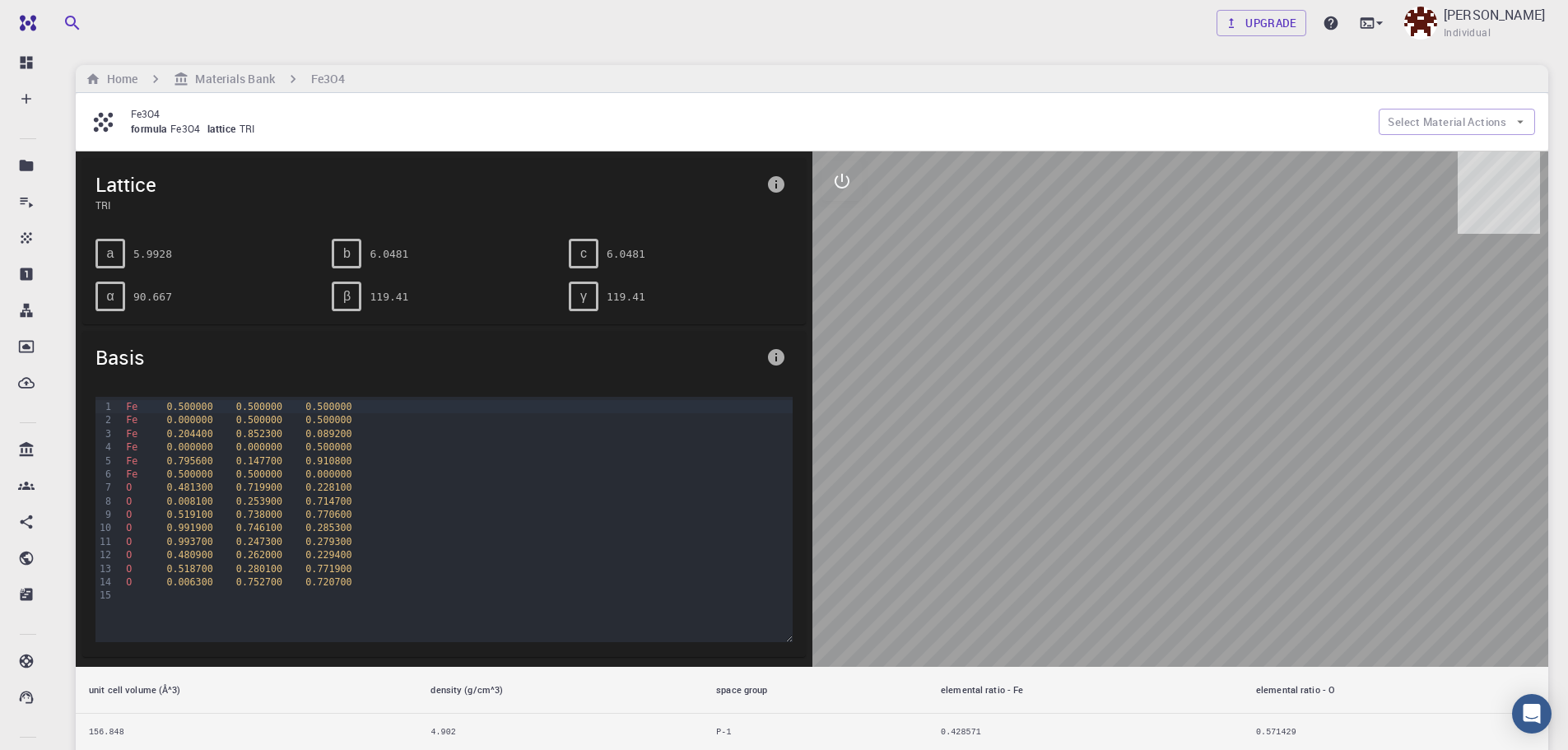
click at [846, 182] on icon "interactive" at bounding box center [842, 181] width 20 height 20
click at [843, 251] on icon "parameters" at bounding box center [842, 261] width 20 height 20
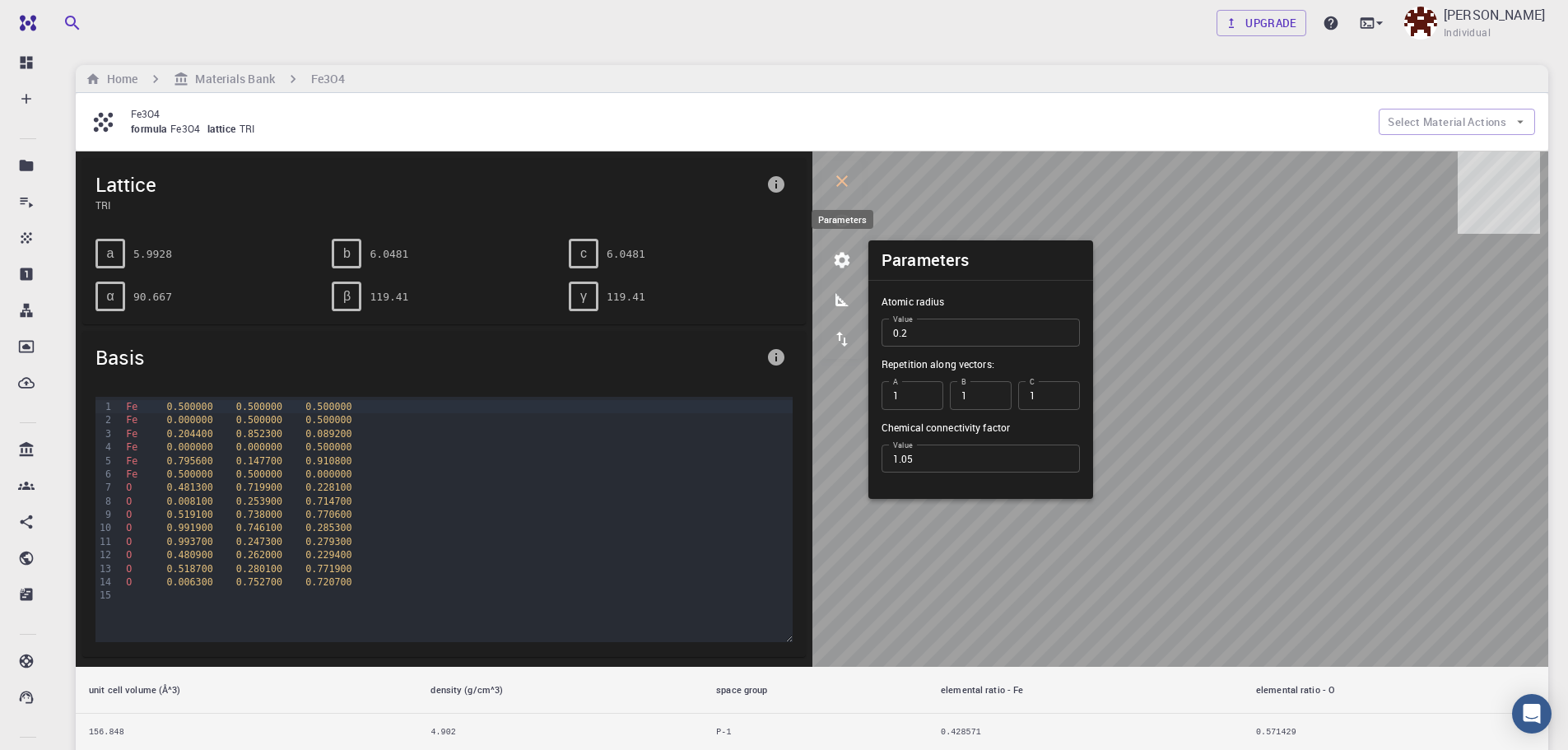
click at [843, 251] on icon "parameters" at bounding box center [842, 261] width 20 height 20
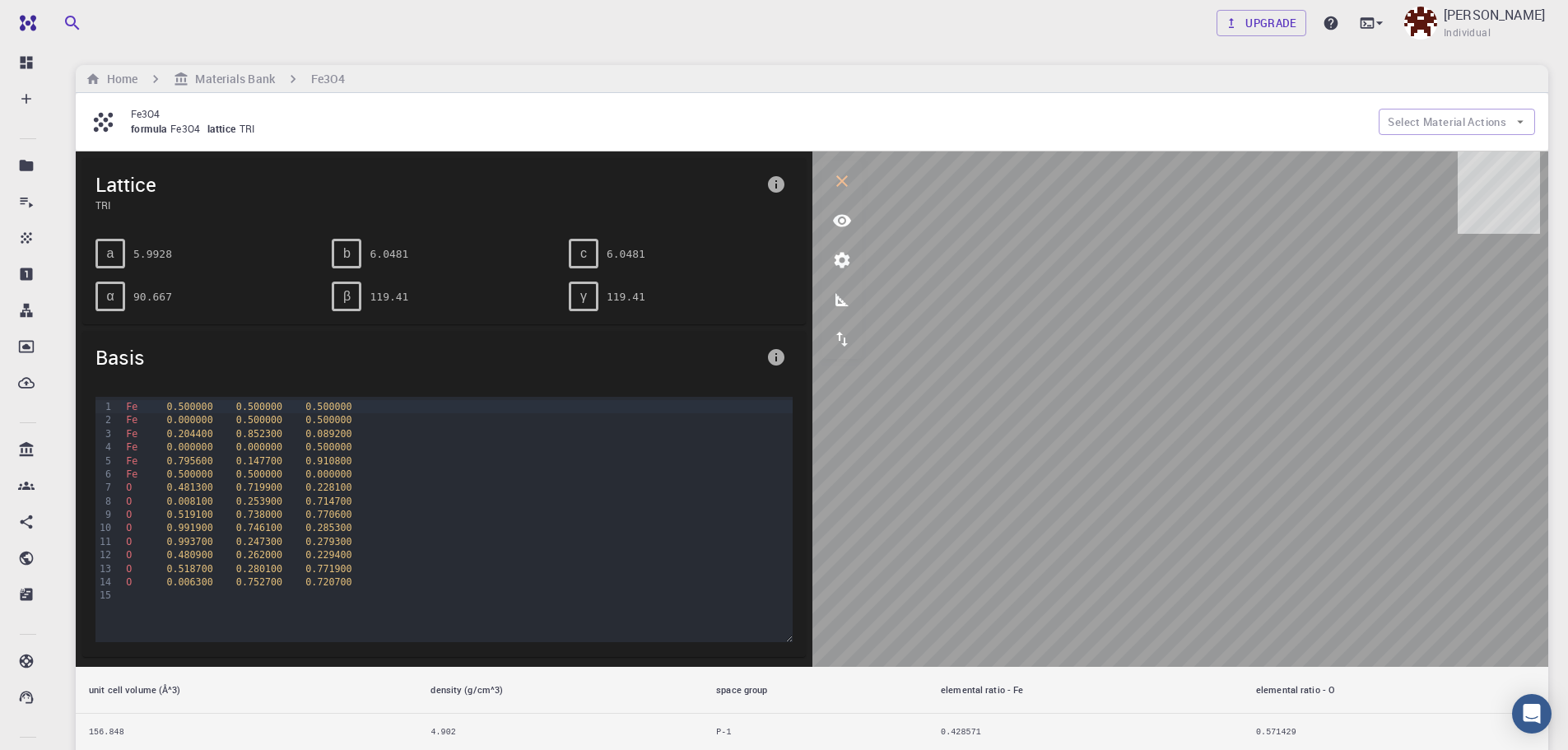
click at [837, 299] on icon "measurements" at bounding box center [842, 300] width 13 height 13
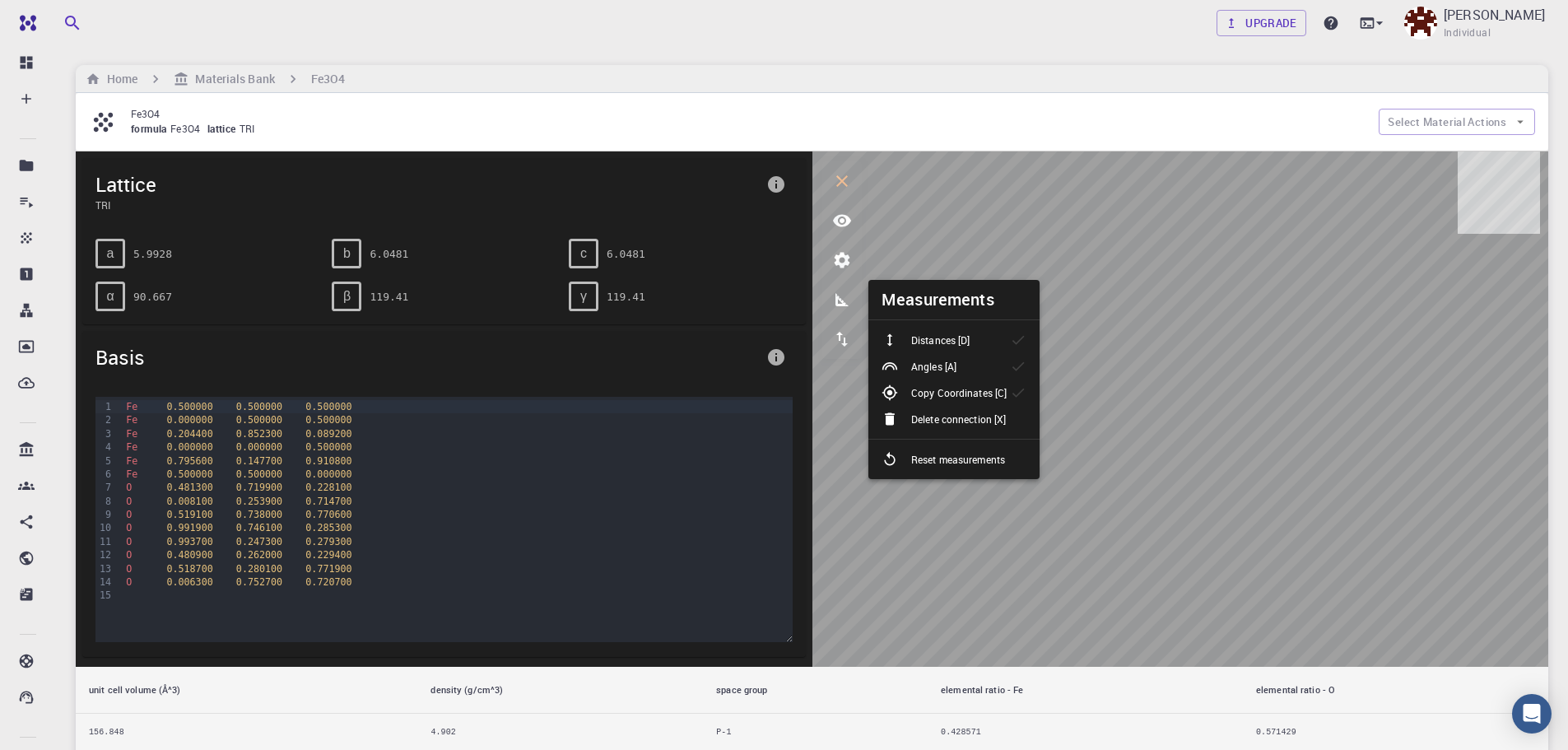
click at [992, 338] on li "Distances [D]" at bounding box center [954, 340] width 171 height 27
click at [969, 338] on p "Distances [D]" at bounding box center [940, 340] width 58 height 15
click at [967, 335] on p "Distances [D]" at bounding box center [940, 340] width 58 height 15
click at [977, 345] on div "Distances [D]" at bounding box center [932, 340] width 101 height 17
click at [833, 330] on icon "export" at bounding box center [842, 339] width 20 height 20
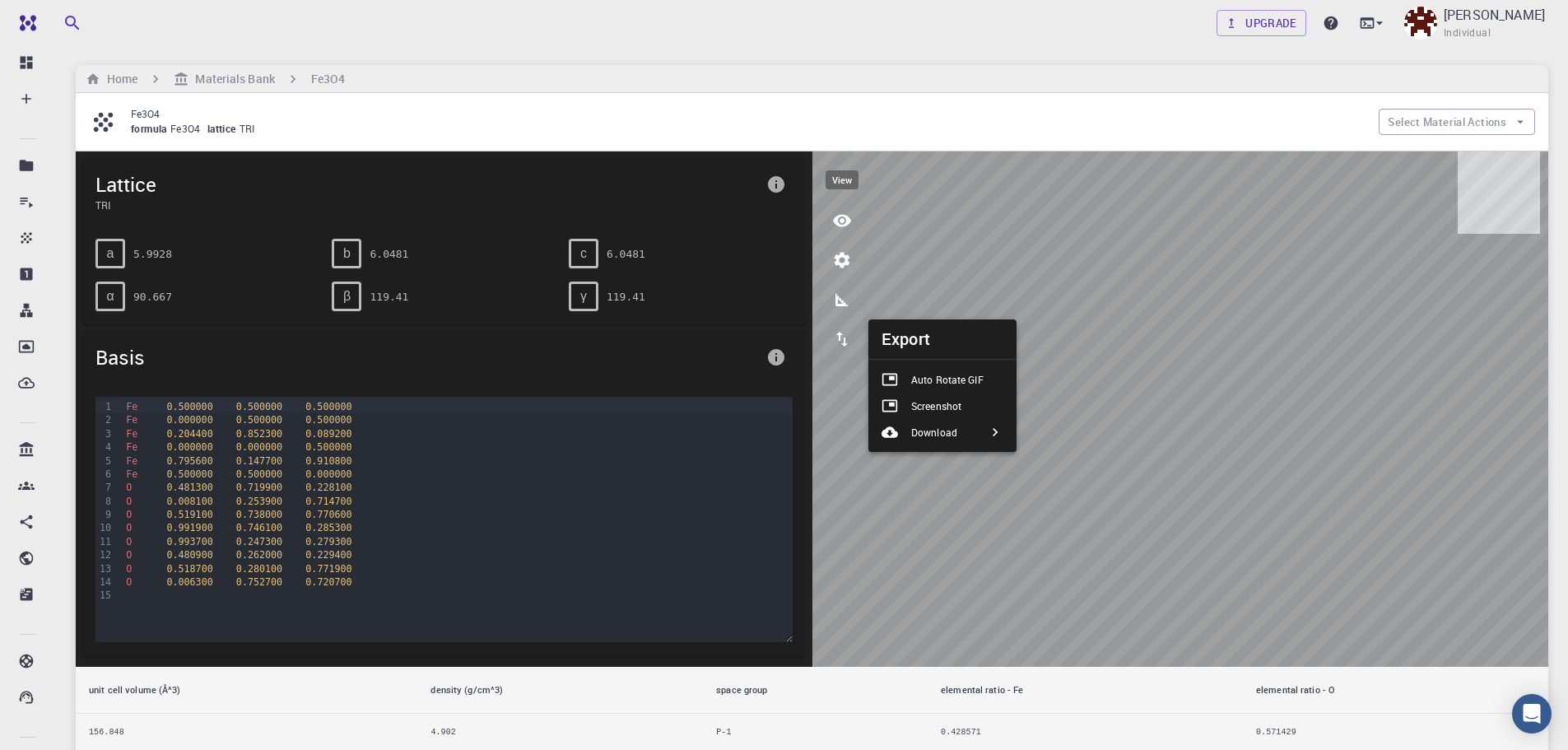
click at [849, 217] on icon "view" at bounding box center [842, 221] width 20 height 20
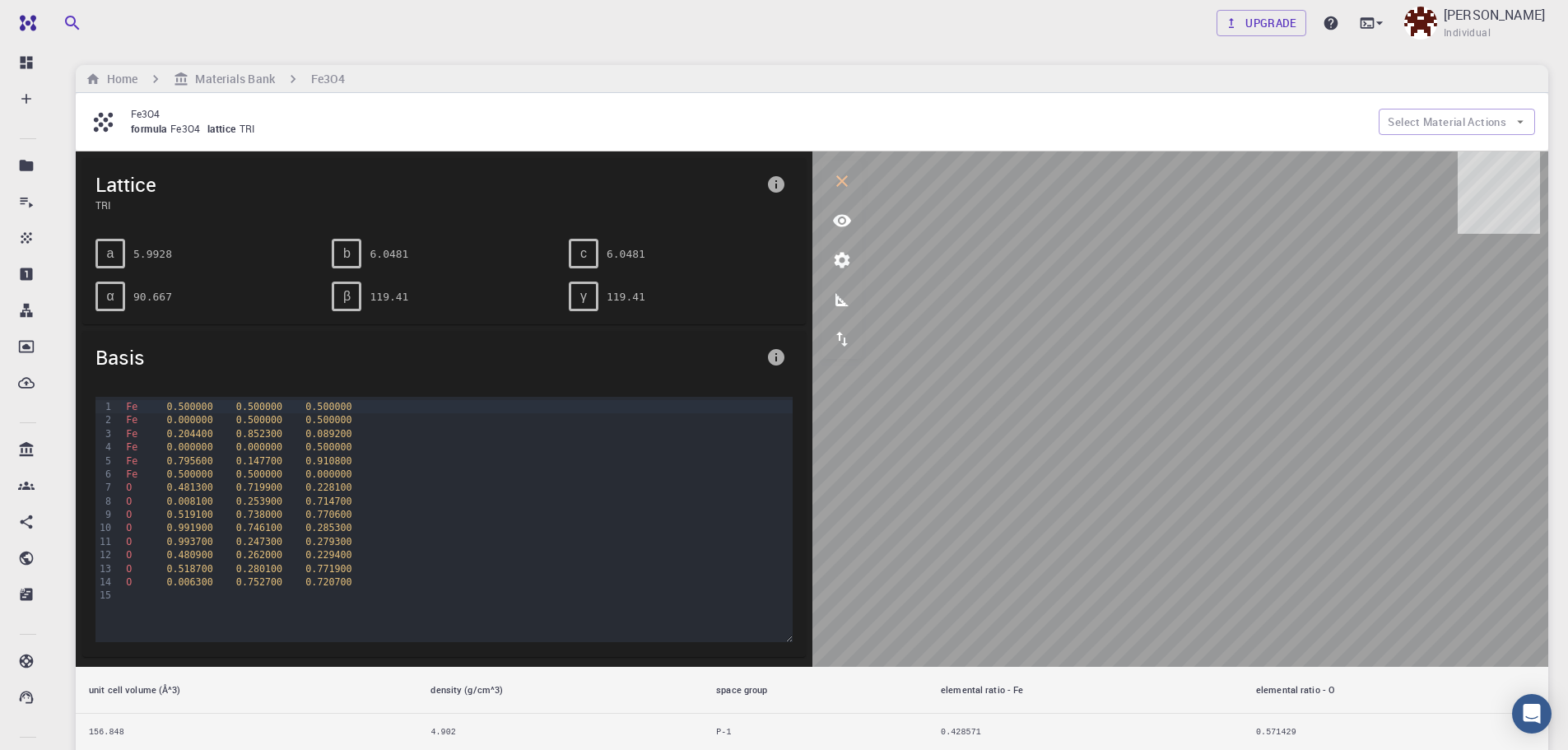
click at [843, 217] on icon "view" at bounding box center [842, 221] width 20 height 20
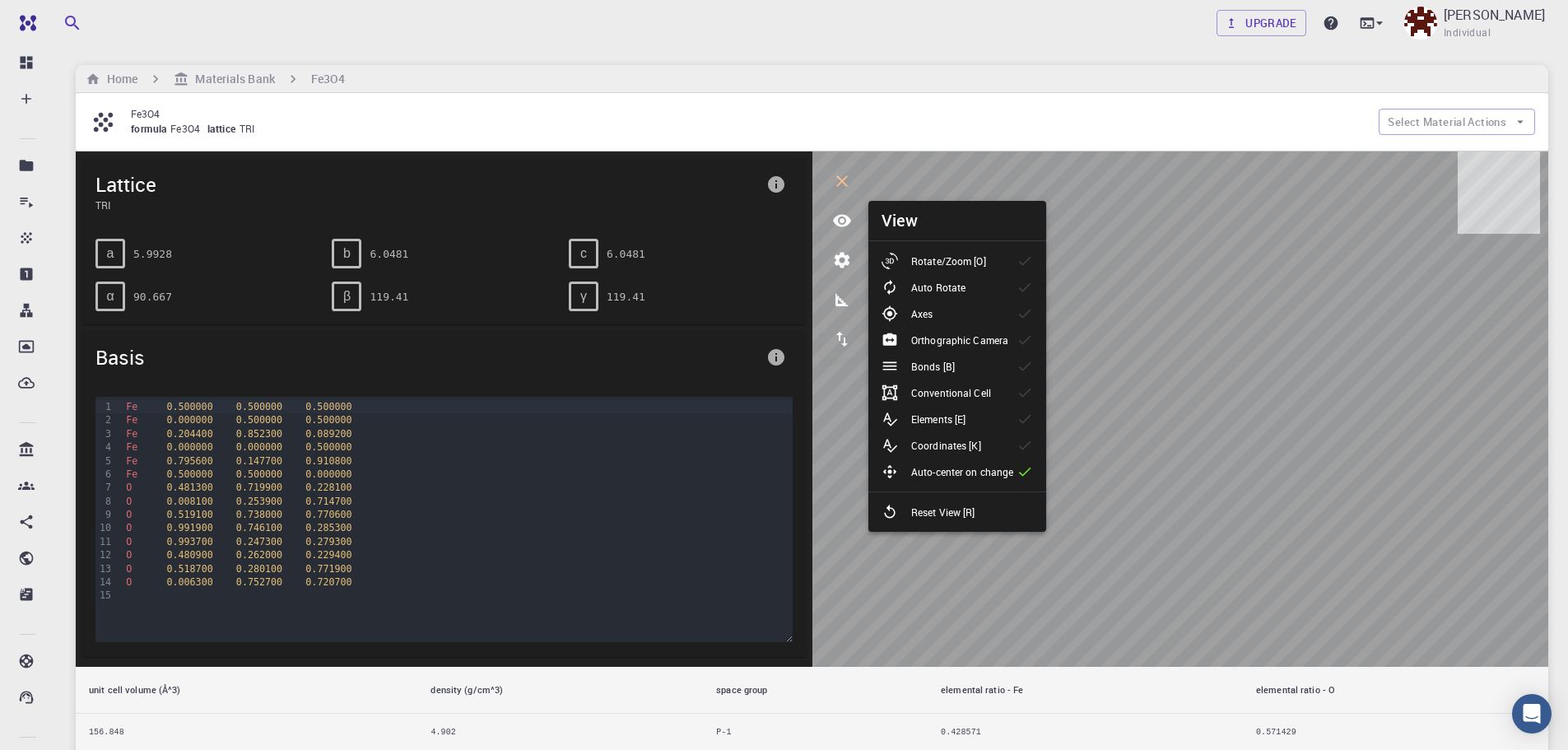
click at [964, 414] on p "Elements [E]" at bounding box center [939, 419] width 55 height 15
click at [998, 400] on div "Conventional Cell" at bounding box center [943, 393] width 123 height 17
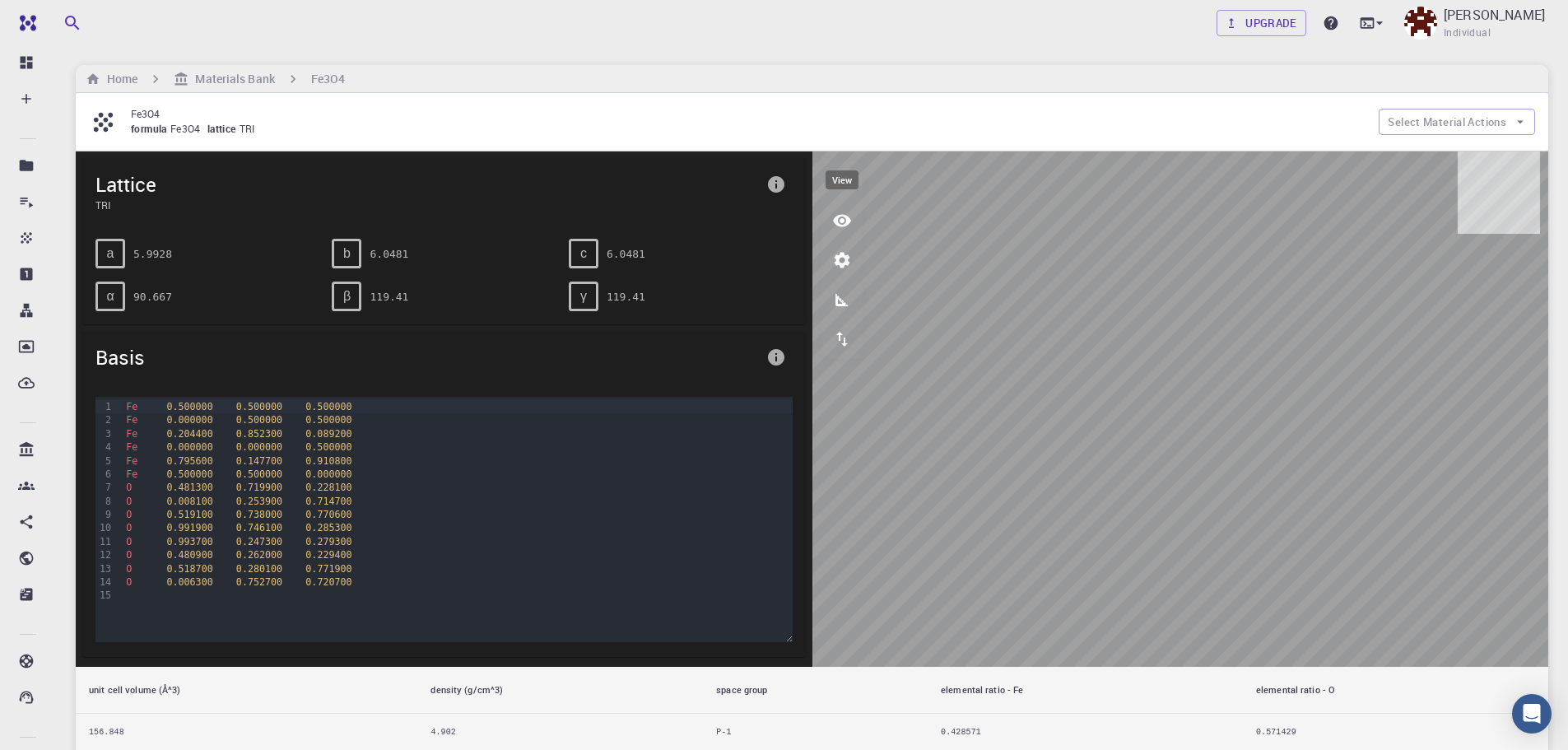
click at [845, 220] on icon "view" at bounding box center [842, 221] width 20 height 20
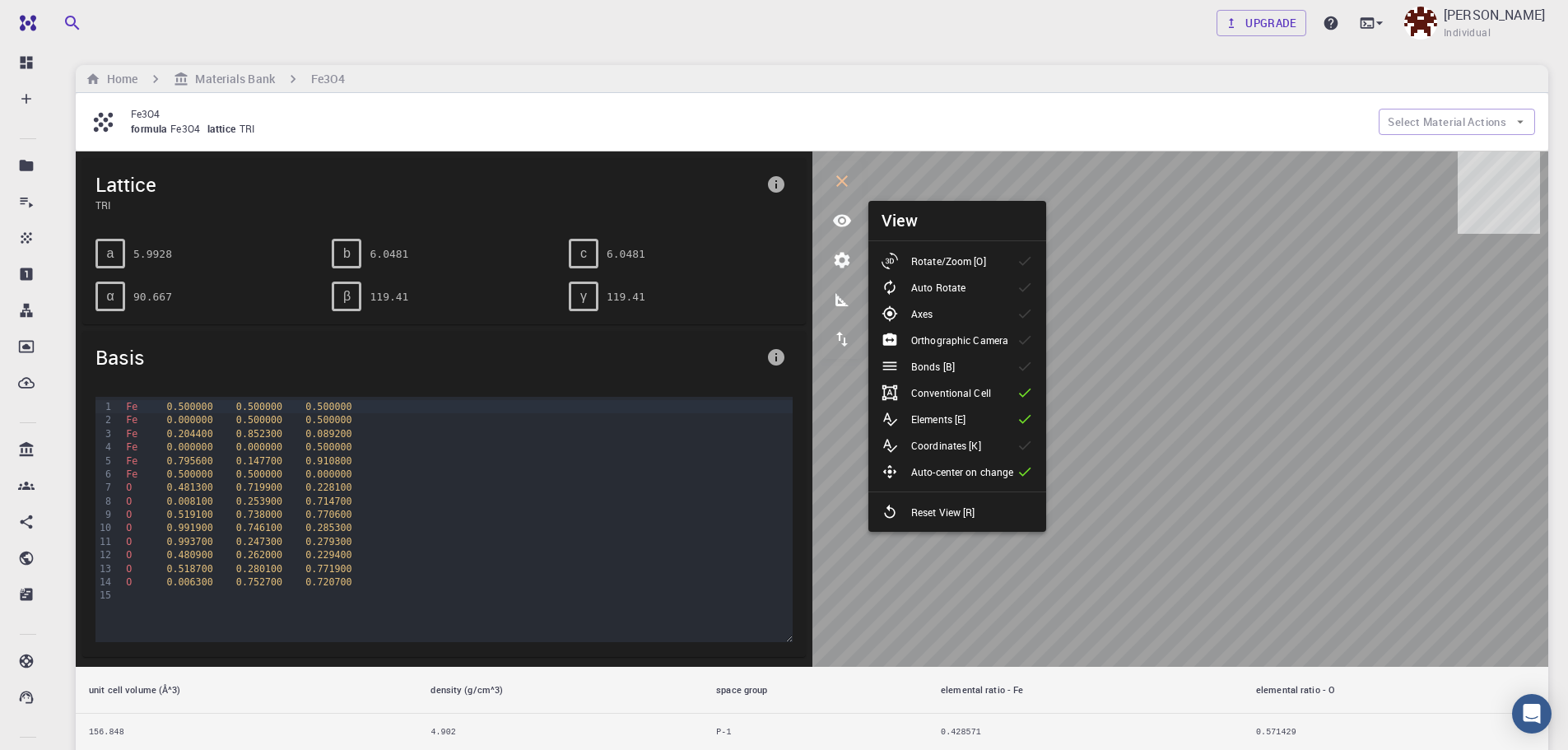
click at [987, 397] on p "Conventional Cell" at bounding box center [951, 393] width 80 height 15
click at [995, 397] on div "Conventional Cell" at bounding box center [943, 393] width 123 height 17
click at [1003, 373] on li "Bonds [B]" at bounding box center [957, 367] width 177 height 27
click at [1003, 370] on li "Bonds [B]" at bounding box center [957, 367] width 177 height 27
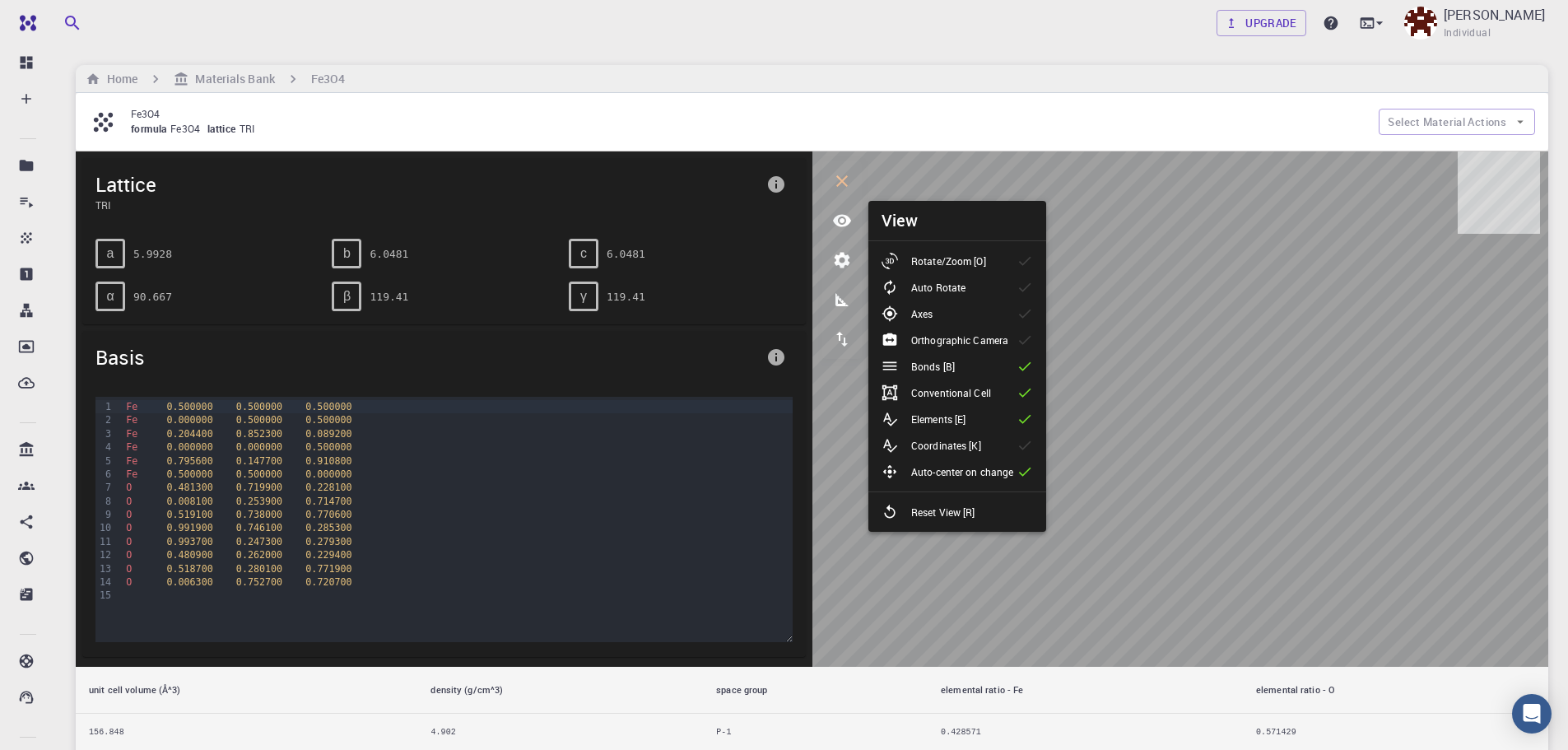
click at [1012, 340] on div "Orthographic Camera" at bounding box center [951, 340] width 140 height 17
click at [993, 340] on p "Orthographic Camera" at bounding box center [959, 340] width 97 height 15
click at [968, 310] on li "Axes" at bounding box center [957, 314] width 177 height 27
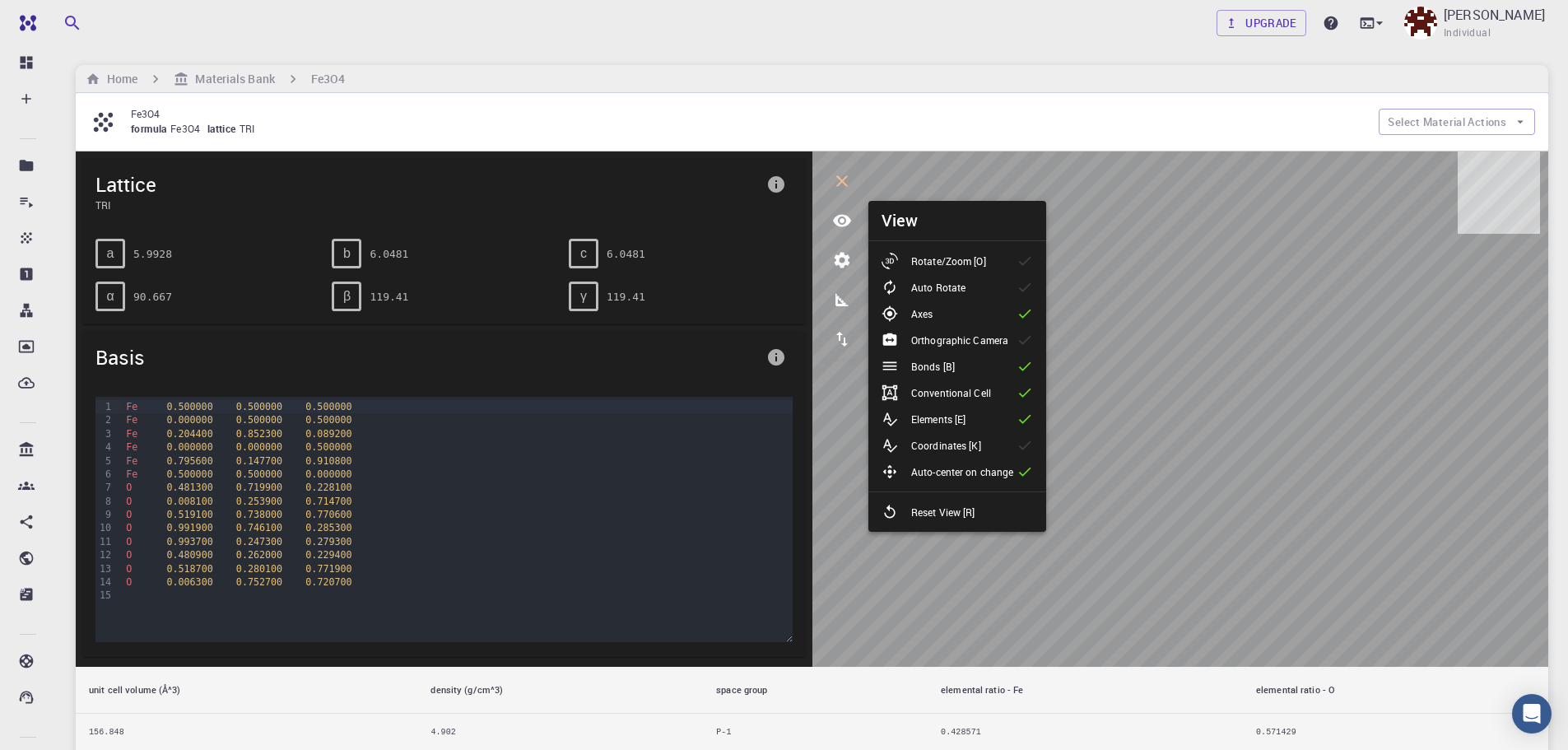
click at [968, 311] on li "Axes" at bounding box center [957, 314] width 177 height 27
click at [1006, 256] on li "Rotate/Zoom [O]" at bounding box center [957, 261] width 177 height 27
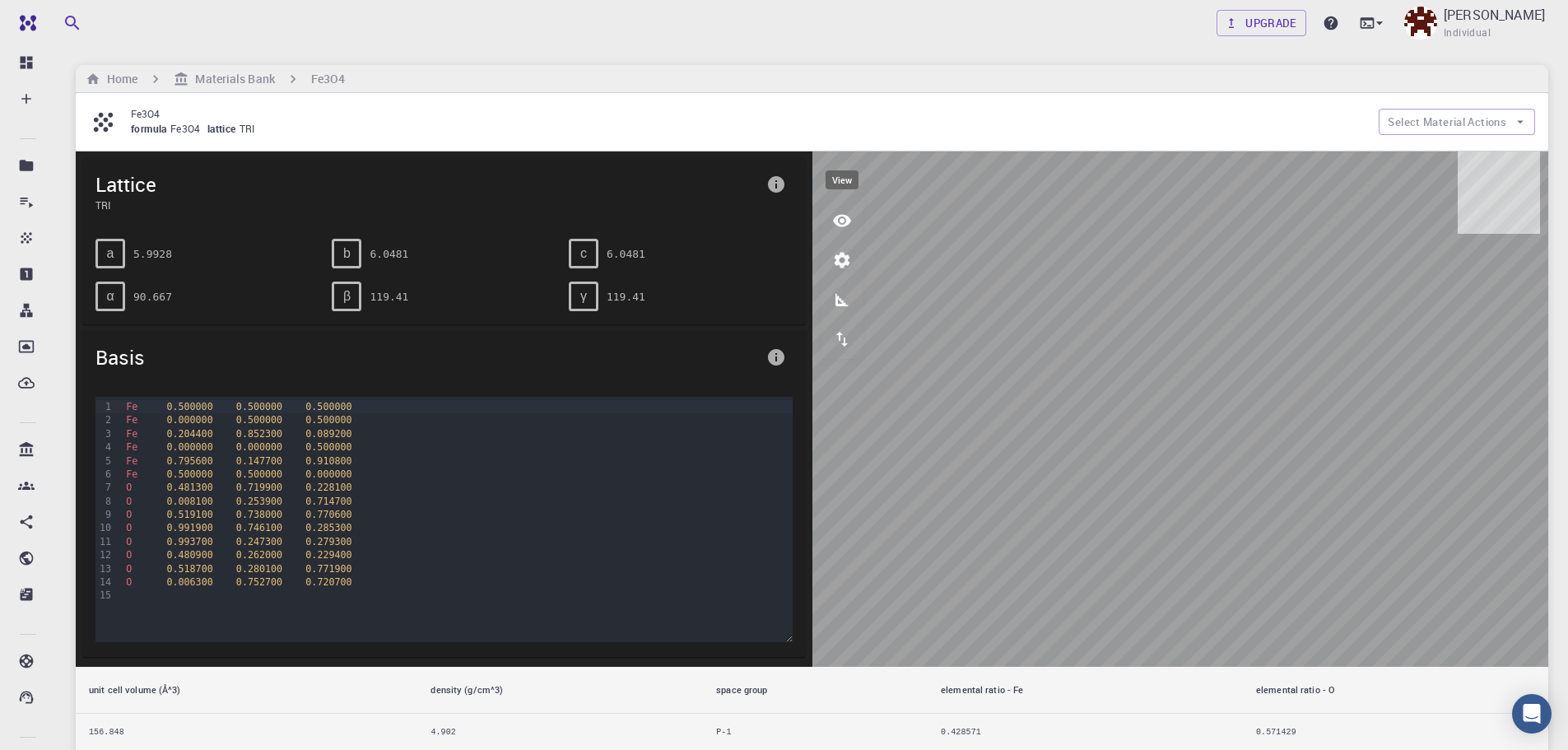
click at [842, 233] on button "view" at bounding box center [842, 221] width 40 height 40
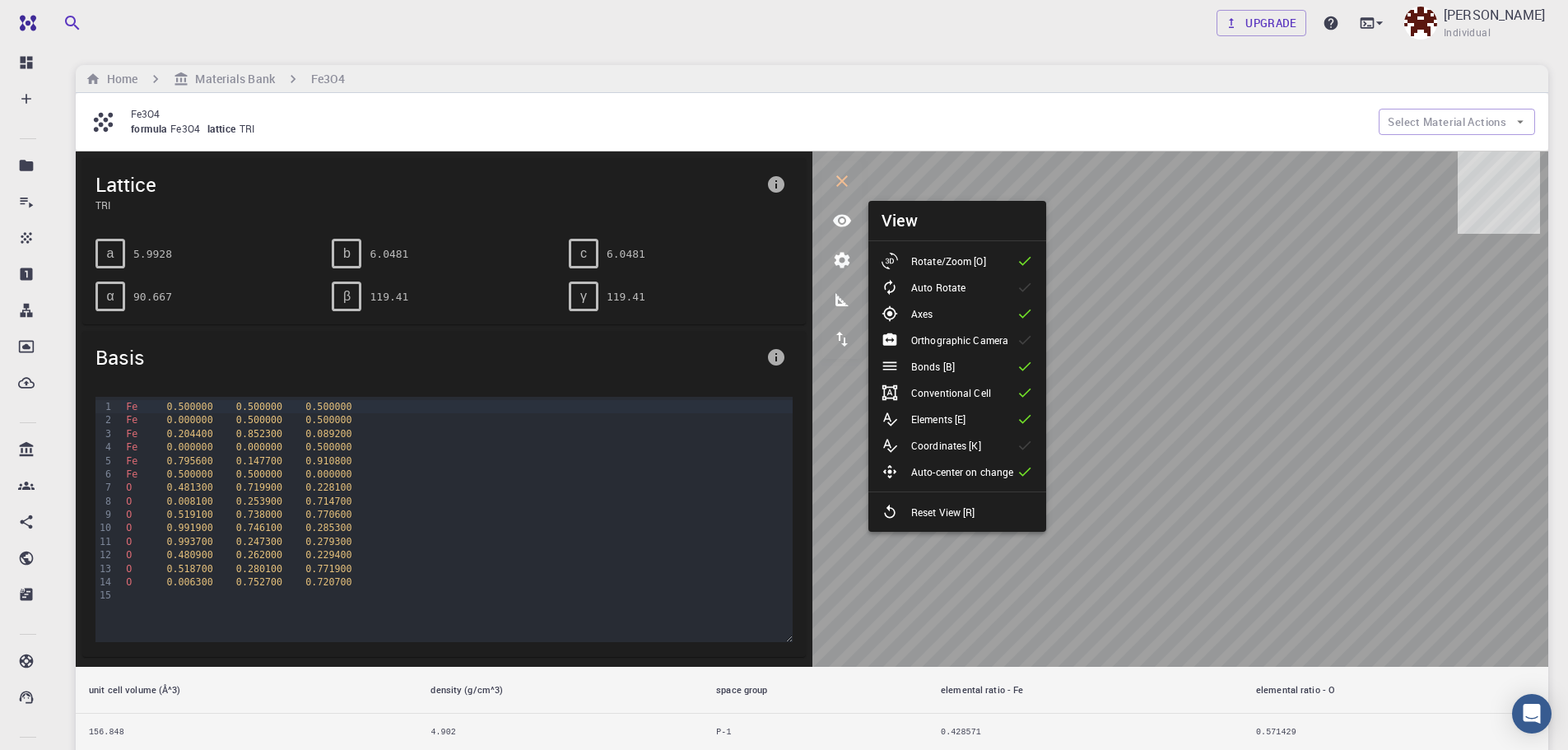
click at [1004, 321] on li "Axes" at bounding box center [957, 314] width 177 height 27
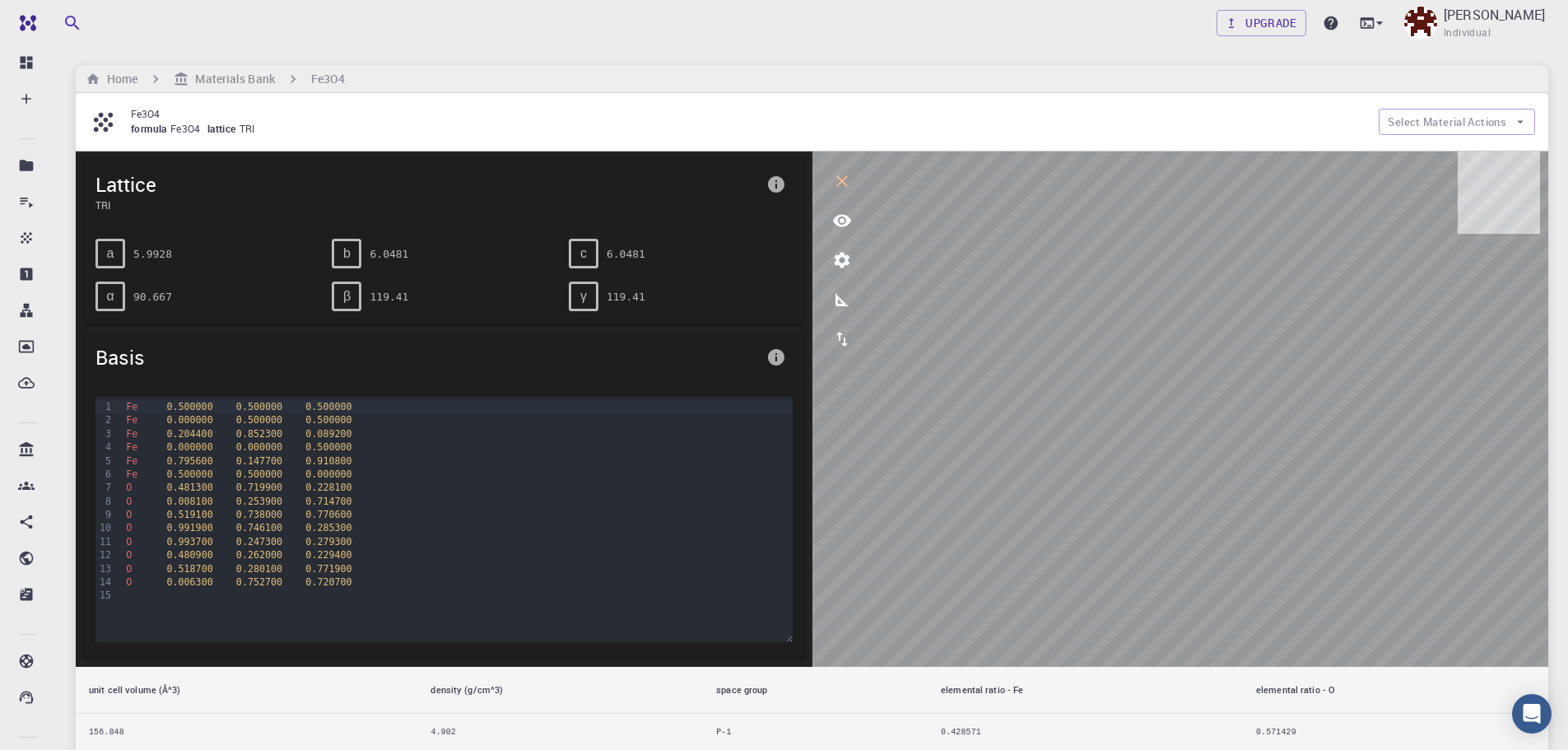
click at [827, 222] on button "view" at bounding box center [842, 221] width 40 height 40
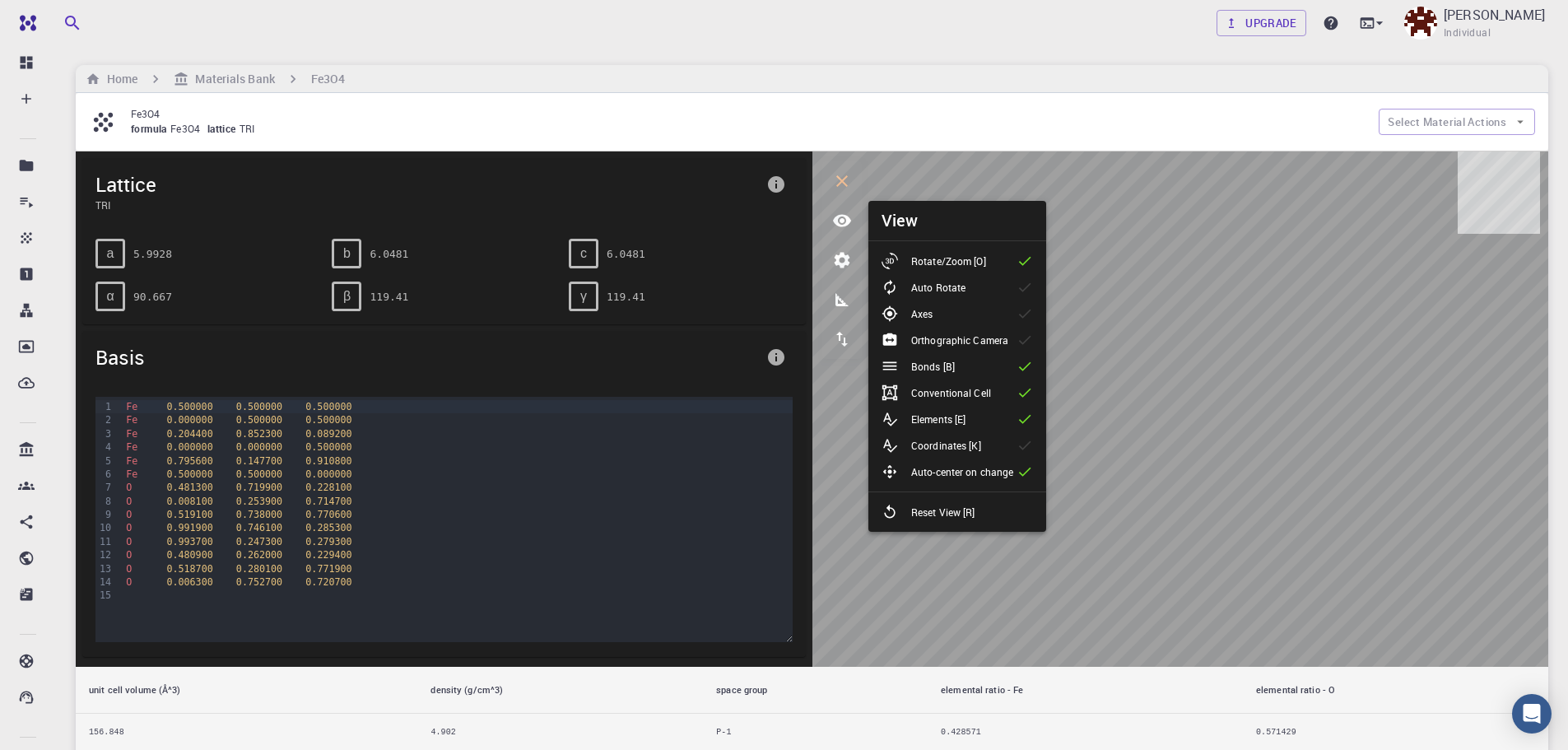
click at [980, 362] on li "Bonds [B]" at bounding box center [957, 367] width 177 height 27
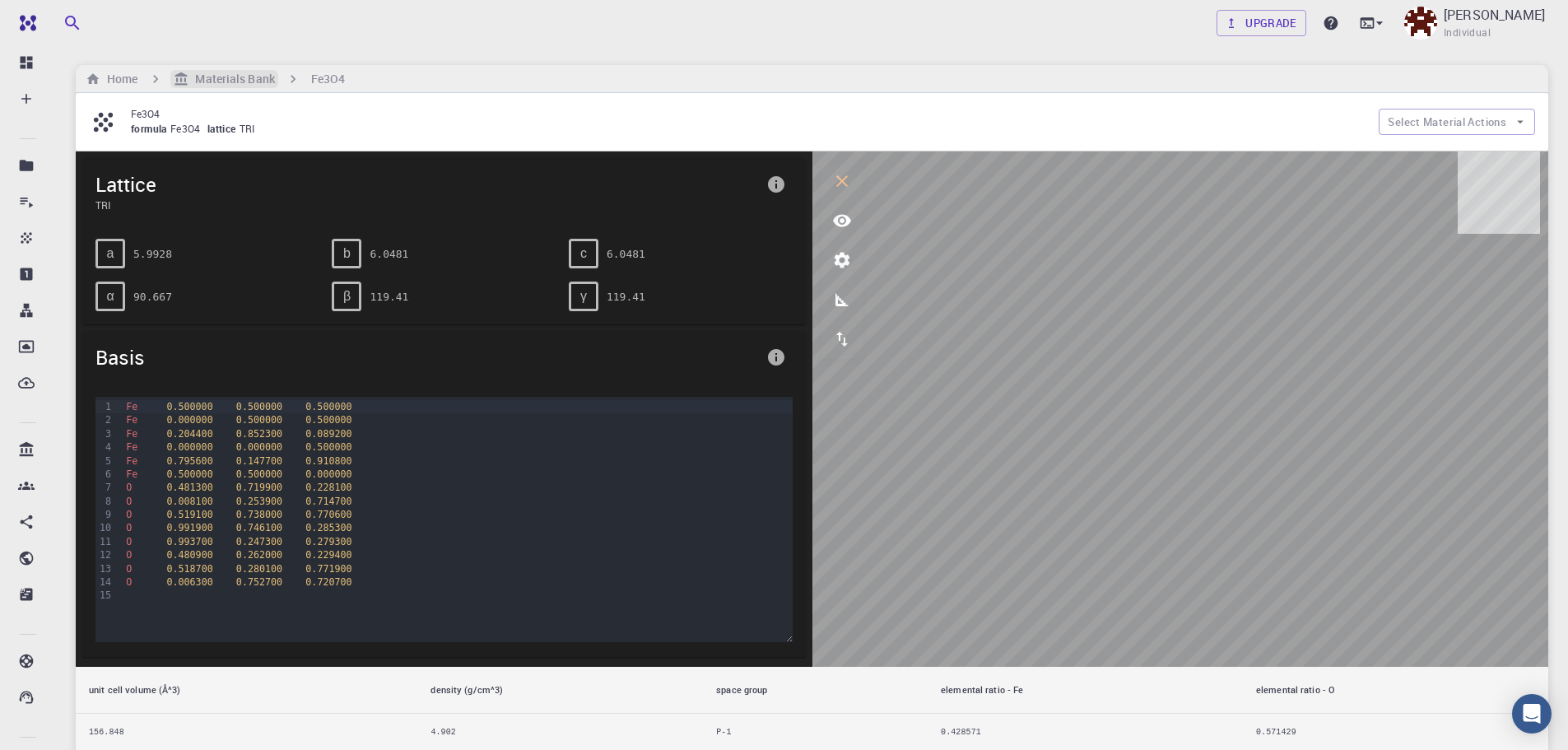
click at [219, 81] on h6 "Materials Bank" at bounding box center [231, 79] width 85 height 18
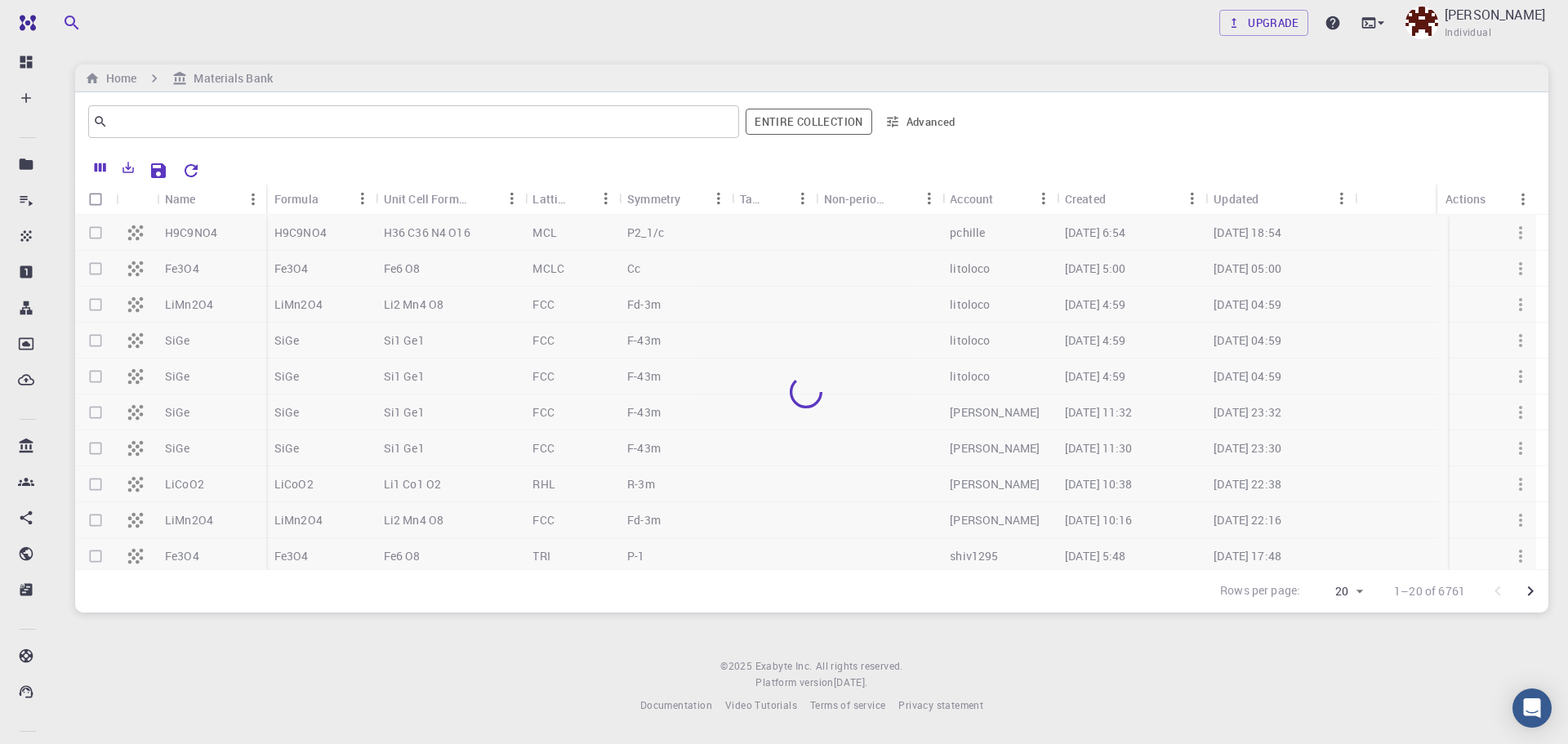
scroll to position [365, 0]
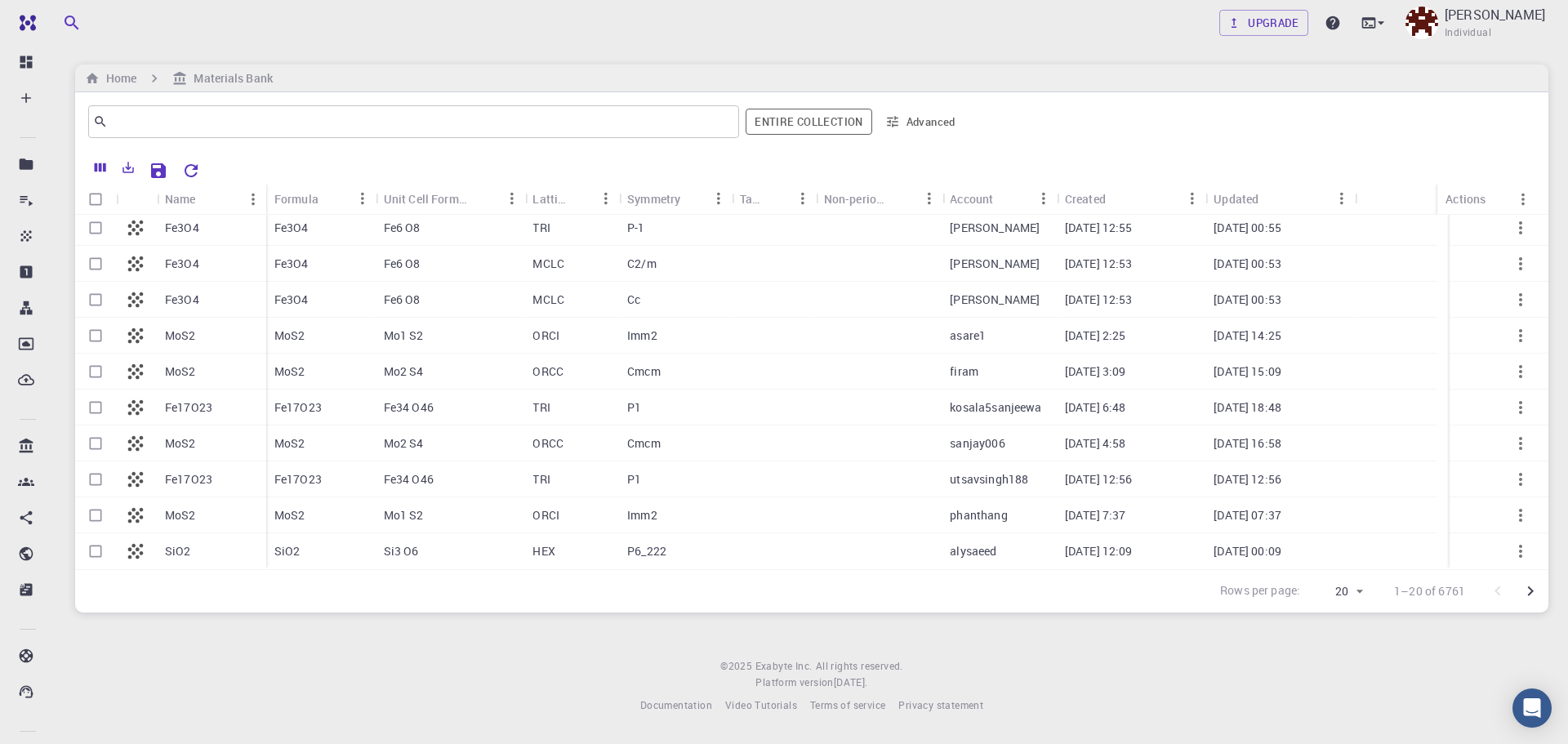
click at [211, 540] on div "SiO2" at bounding box center [211, 551] width 109 height 36
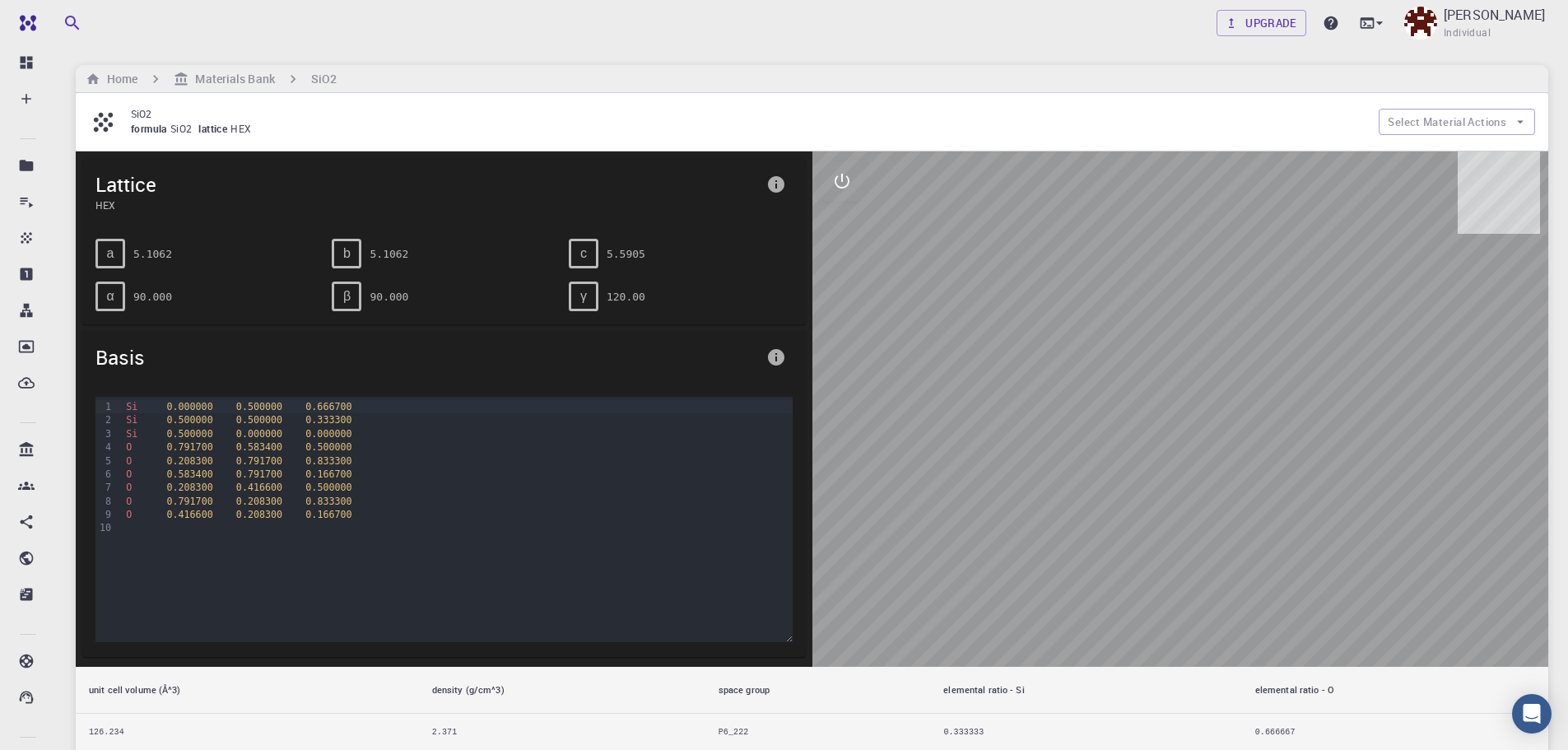
click at [837, 184] on icon "interactive" at bounding box center [842, 181] width 20 height 20
click at [840, 226] on icon "view" at bounding box center [842, 221] width 18 height 12
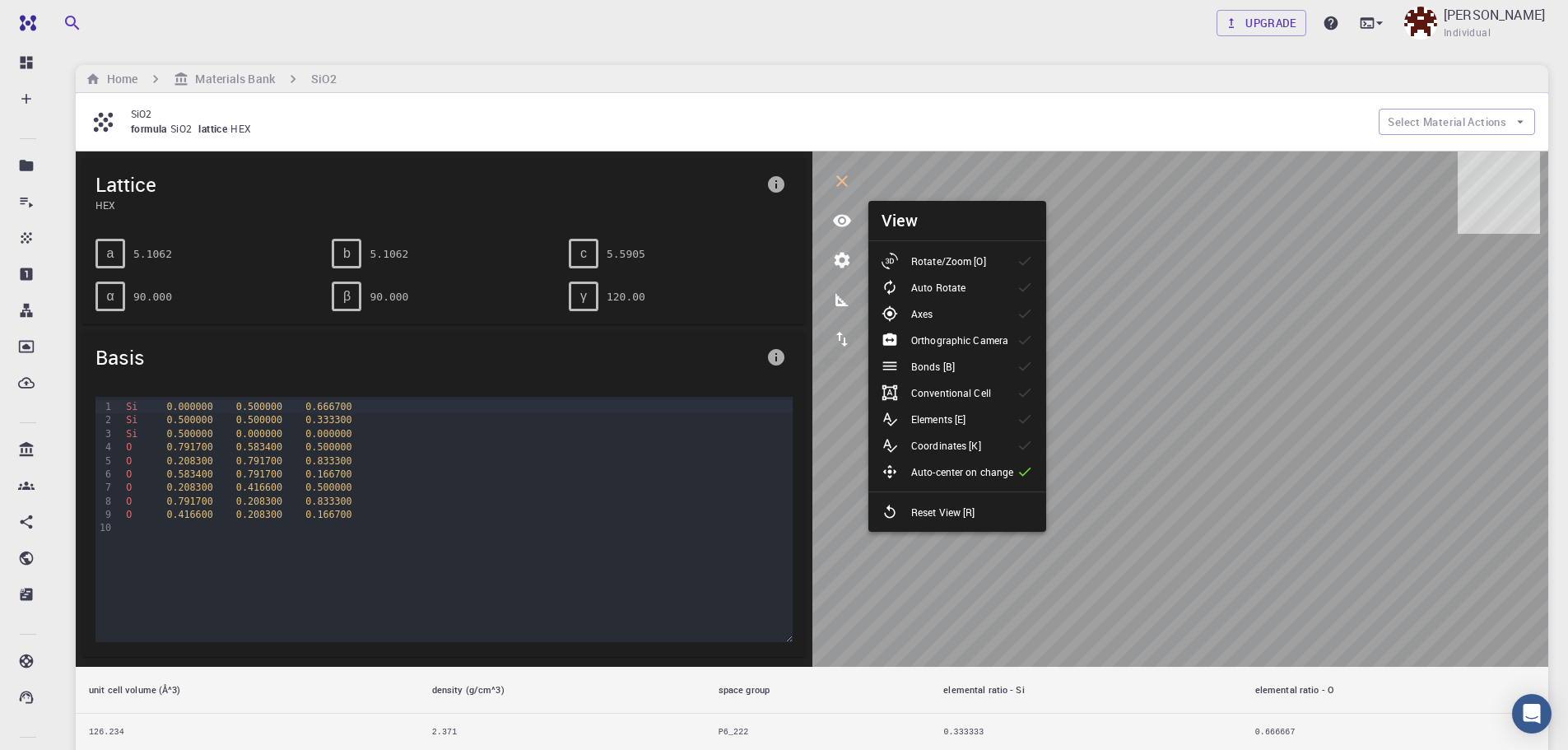
click at [965, 421] on p "Elements [E]" at bounding box center [939, 419] width 55 height 15
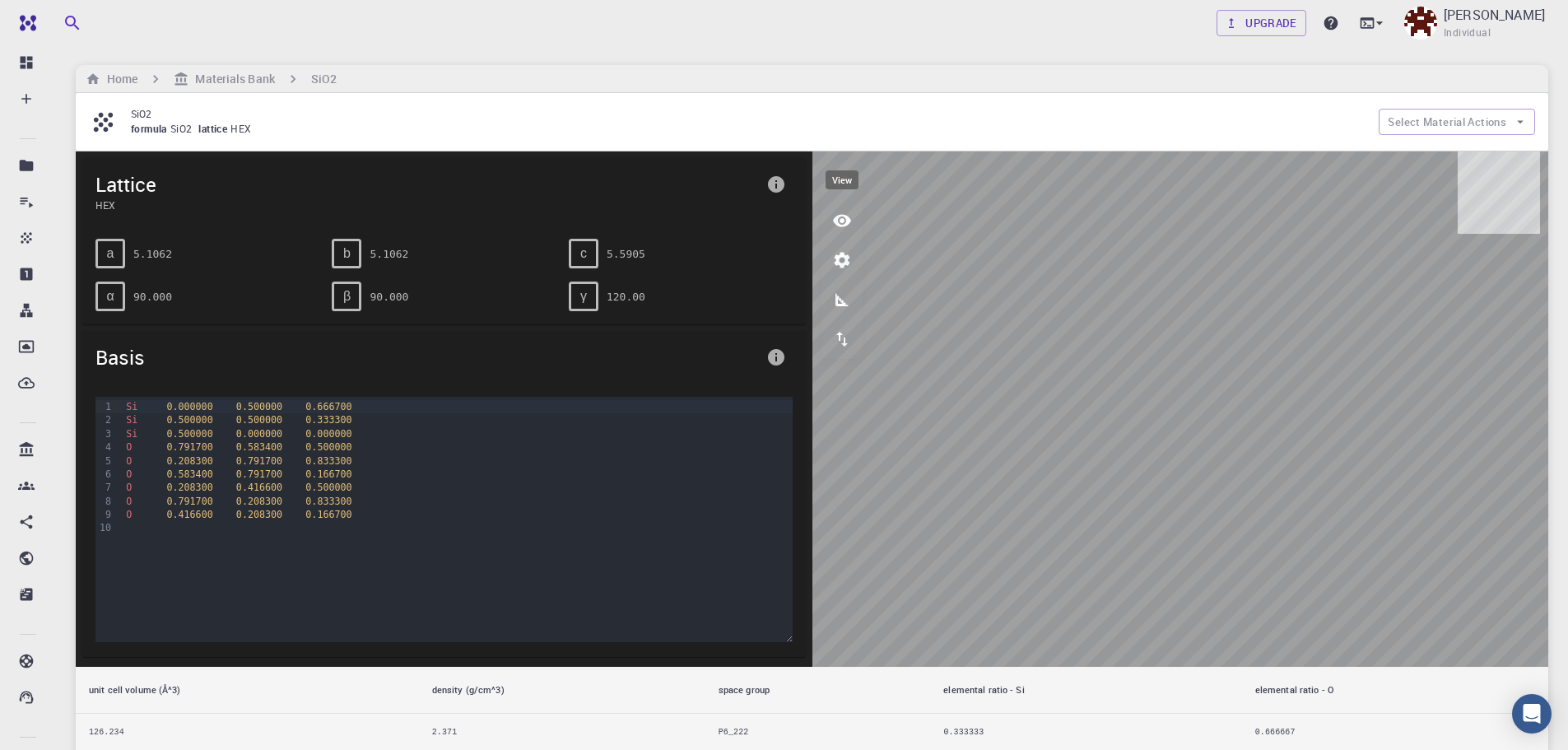
click at [841, 223] on icon "view" at bounding box center [842, 221] width 18 height 12
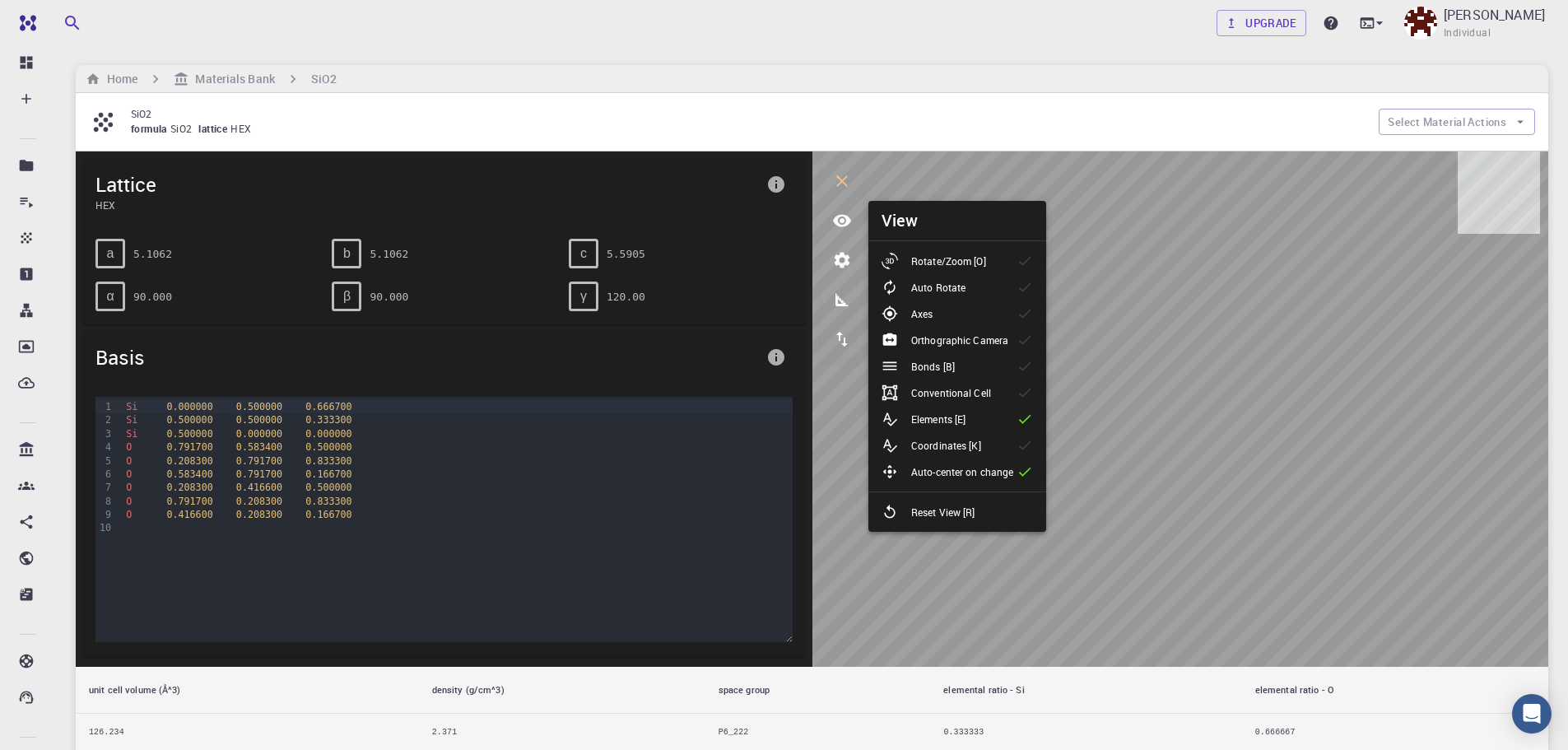
click at [983, 294] on li "Auto Rotate" at bounding box center [957, 288] width 177 height 27
click at [990, 338] on p "Orthographic Camera" at bounding box center [959, 340] width 97 height 15
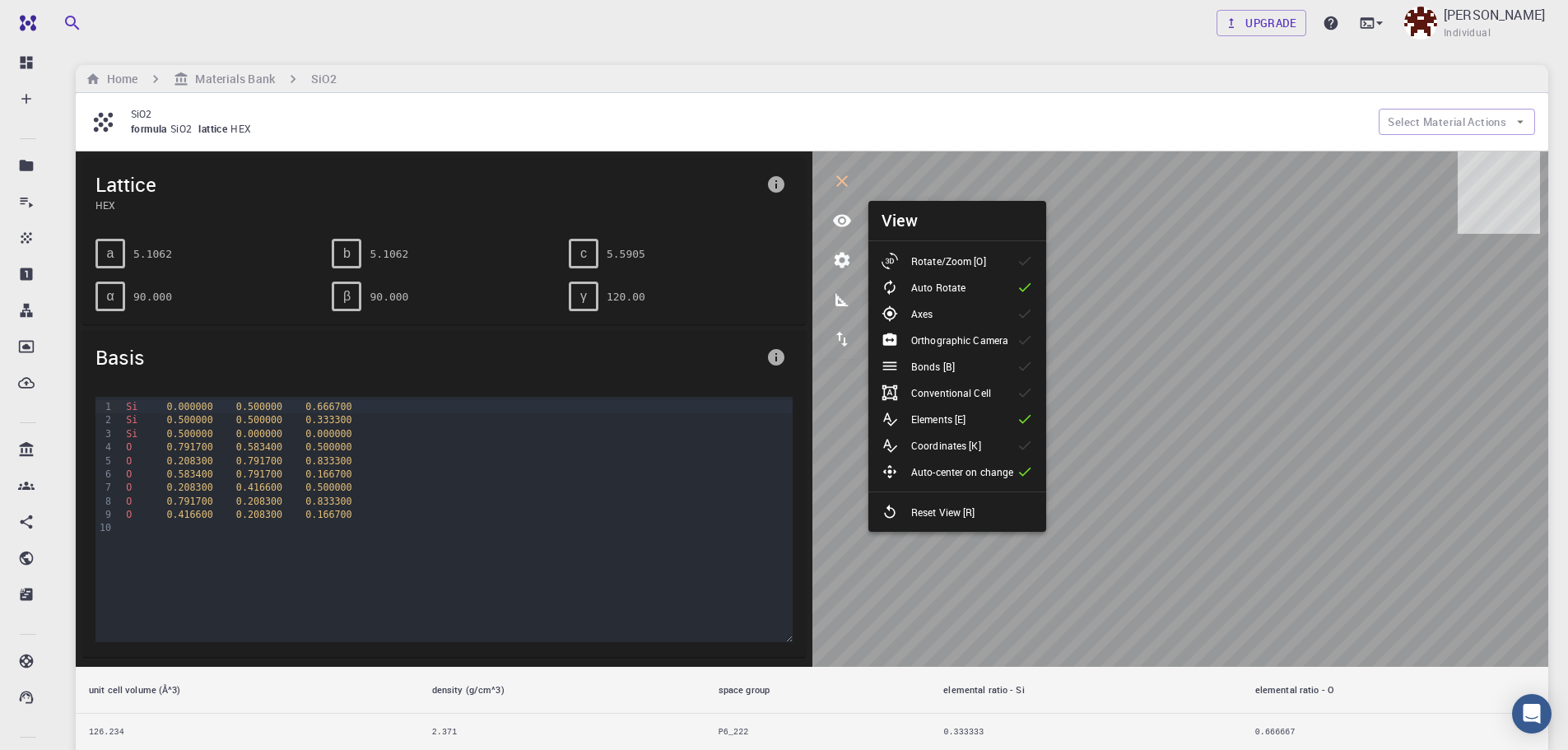
click at [990, 338] on p "Orthographic Camera" at bounding box center [959, 340] width 97 height 15
click at [981, 295] on li "Auto Rotate" at bounding box center [957, 288] width 177 height 27
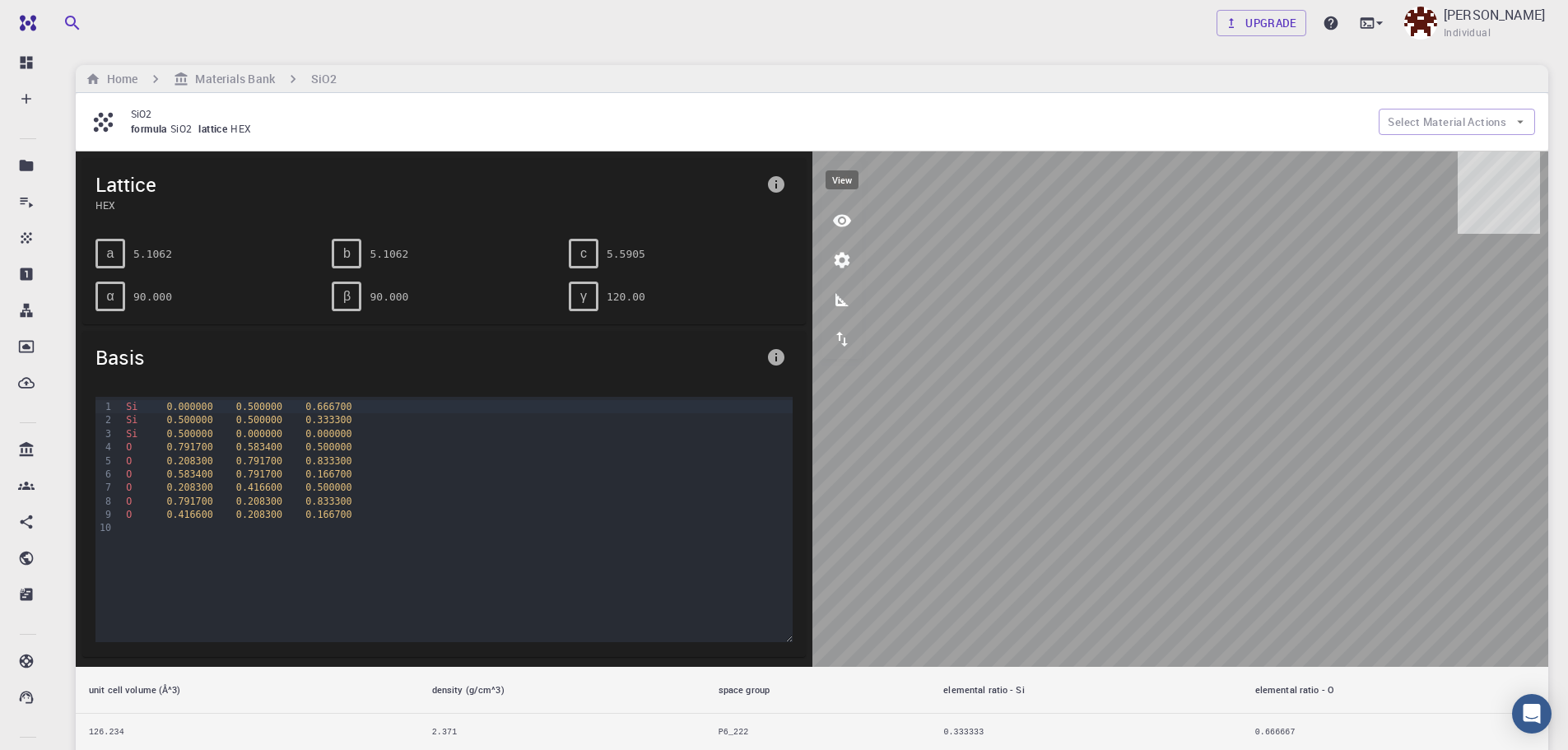
click at [841, 212] on icon "view" at bounding box center [842, 221] width 20 height 20
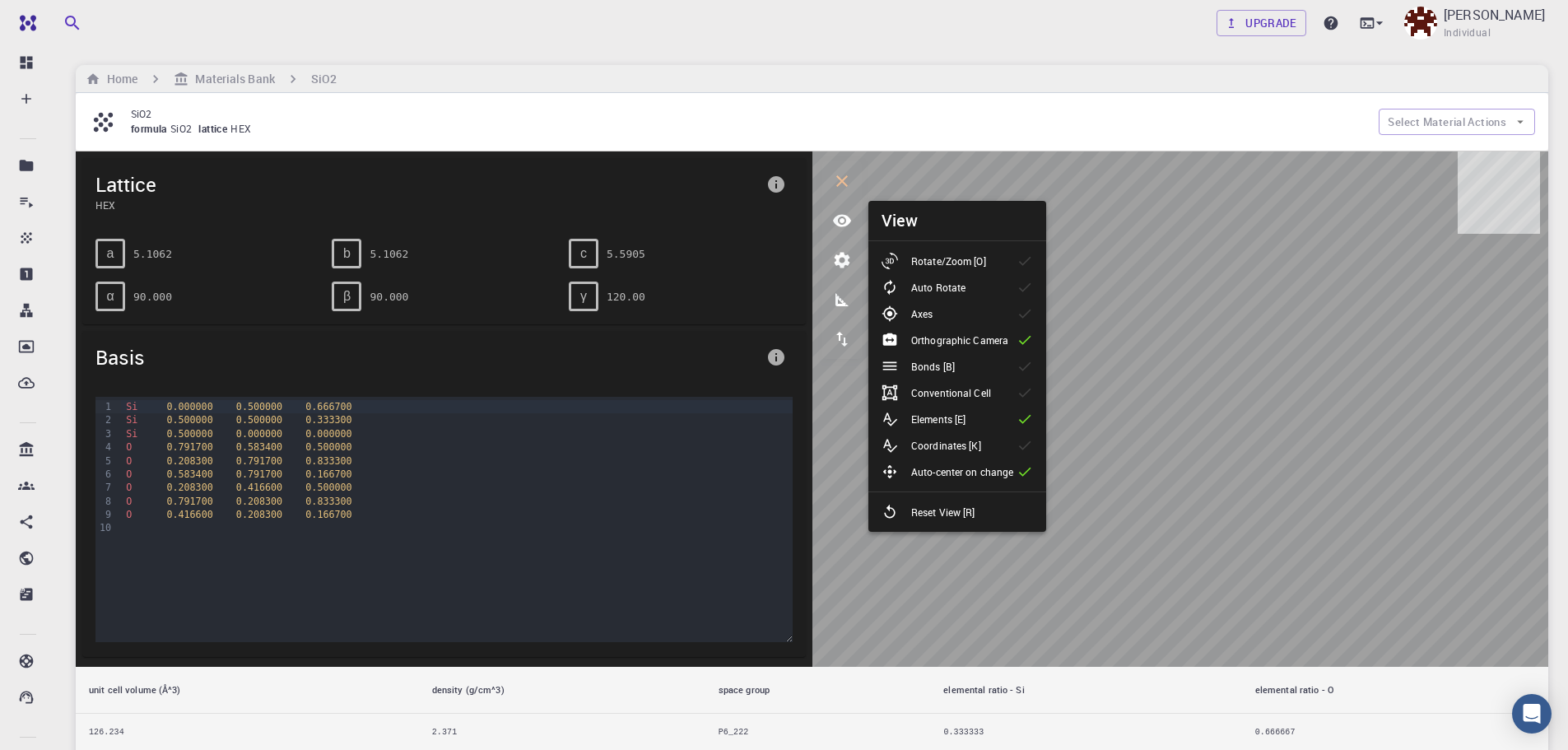
click at [979, 282] on li "Auto Rotate" at bounding box center [957, 288] width 177 height 27
click at [994, 280] on li "Auto Rotate" at bounding box center [957, 288] width 177 height 27
click at [1007, 250] on li "Rotate/Zoom [O]" at bounding box center [957, 261] width 177 height 27
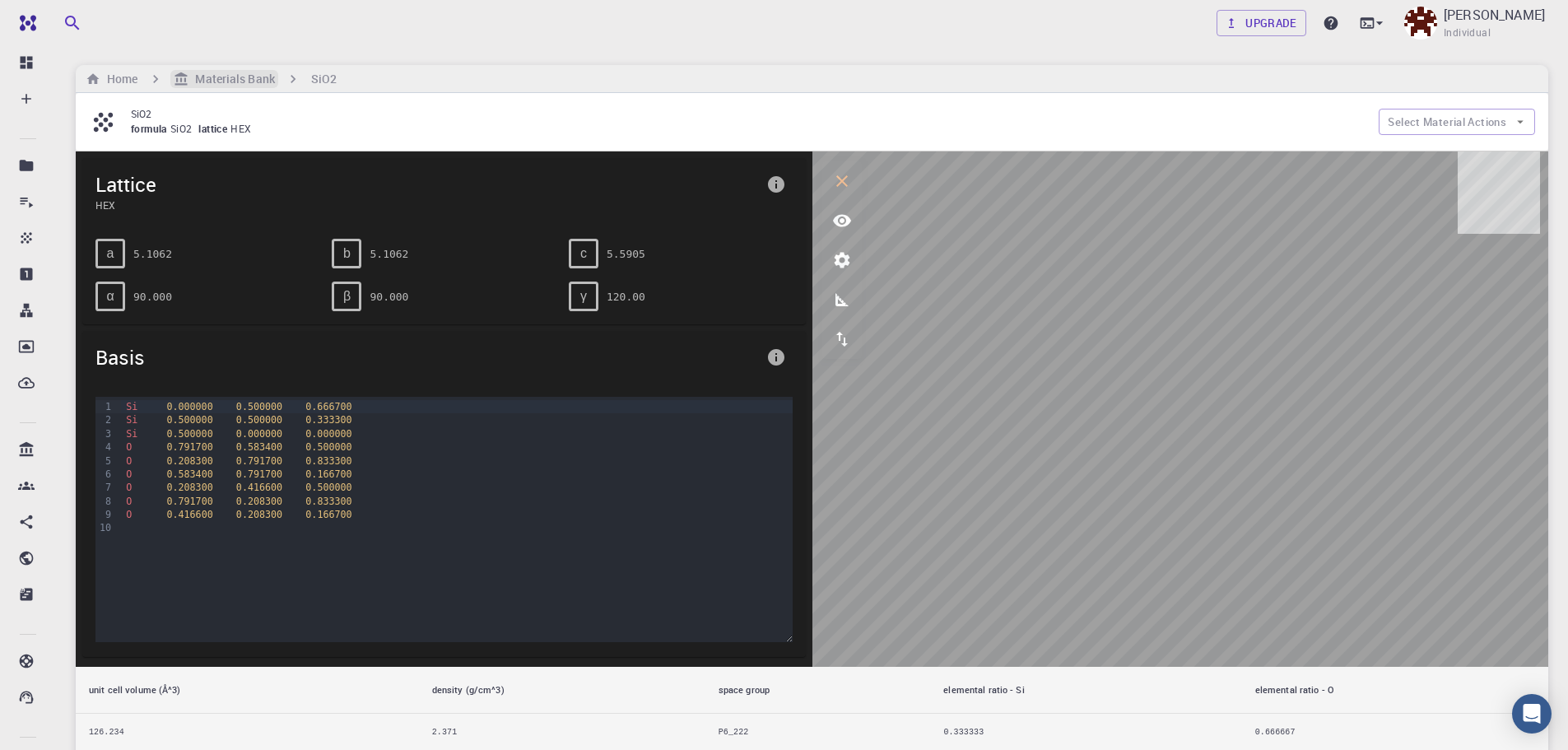
click at [205, 75] on h6 "Materials Bank" at bounding box center [231, 79] width 85 height 18
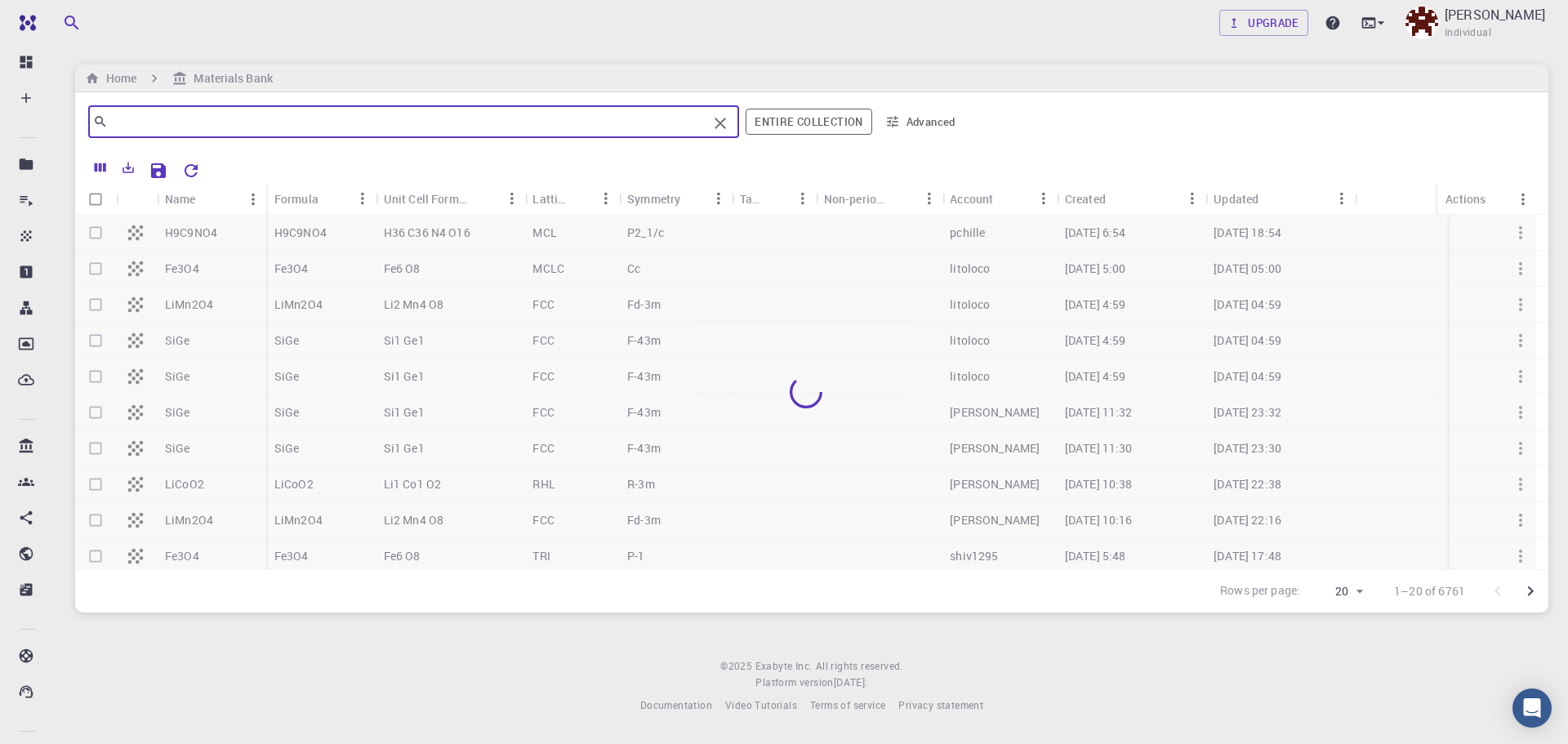
click at [312, 133] on input "text" at bounding box center [407, 122] width 600 height 23
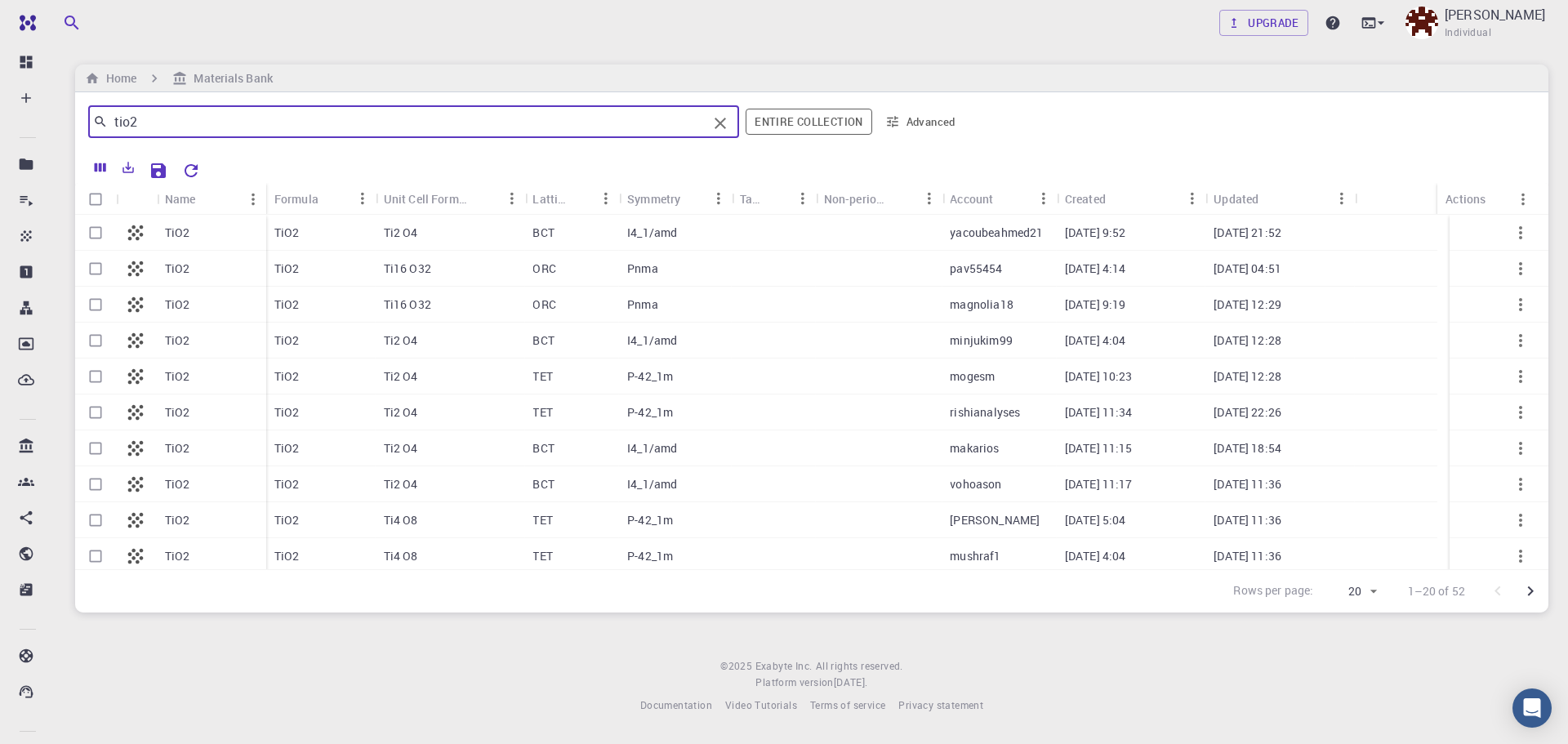
type input "tio2"
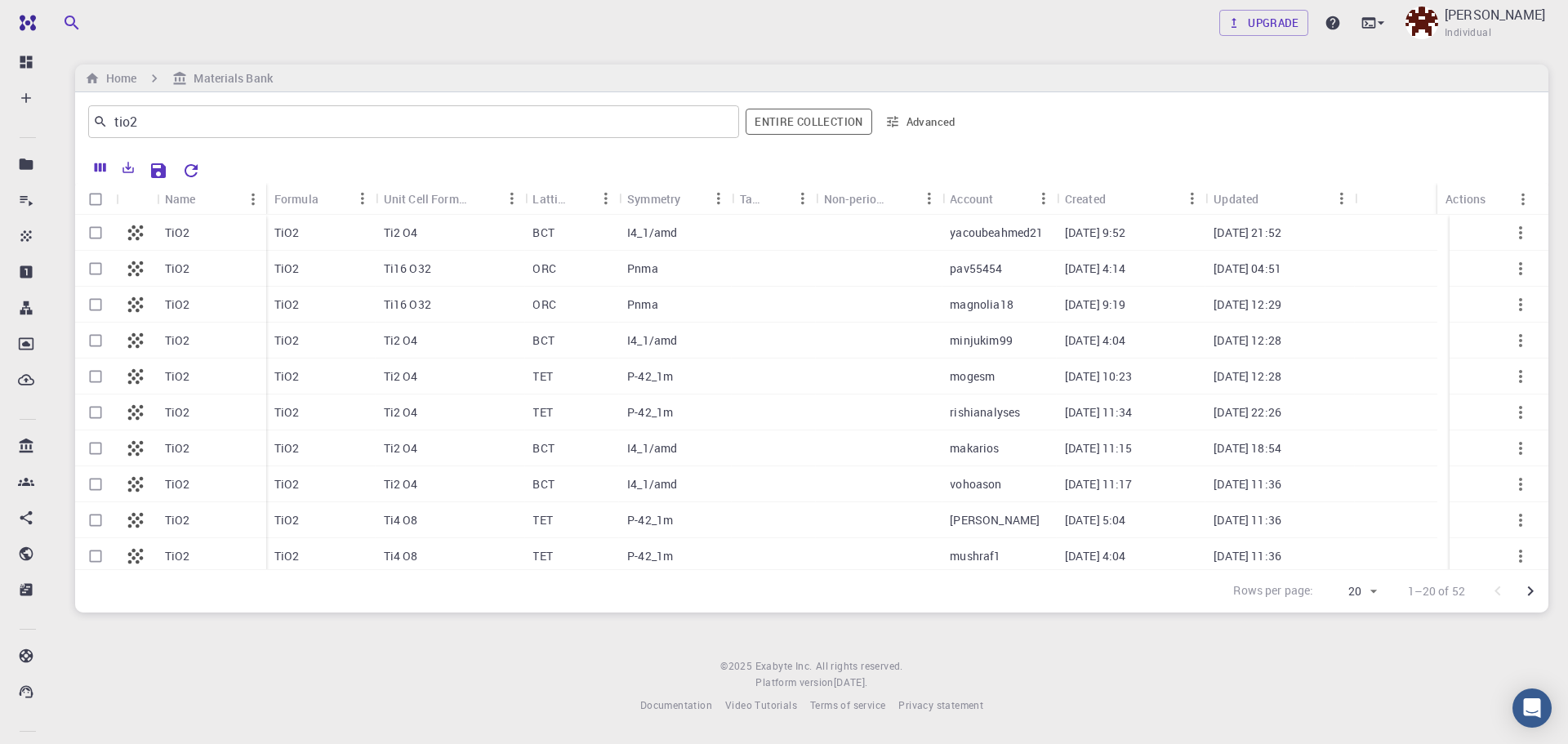
click at [187, 239] on p "TiO2" at bounding box center [178, 233] width 26 height 16
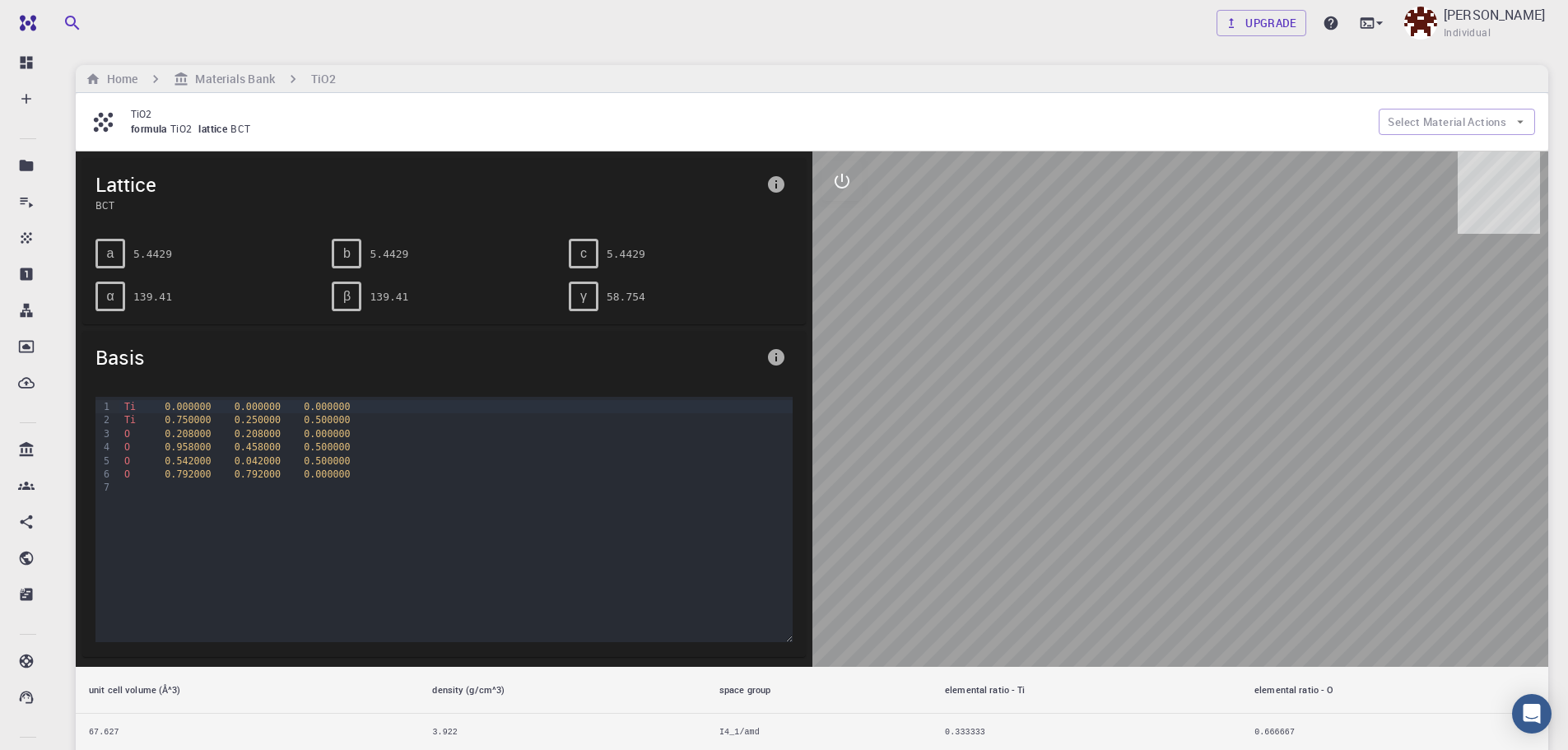
click at [850, 182] on icon "interactive" at bounding box center [842, 181] width 20 height 20
click at [843, 222] on icon "view" at bounding box center [842, 221] width 18 height 12
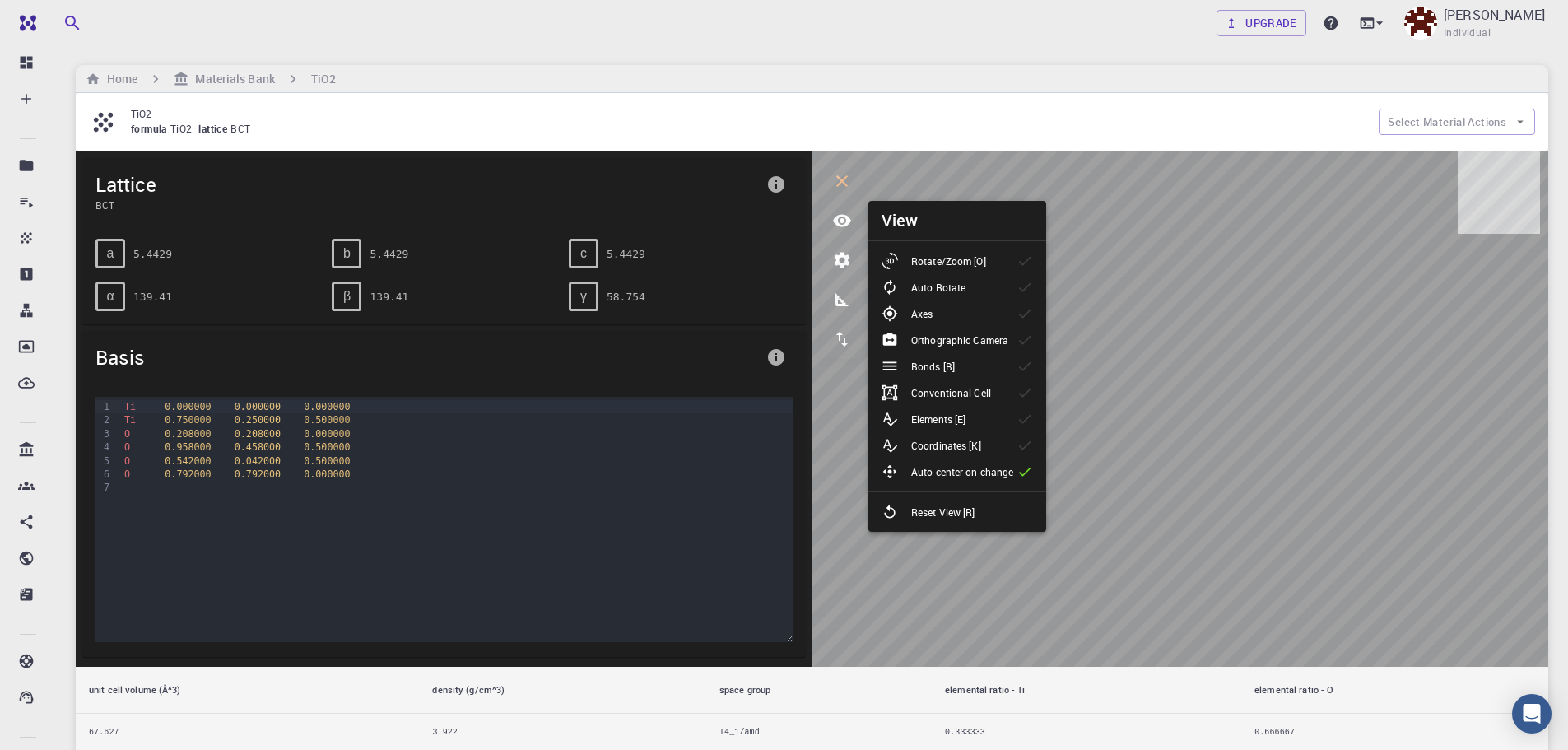
click at [933, 267] on p "Rotate/Zoom [O]" at bounding box center [949, 261] width 75 height 15
click at [982, 392] on p "Conventional Cell" at bounding box center [951, 393] width 80 height 15
click at [982, 392] on p "Conventional Cell" at bounding box center [951, 393] width 80 height 15
click at [999, 397] on div "Conventional Cell" at bounding box center [943, 393] width 123 height 17
click at [998, 395] on div "Conventional Cell" at bounding box center [943, 393] width 123 height 17
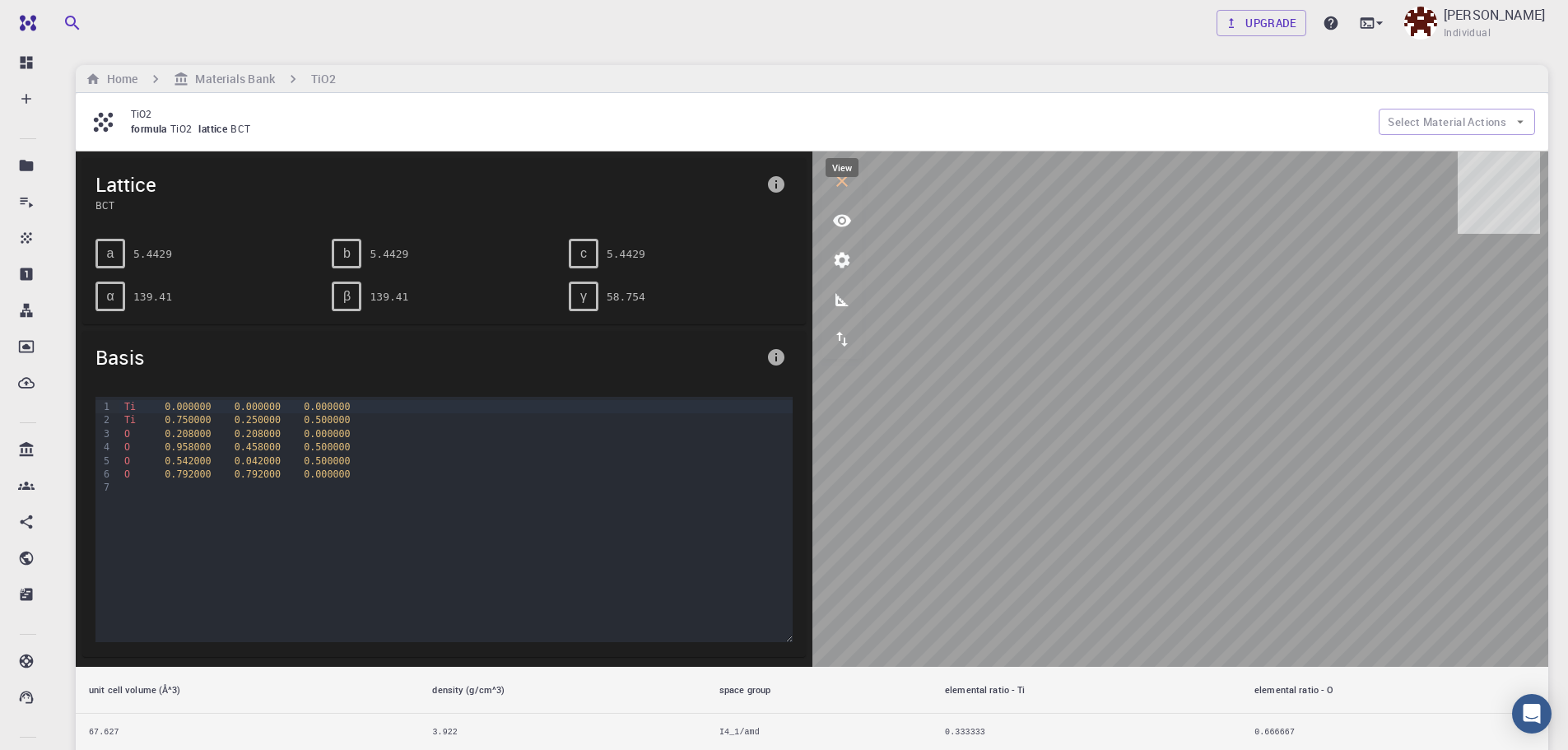
click at [847, 207] on button "view" at bounding box center [842, 221] width 40 height 40
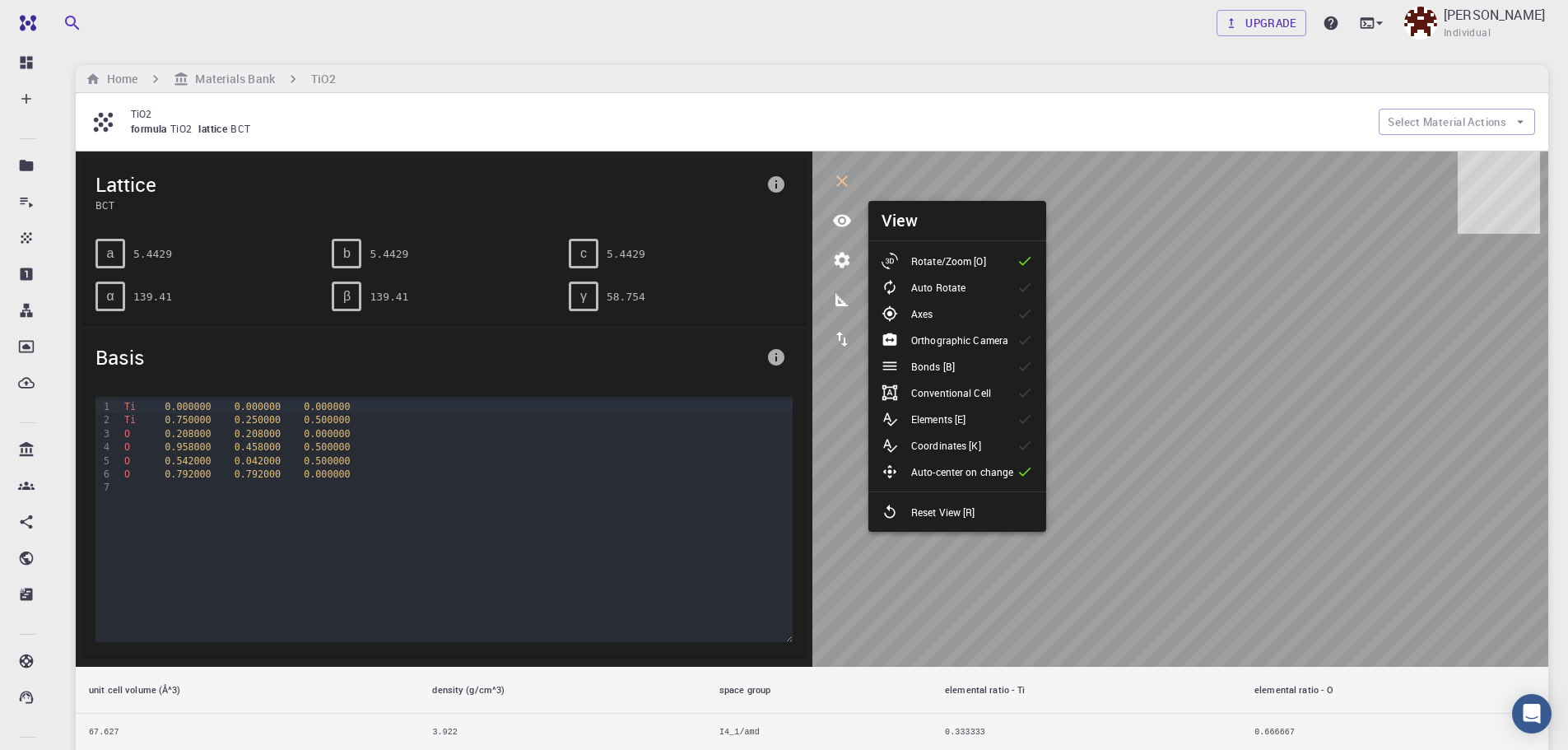
click at [939, 395] on p "Conventional Cell" at bounding box center [951, 393] width 80 height 15
click at [955, 386] on p "Conventional Cell" at bounding box center [951, 393] width 80 height 15
click at [910, 418] on div at bounding box center [896, 419] width 30 height 17
click at [930, 440] on p "Coordinates [K]" at bounding box center [946, 446] width 70 height 15
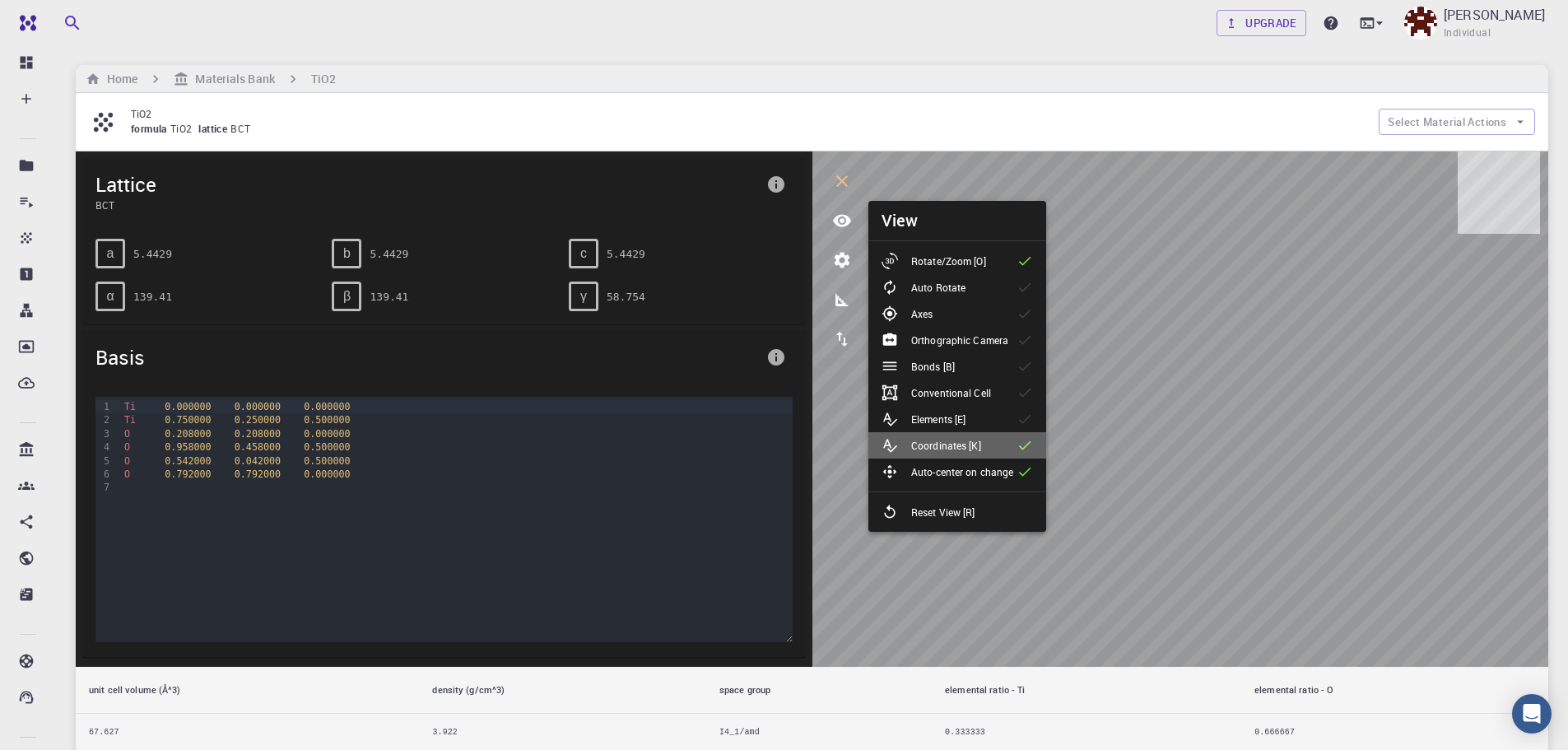
click at [930, 440] on p "Coordinates [K]" at bounding box center [946, 446] width 70 height 15
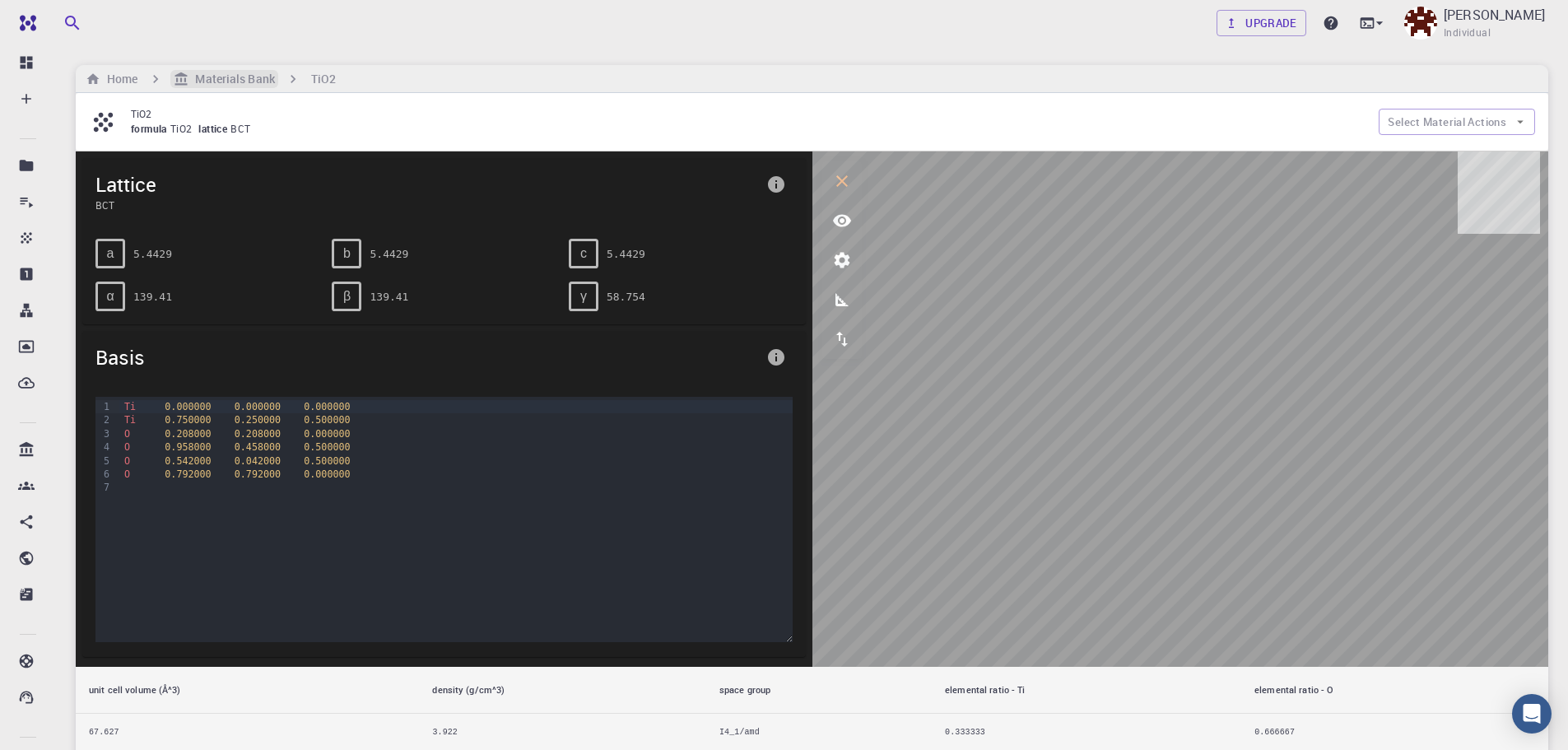
click at [195, 71] on h6 "Materials Bank" at bounding box center [231, 79] width 85 height 18
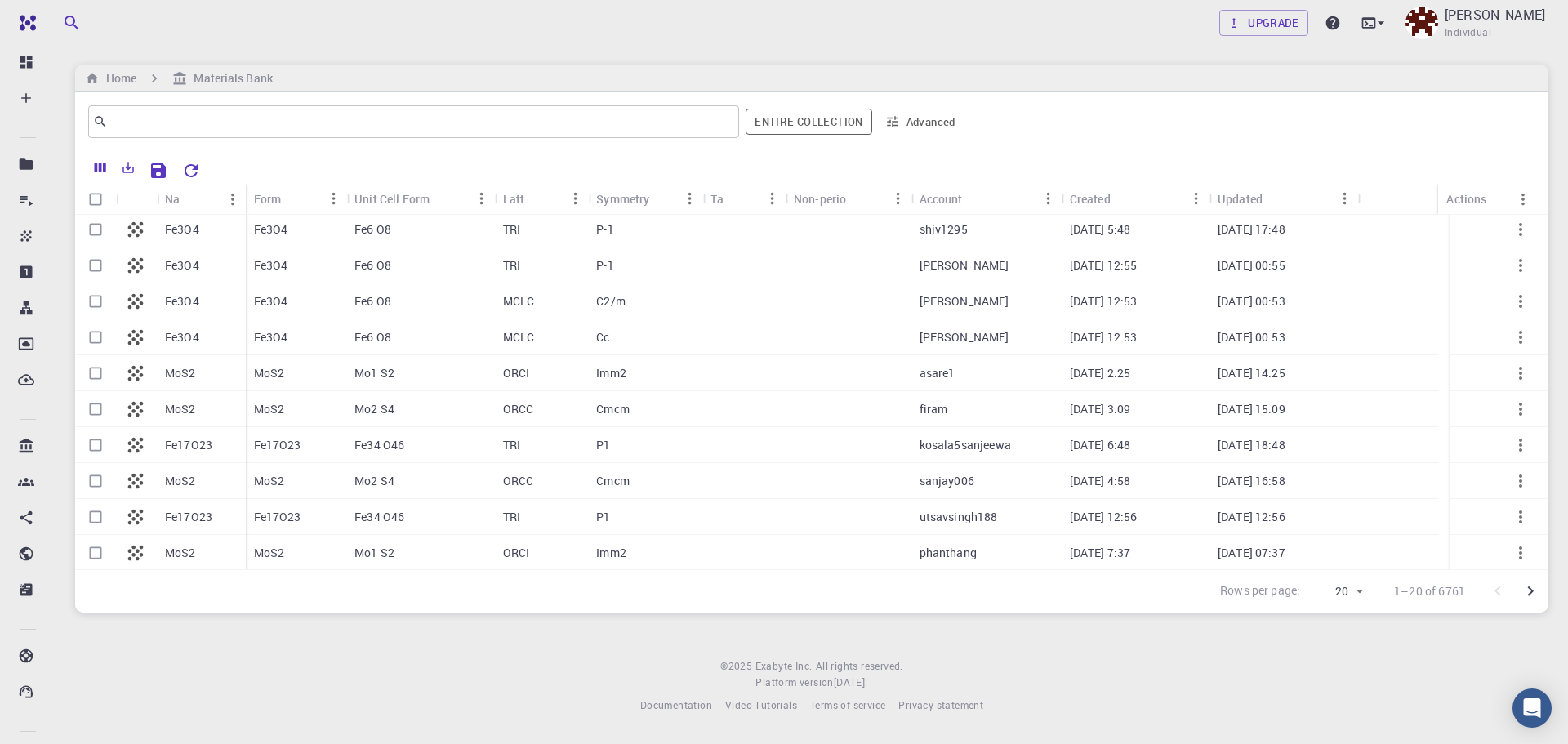
scroll to position [365, 0]
click at [486, 486] on div "Fe34 O46" at bounding box center [420, 480] width 149 height 36
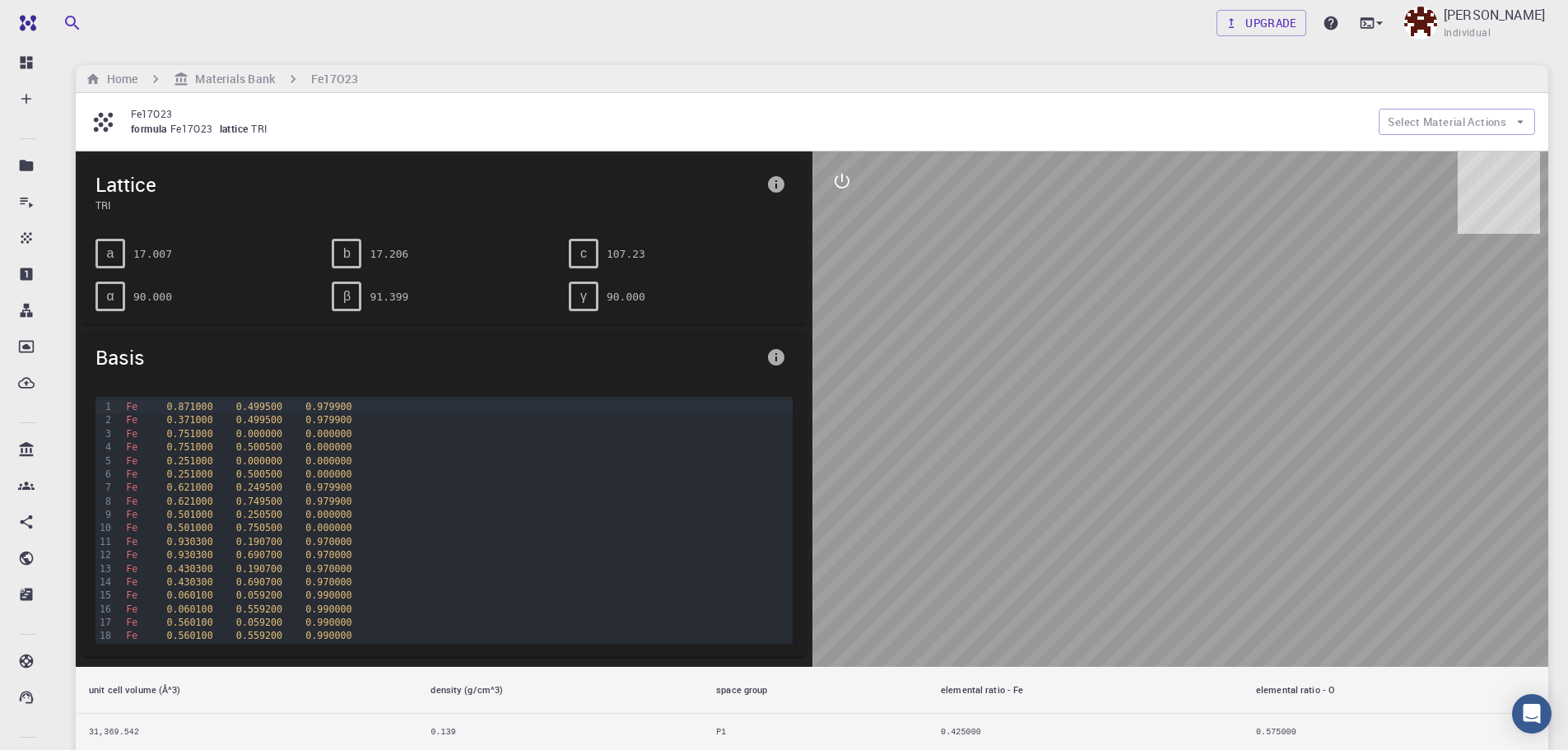
click at [860, 186] on button "interactive" at bounding box center [842, 182] width 40 height 40
click at [850, 205] on button "view" at bounding box center [842, 221] width 40 height 40
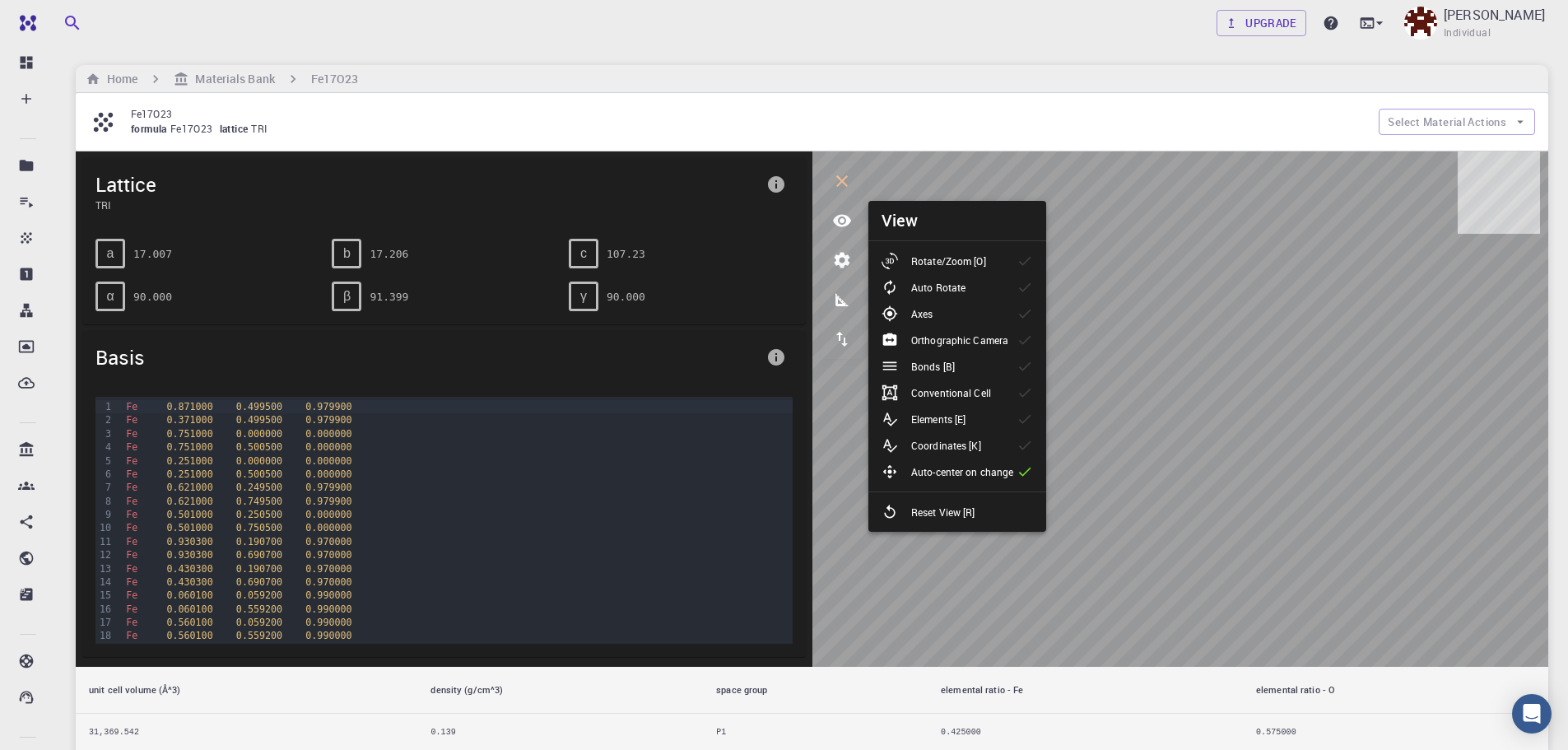
click at [1009, 267] on li "Rotate/Zoom [O]" at bounding box center [957, 261] width 177 height 27
click at [1010, 288] on li "Auto Rotate" at bounding box center [957, 288] width 177 height 27
click at [995, 344] on p "Orthographic Camera" at bounding box center [959, 340] width 97 height 15
click at [981, 376] on li "Bonds [B]" at bounding box center [957, 367] width 177 height 27
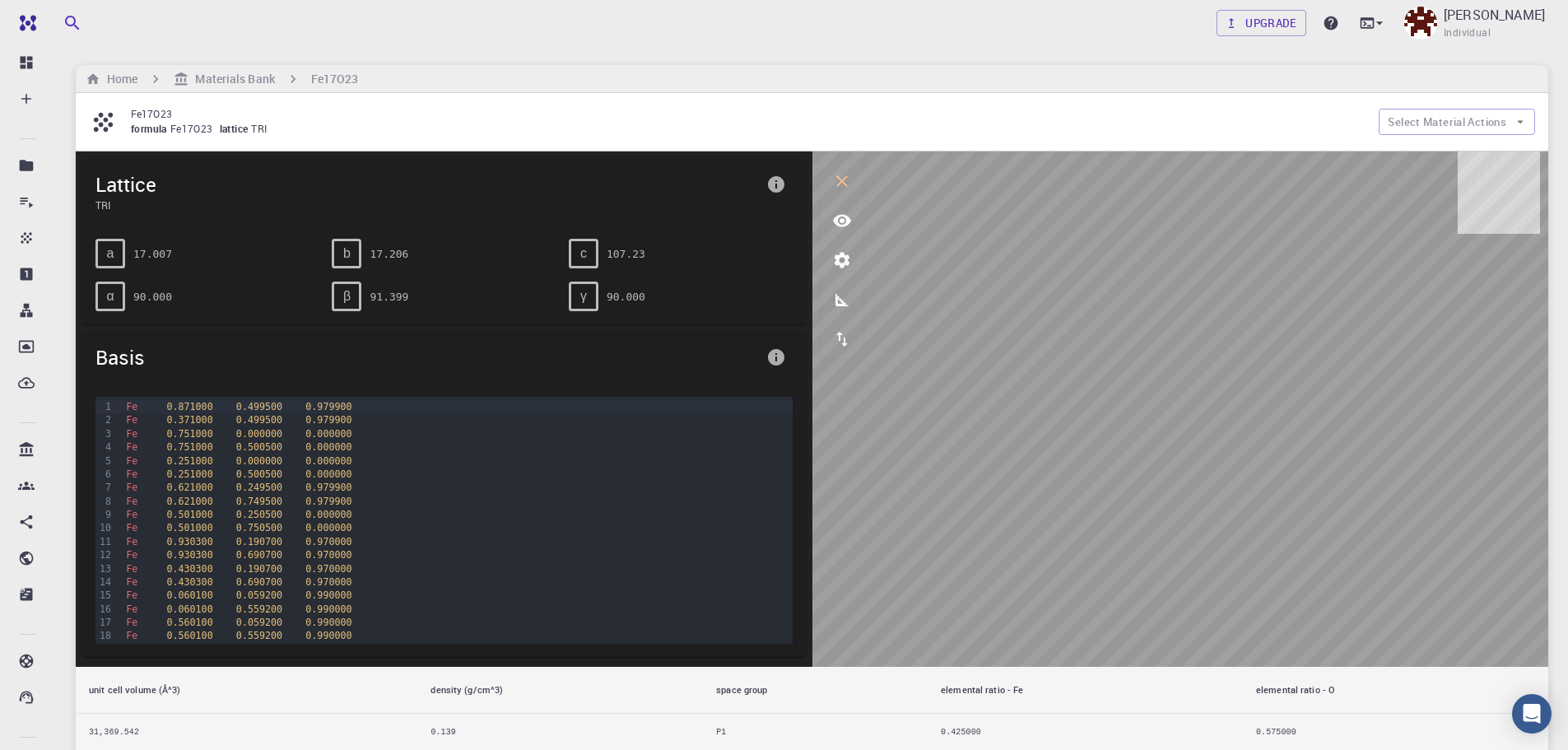
click at [844, 218] on icon "view" at bounding box center [842, 221] width 20 height 20
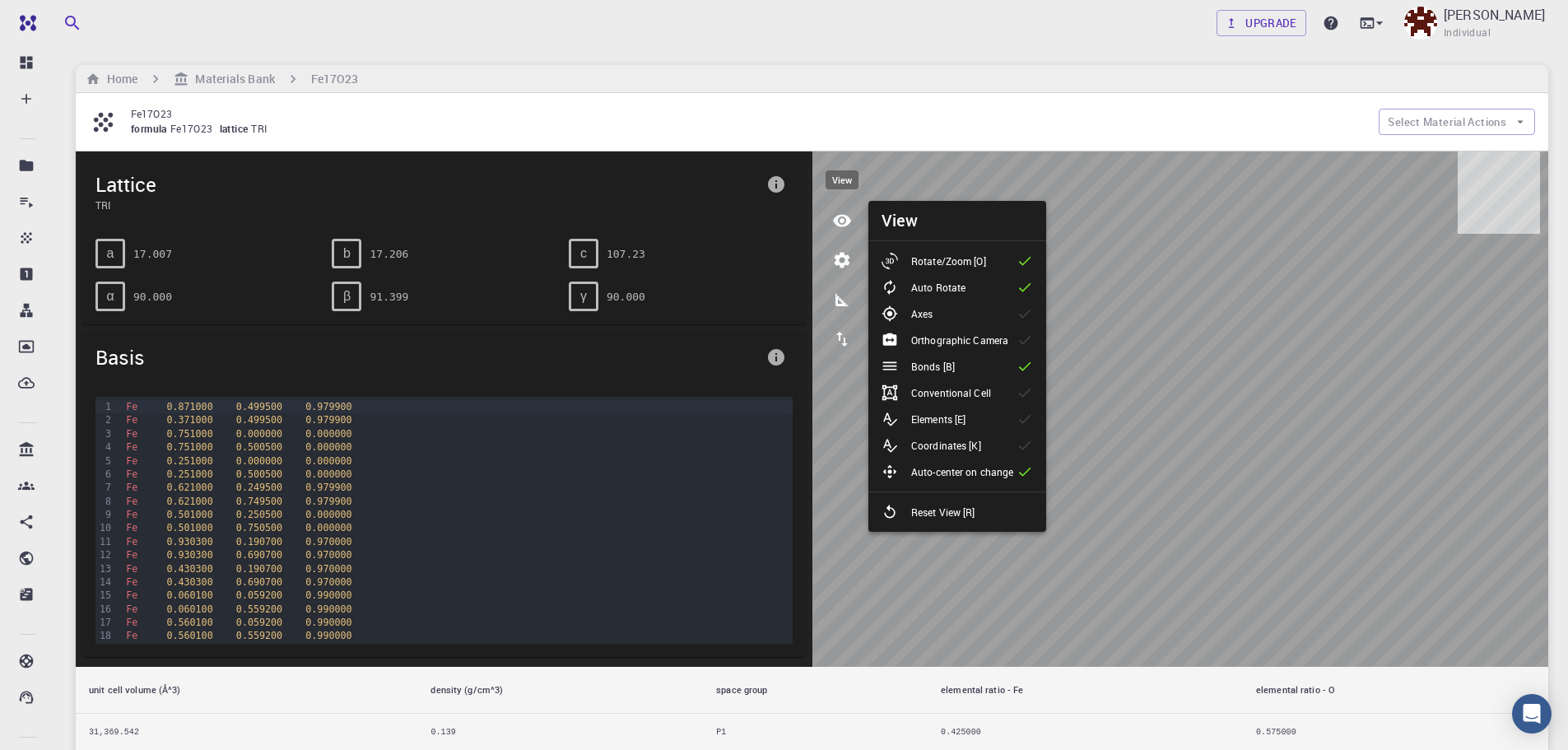
click at [849, 225] on icon "view" at bounding box center [842, 221] width 20 height 20
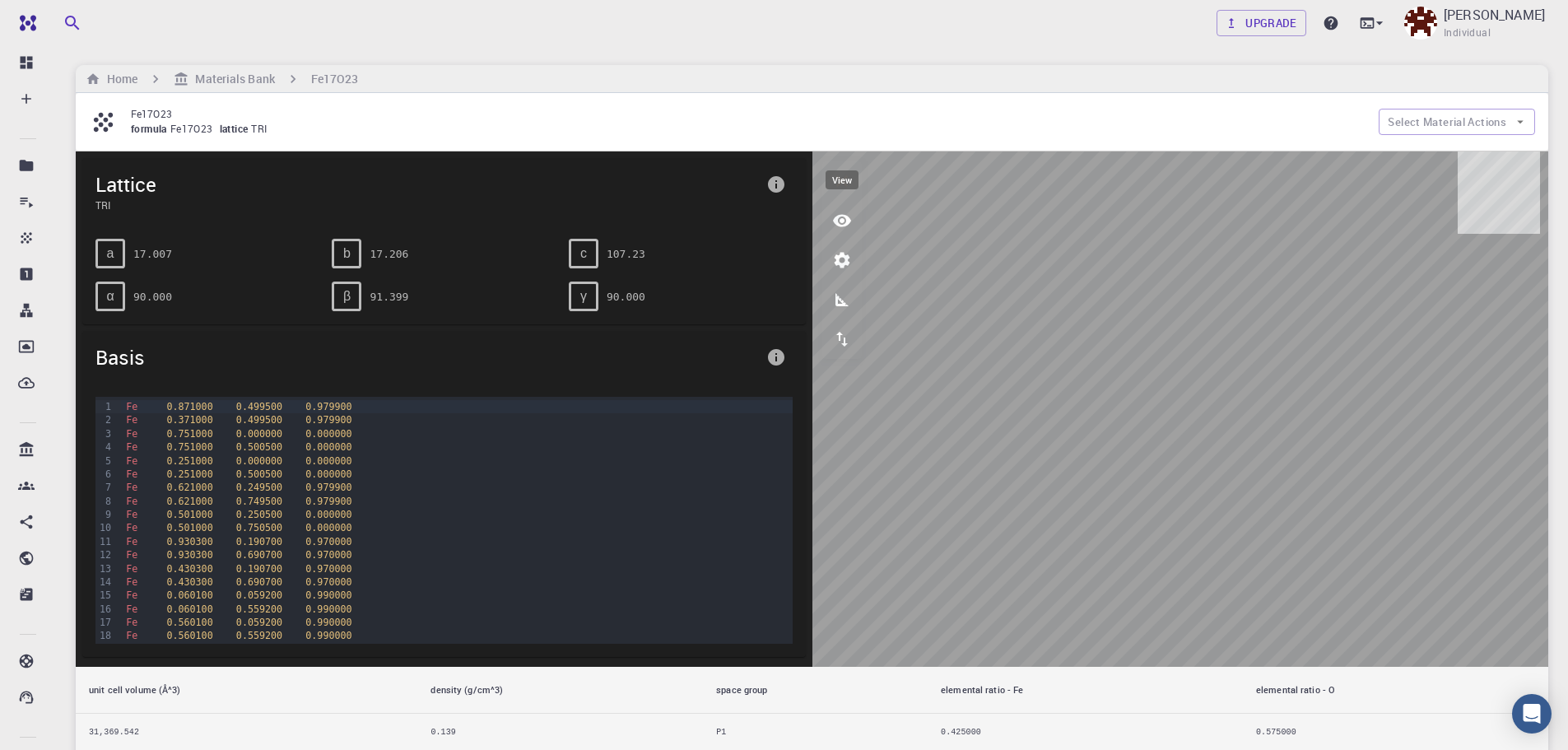
click at [844, 217] on icon "view" at bounding box center [842, 221] width 18 height 12
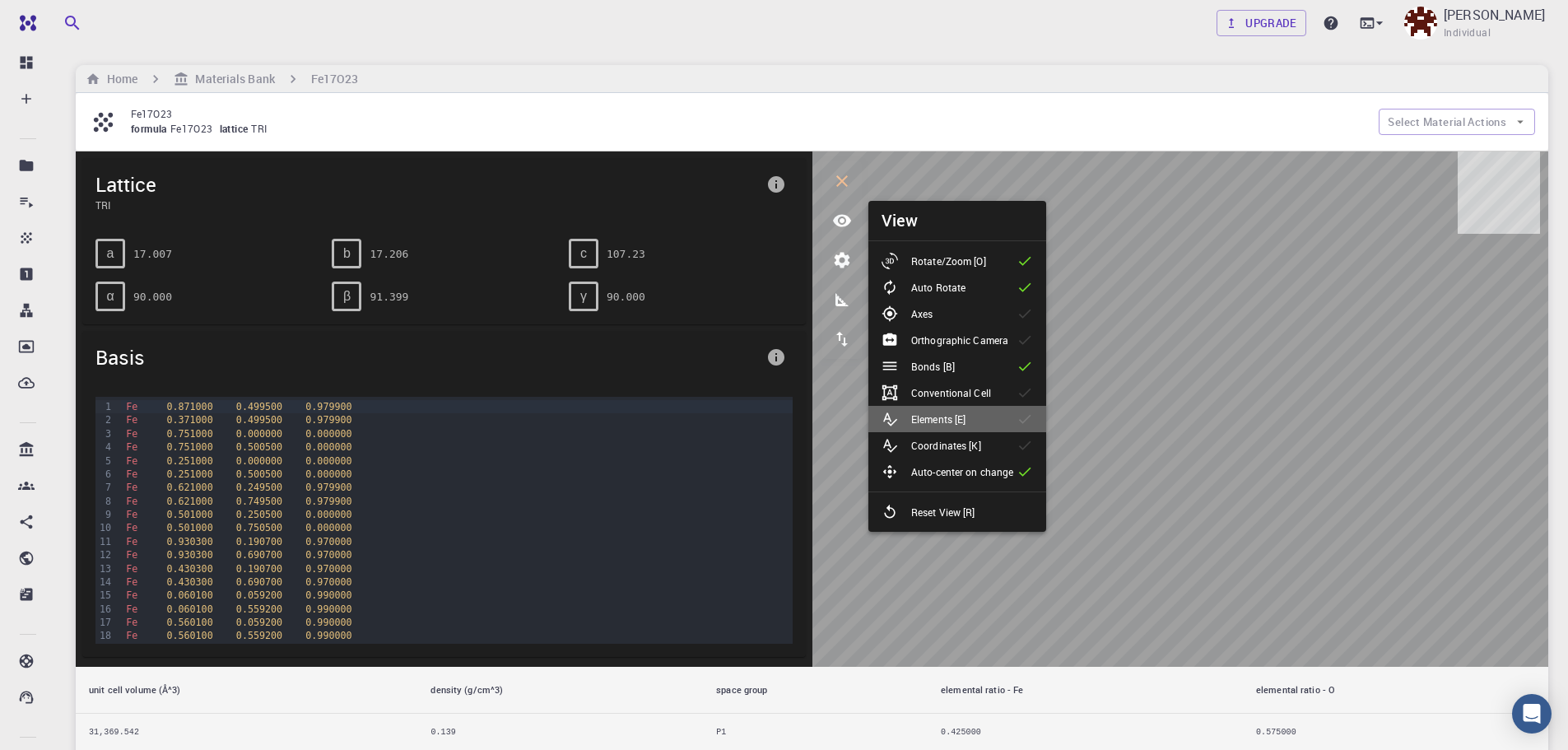
click at [934, 423] on p "Elements [E]" at bounding box center [939, 419] width 55 height 15
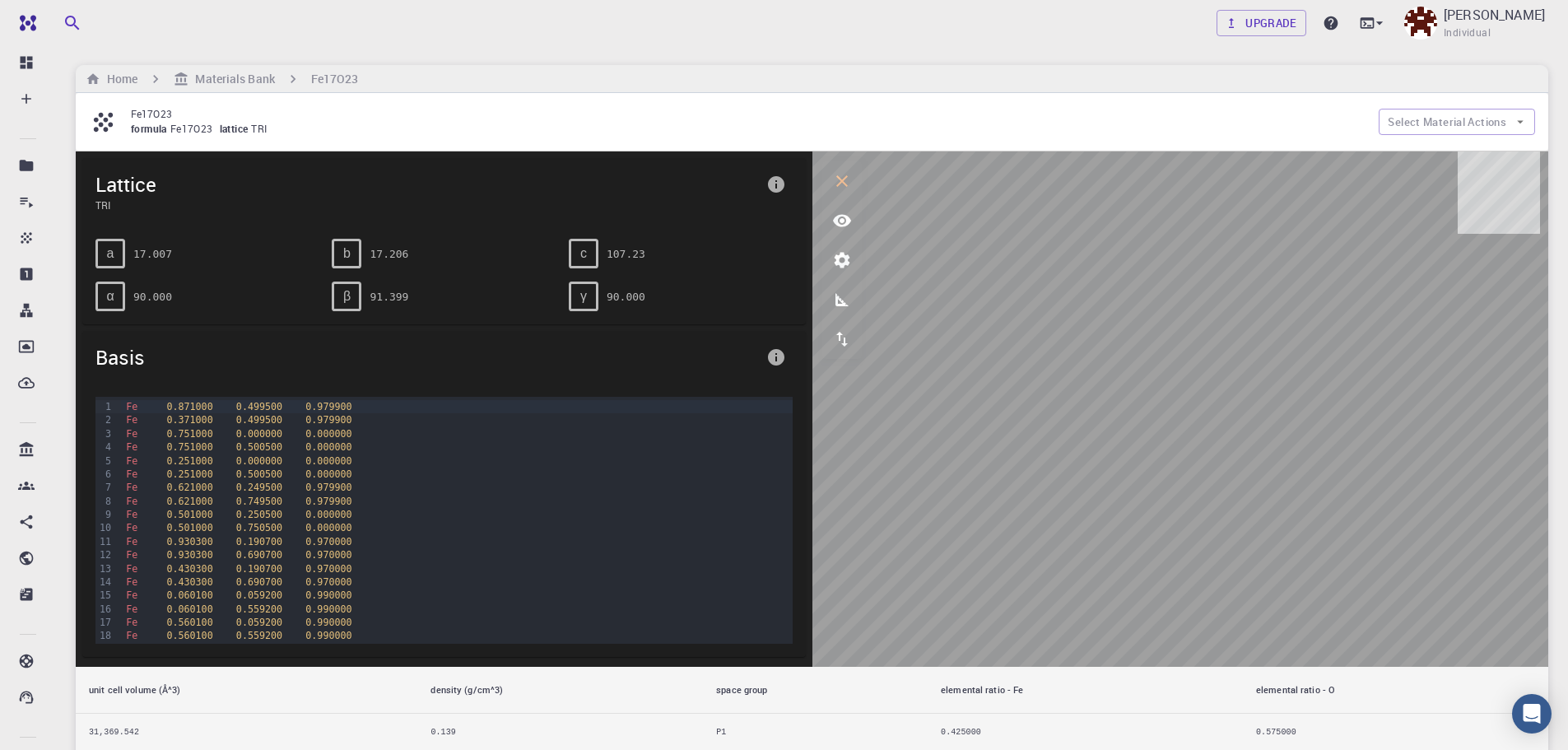
click at [845, 223] on icon "view" at bounding box center [842, 221] width 18 height 12
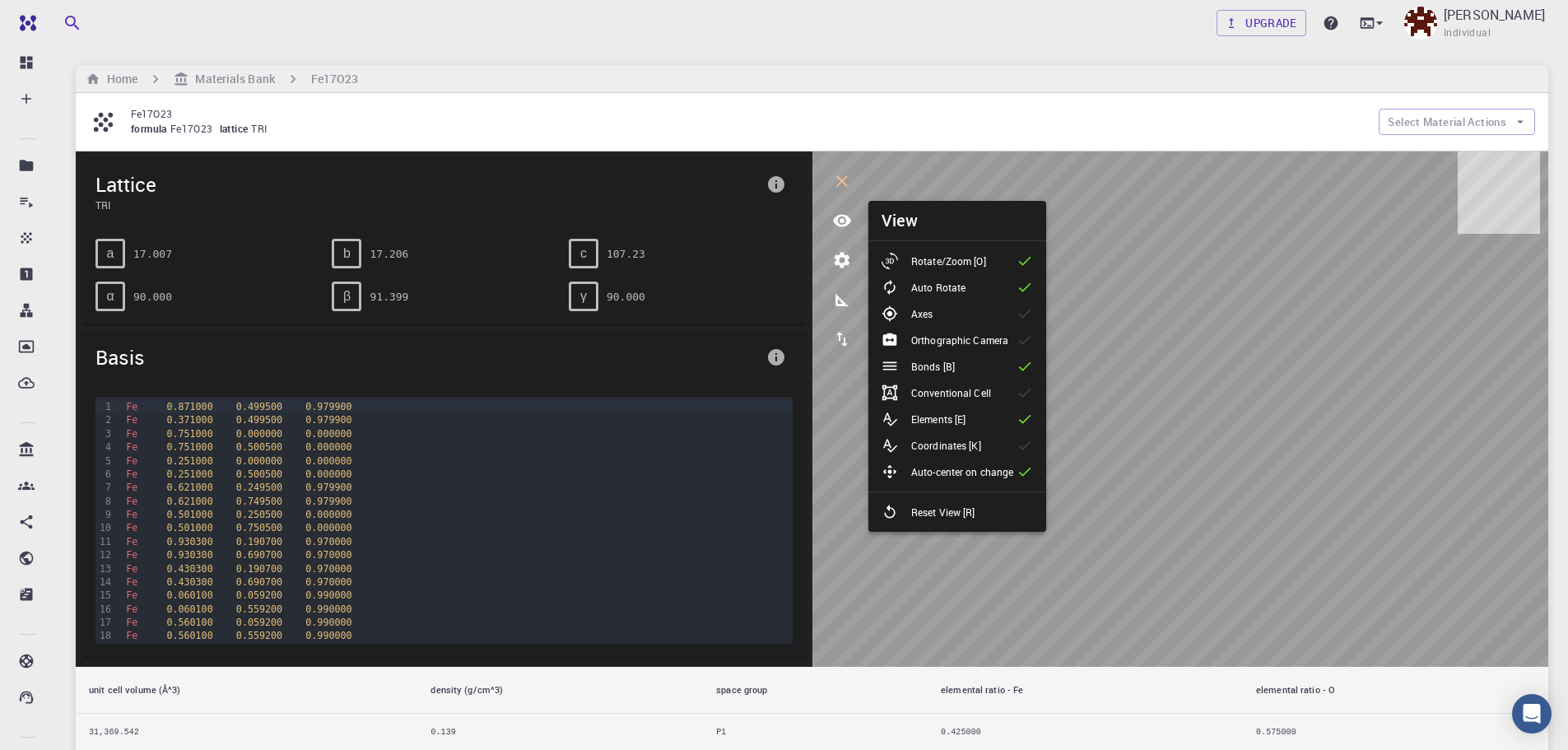
click at [1016, 285] on li "Auto Rotate" at bounding box center [957, 288] width 177 height 27
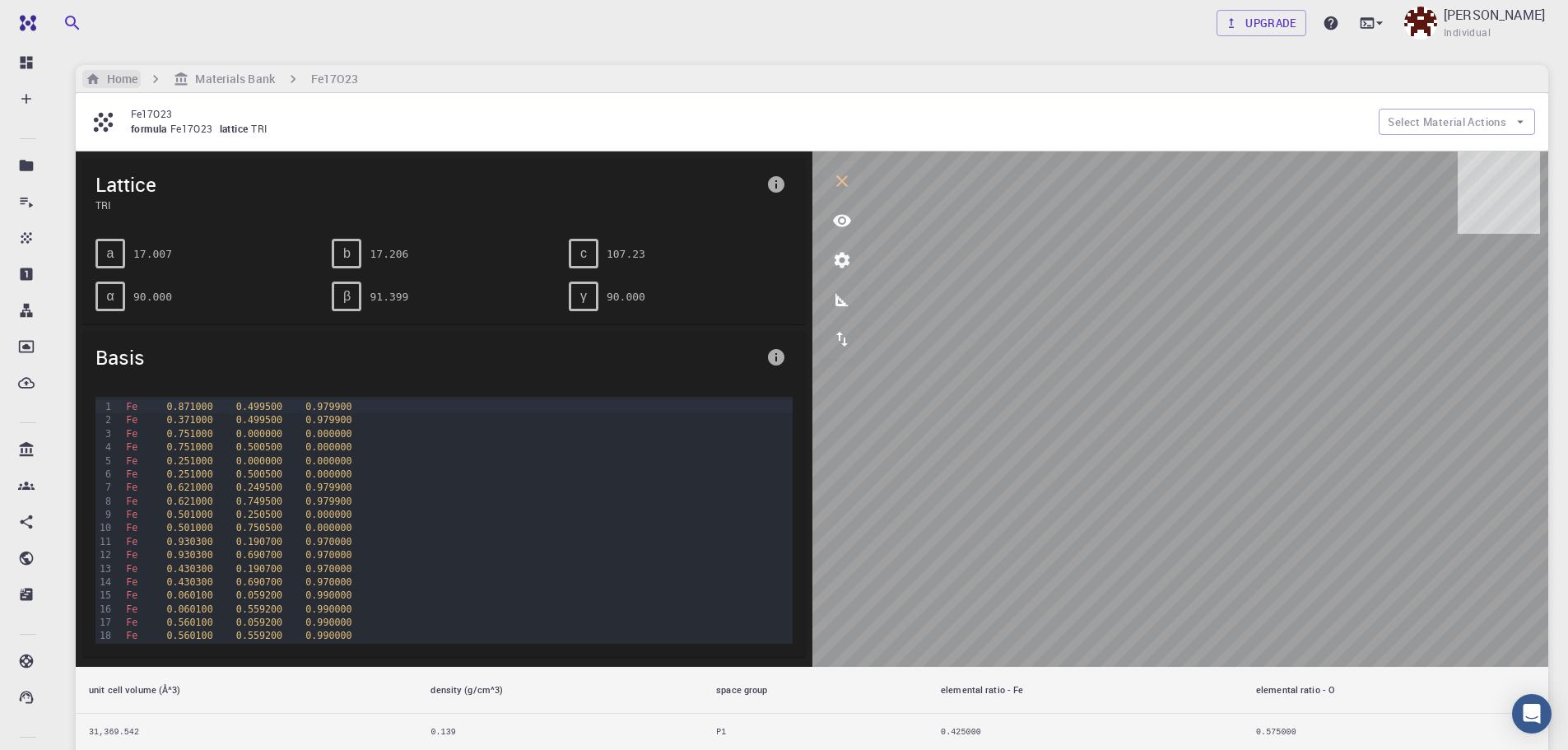
click at [104, 76] on h6 "Home" at bounding box center [119, 79] width 37 height 18
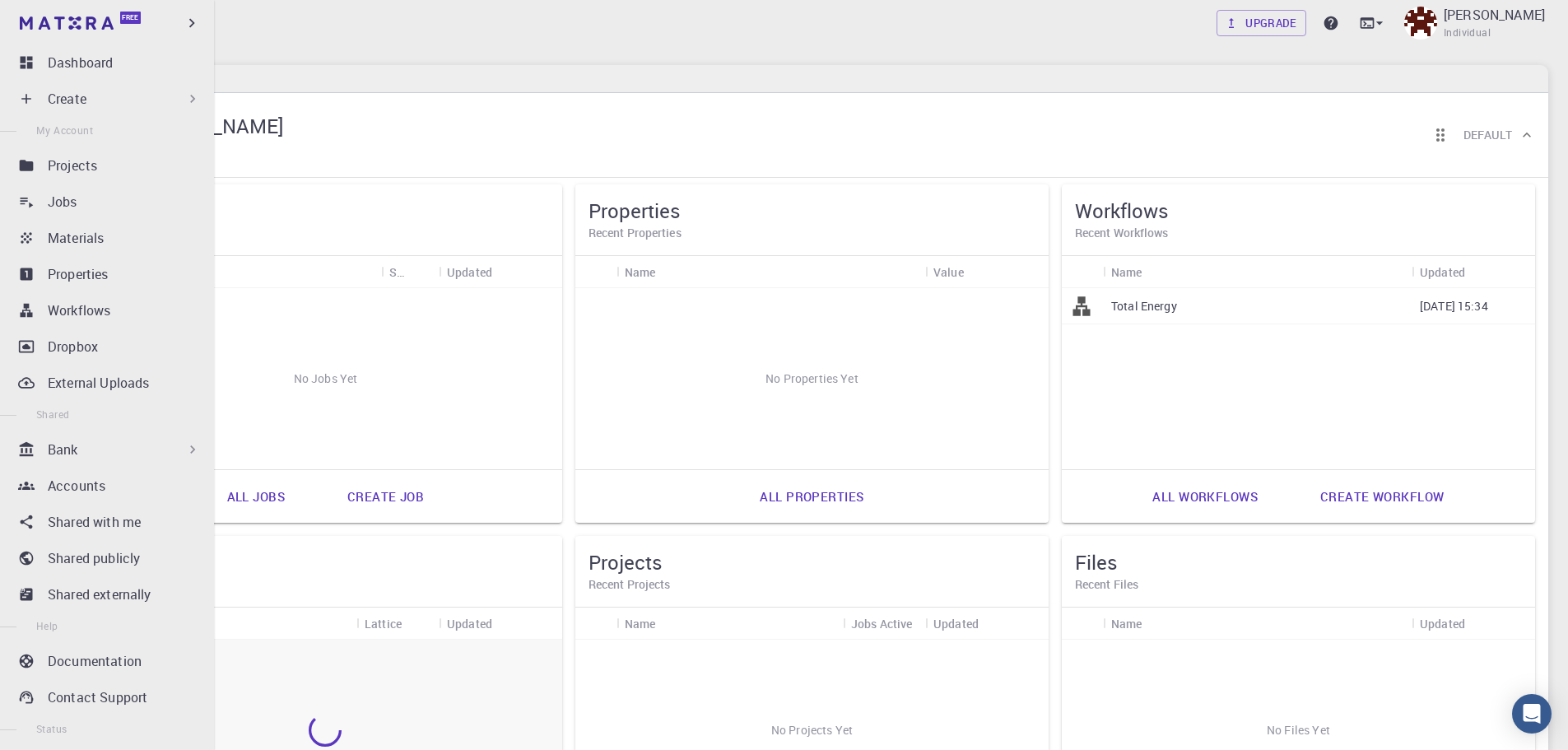
click at [88, 454] on div "Bank" at bounding box center [124, 450] width 153 height 20
click at [112, 455] on div "Bank" at bounding box center [124, 450] width 153 height 20
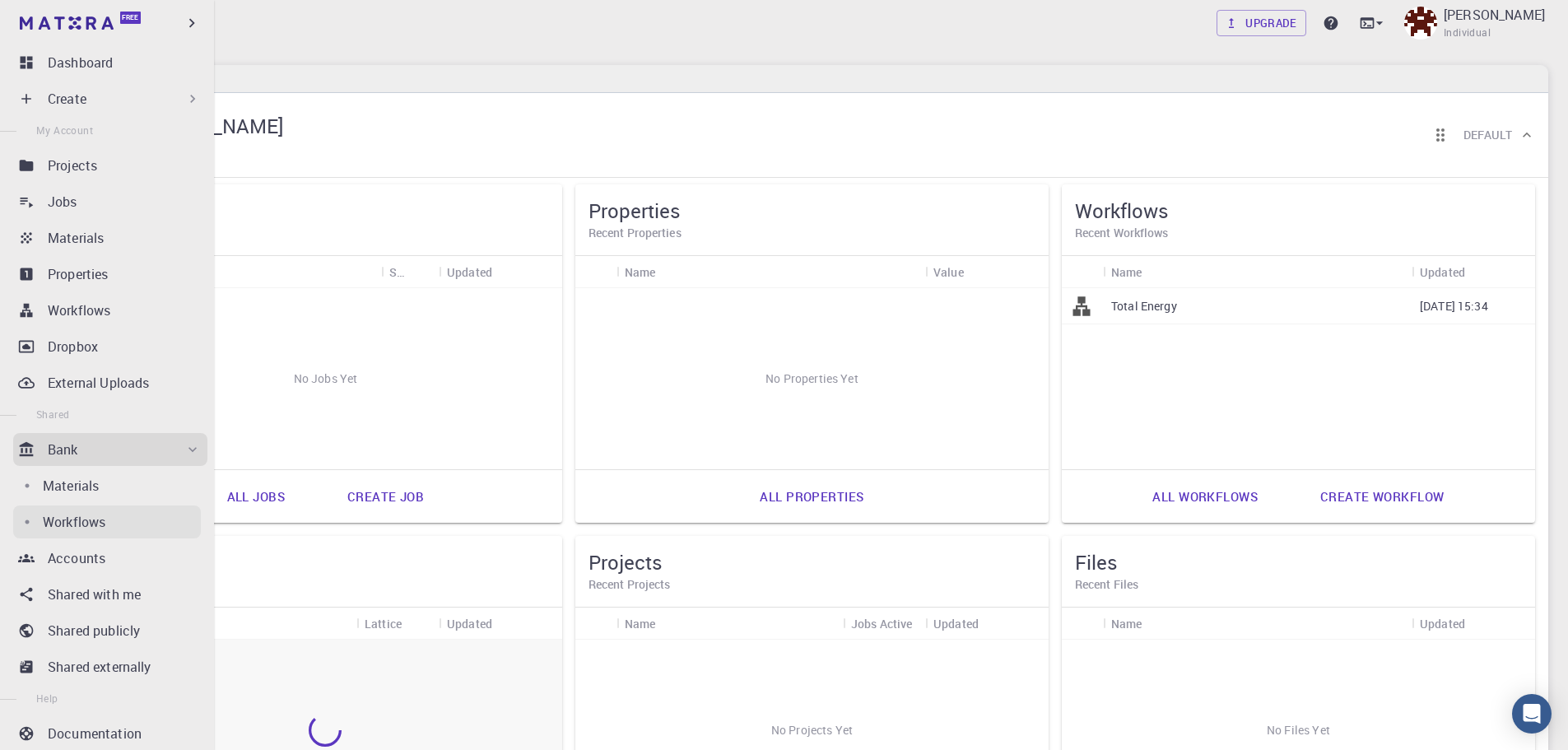
click at [117, 513] on link "Workflows" at bounding box center [107, 522] width 187 height 33
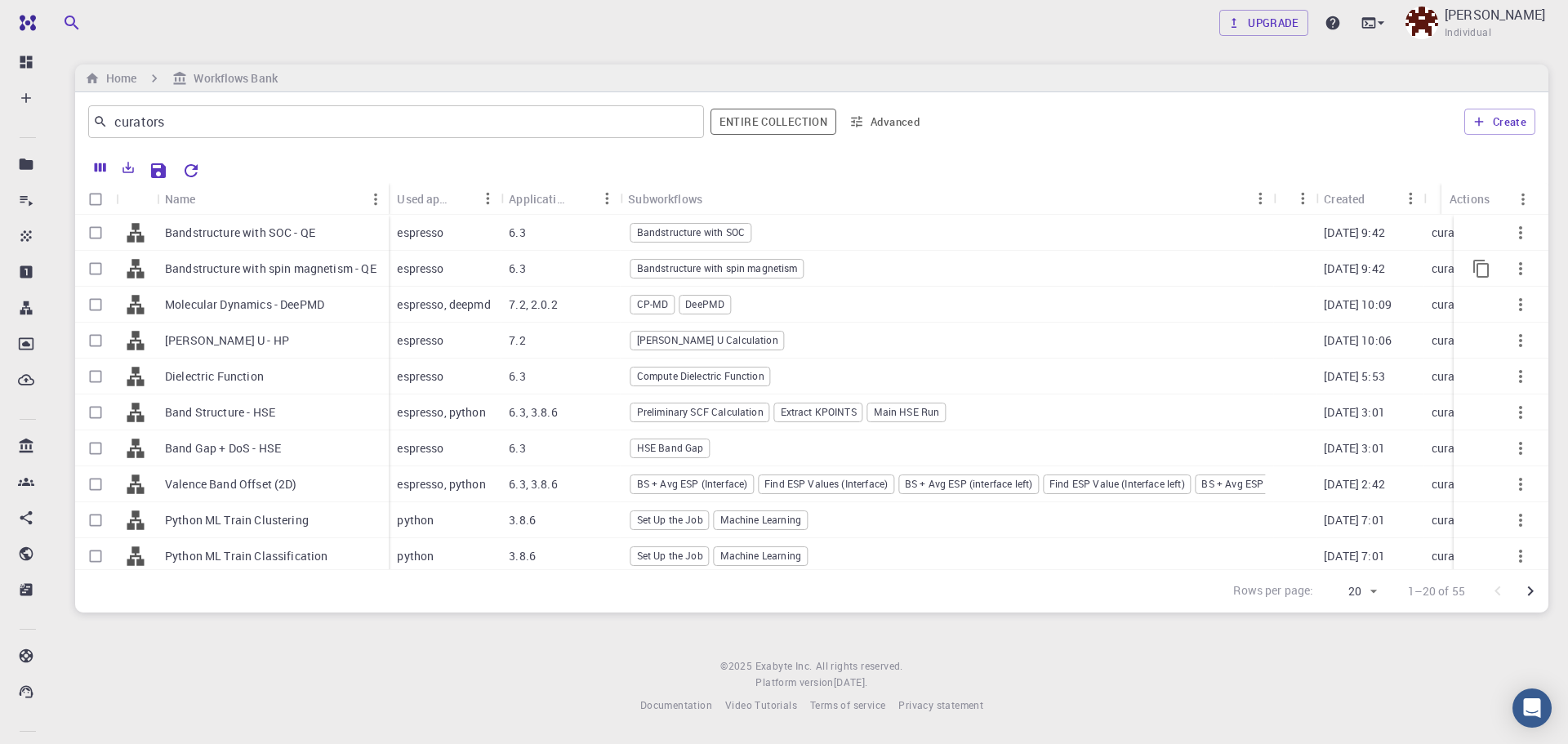
click at [267, 281] on div "Bandstructure with spin magnetism - QE" at bounding box center [273, 269] width 232 height 36
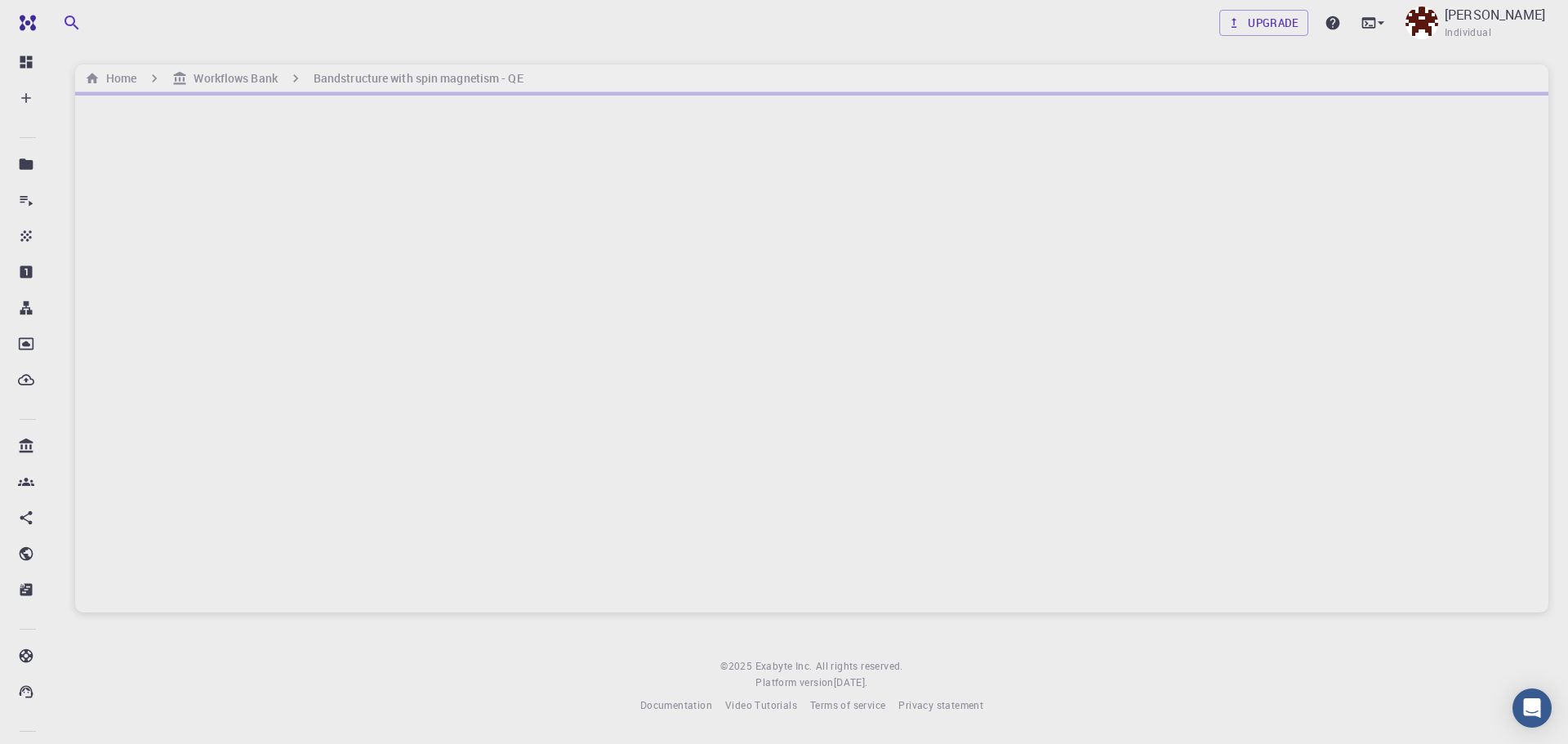
click at [1524, 240] on div at bounding box center [811, 352] width 1473 height 520
click at [1389, 21] on icon at bounding box center [1381, 23] width 16 height 16
click at [1262, 211] on div at bounding box center [784, 372] width 1568 height 744
click at [1323, 253] on div at bounding box center [811, 352] width 1473 height 520
